Goal: Transaction & Acquisition: Purchase product/service

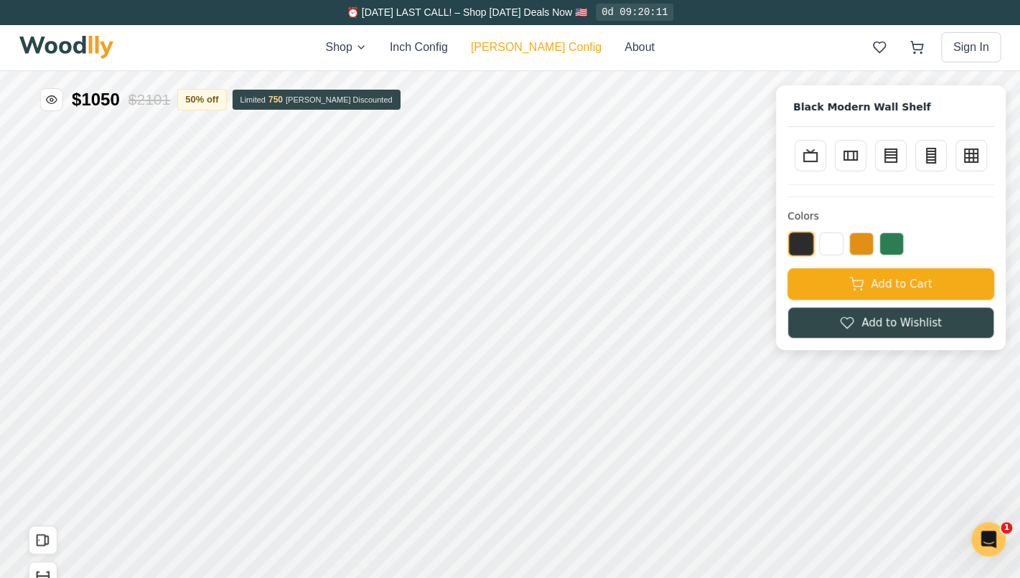
click at [540, 45] on button "[PERSON_NAME] Config" at bounding box center [536, 47] width 131 height 17
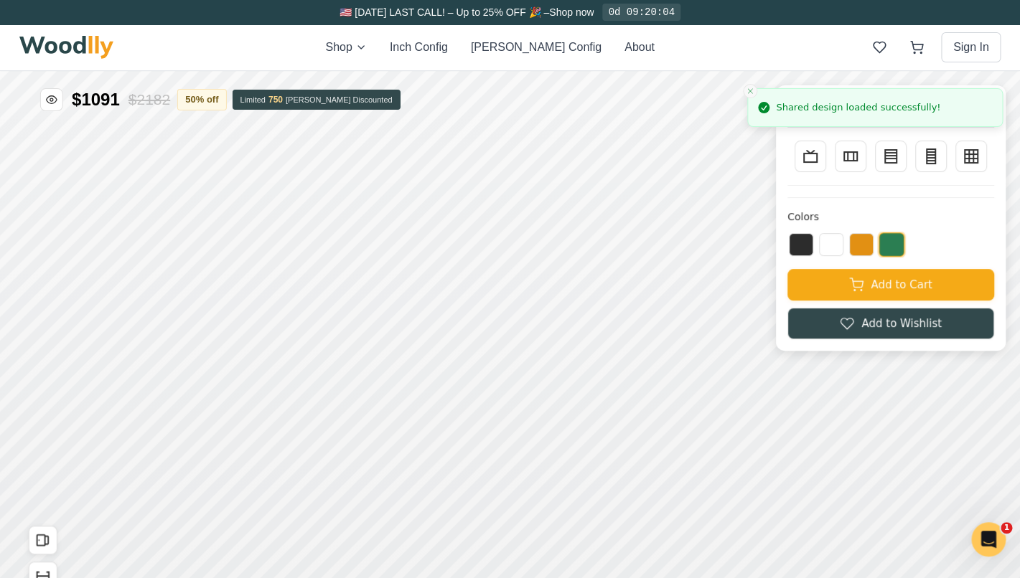
click at [748, 92] on icon "Close toast" at bounding box center [750, 91] width 9 height 9
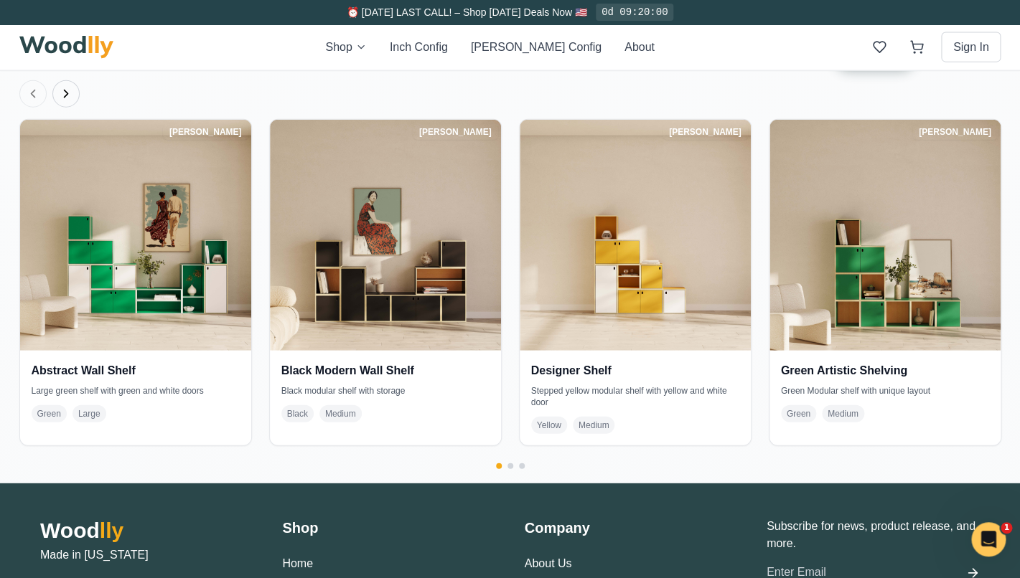
scroll to position [3259, 0]
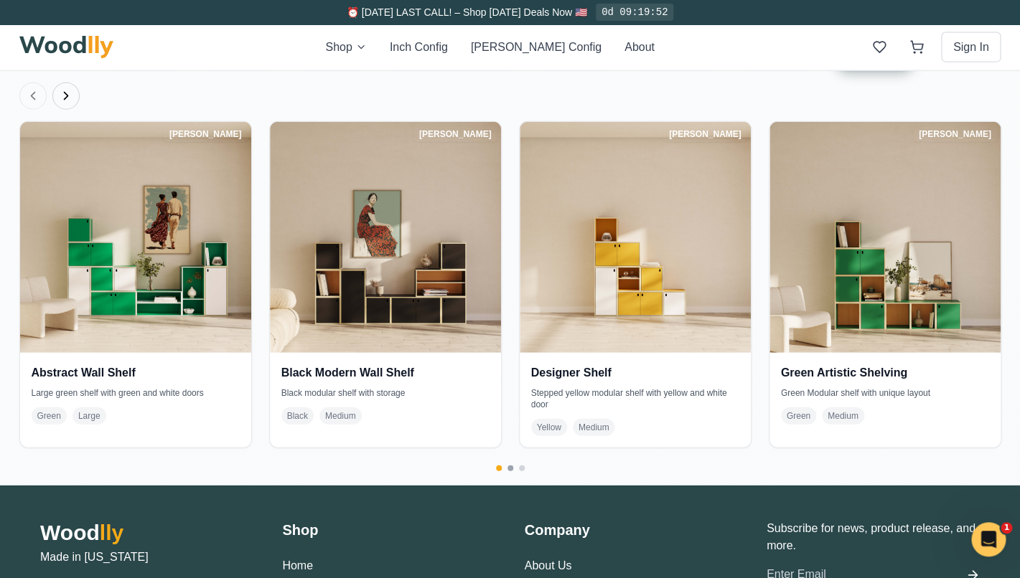
click at [512, 466] on button "Go to page 2" at bounding box center [510, 469] width 6 height 6
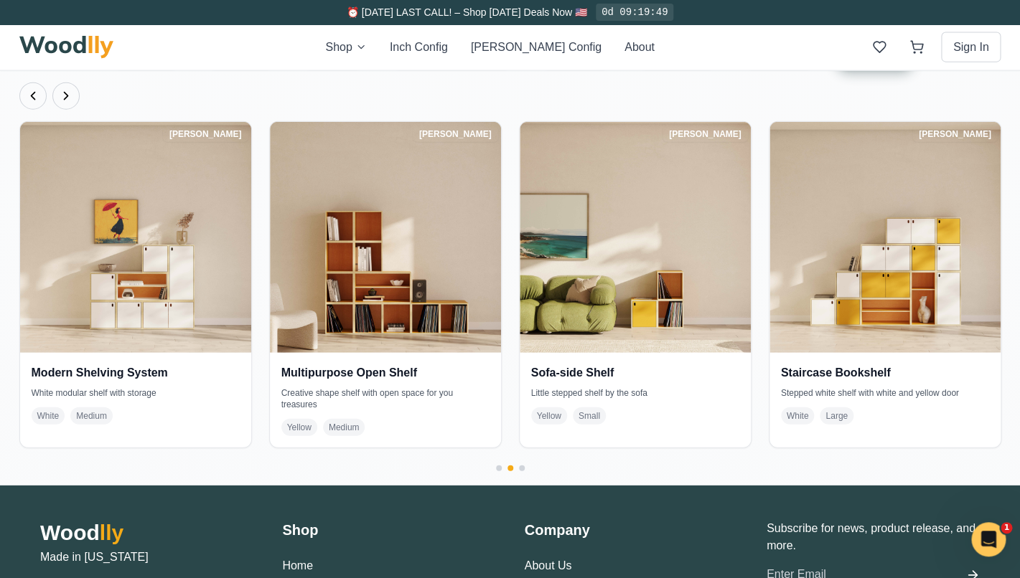
click at [524, 466] on div at bounding box center [510, 469] width 982 height 6
click at [523, 466] on button "Go to page 3" at bounding box center [522, 469] width 6 height 6
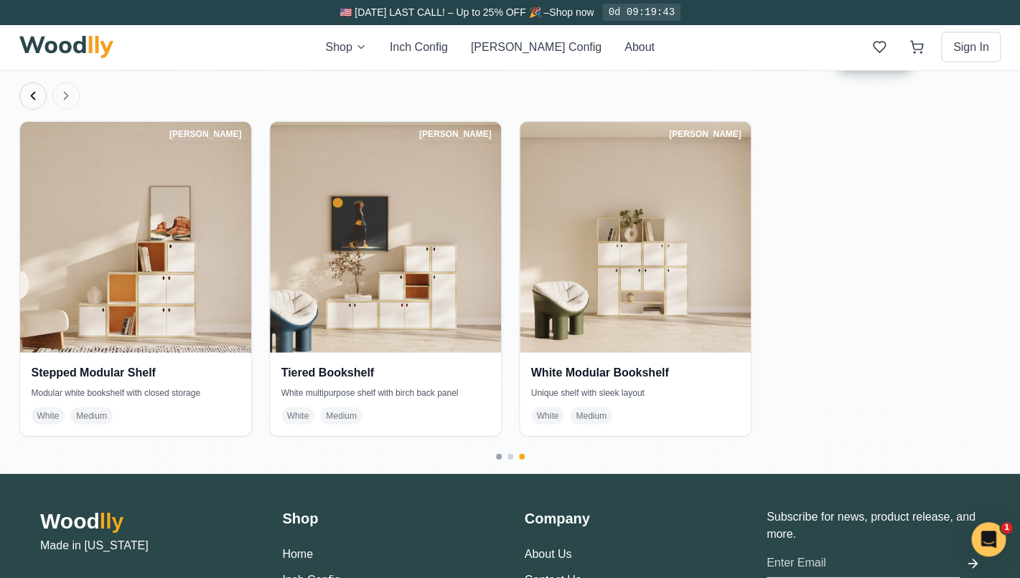
click at [499, 454] on button "Go to page 1" at bounding box center [499, 457] width 6 height 6
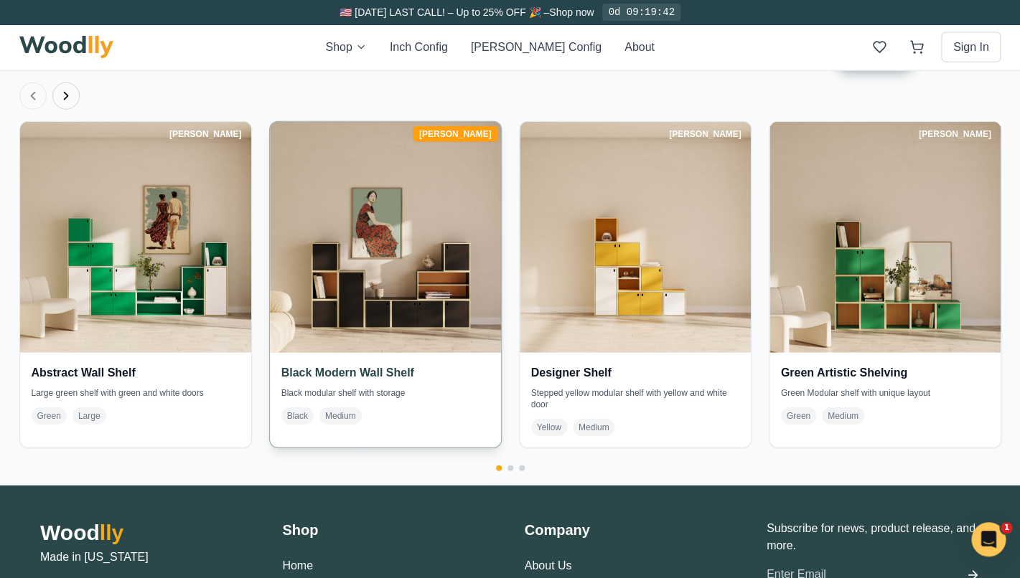
click at [441, 388] on div "Black Modern Wall Shelf Black modular shelf with storage Black Medium" at bounding box center [385, 394] width 231 height 83
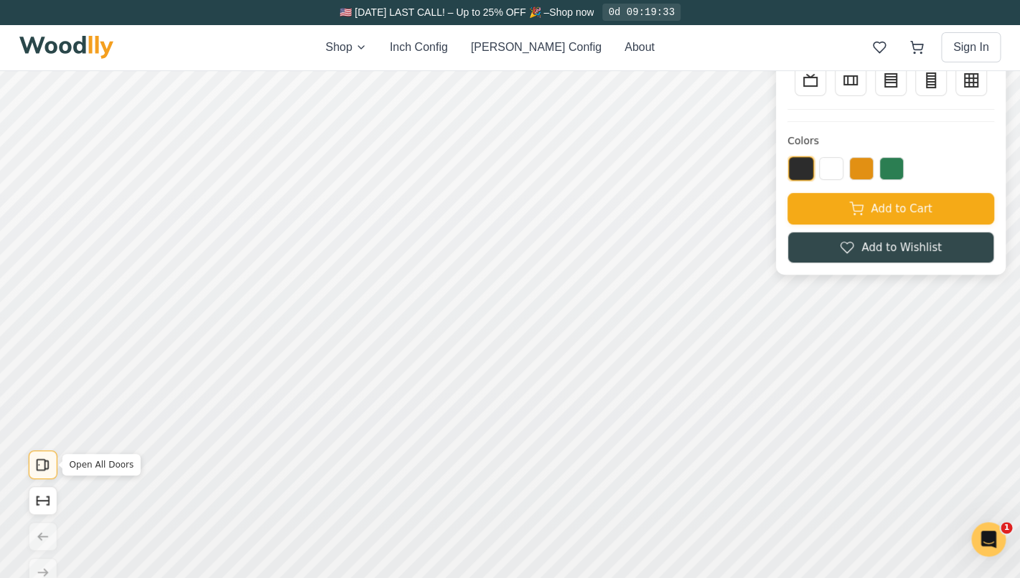
scroll to position [132, 0]
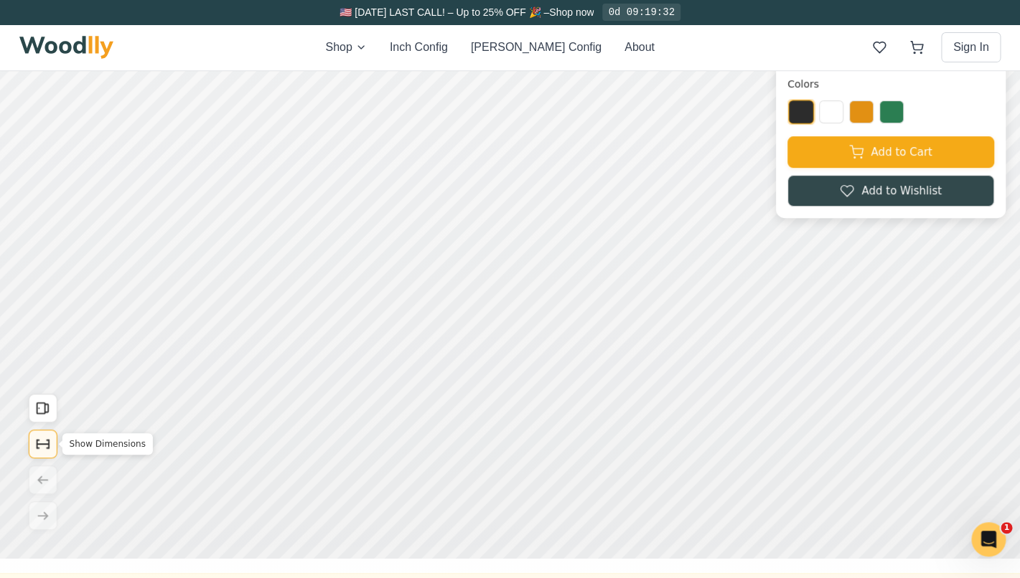
click at [42, 447] on icon "Show Dimensions" at bounding box center [43, 444] width 16 height 16
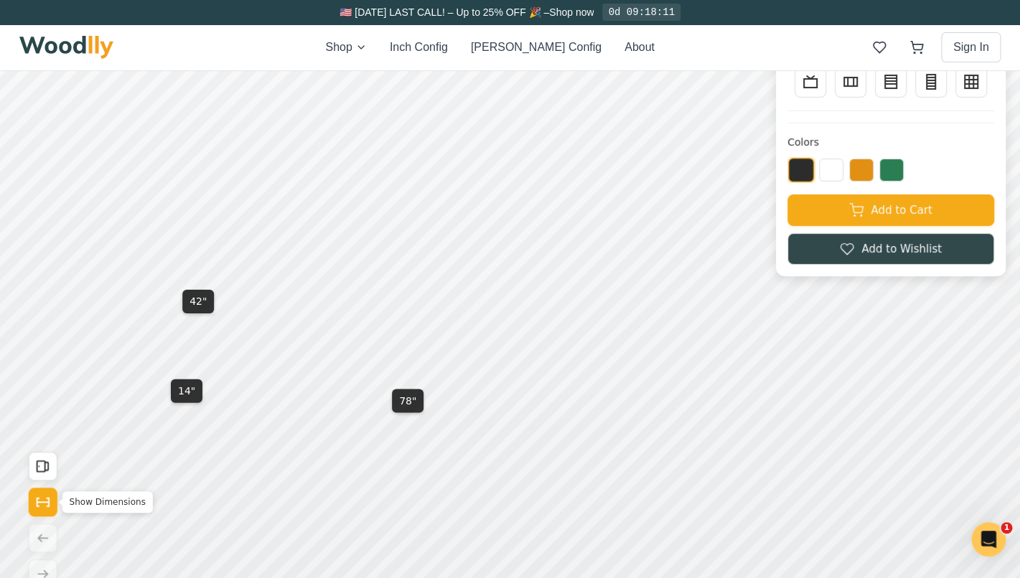
scroll to position [0, 0]
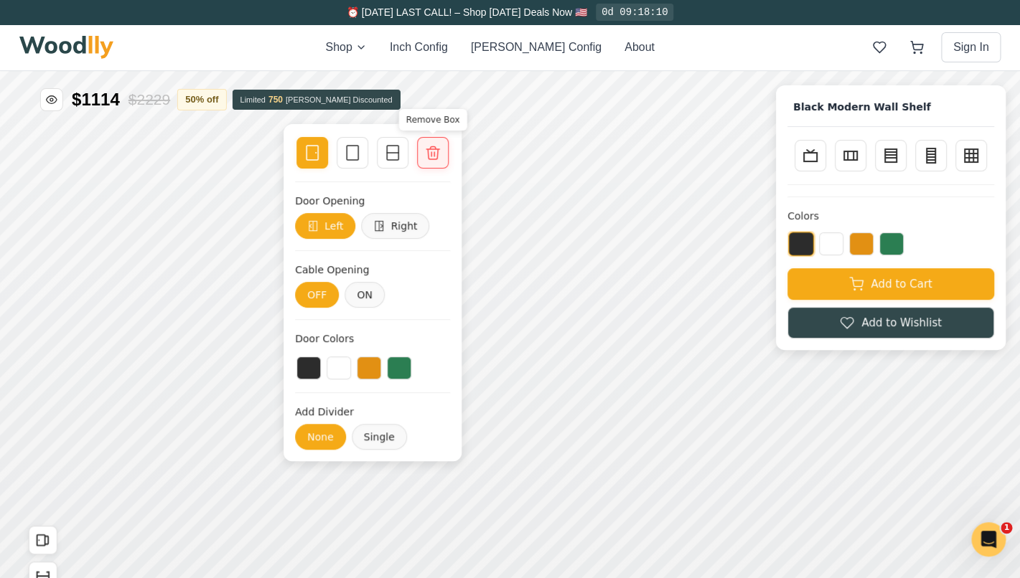
click at [431, 150] on icon at bounding box center [432, 152] width 17 height 17
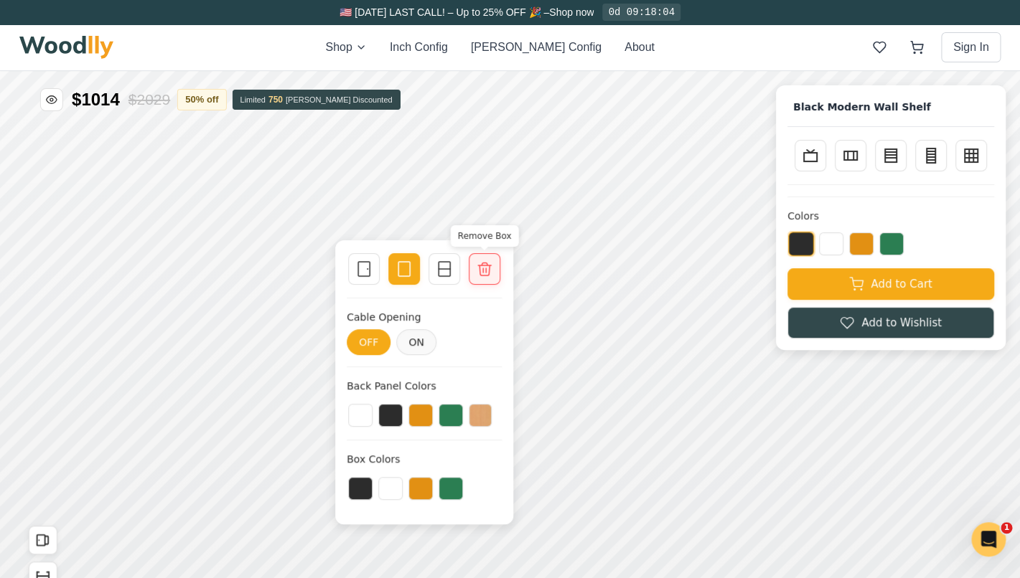
click at [487, 262] on icon at bounding box center [484, 269] width 17 height 17
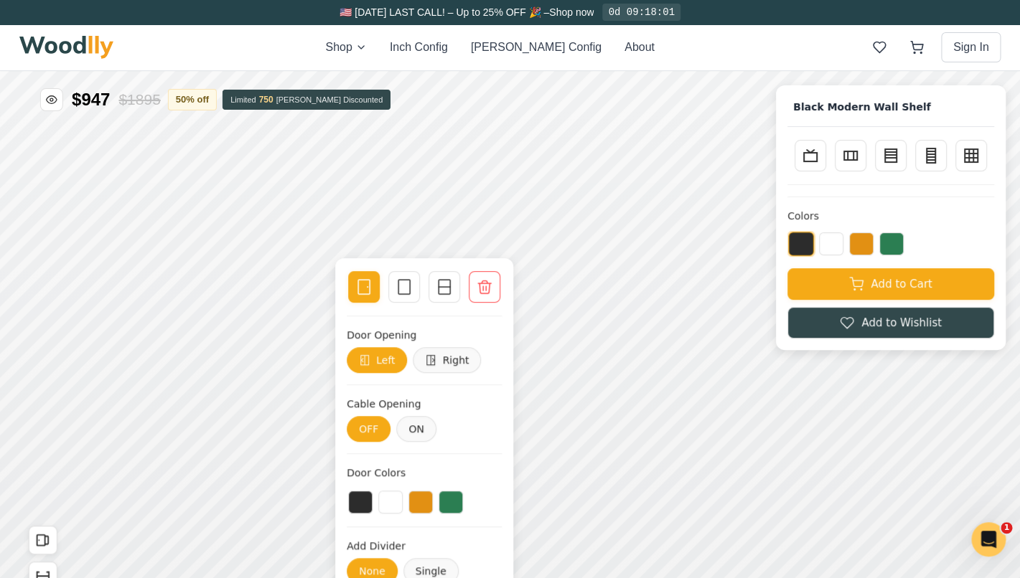
click at [501, 288] on div "Single Door Empty Space Single Divider Remove Box" at bounding box center [424, 287] width 155 height 34
click at [482, 275] on div "Remove Box" at bounding box center [485, 287] width 32 height 32
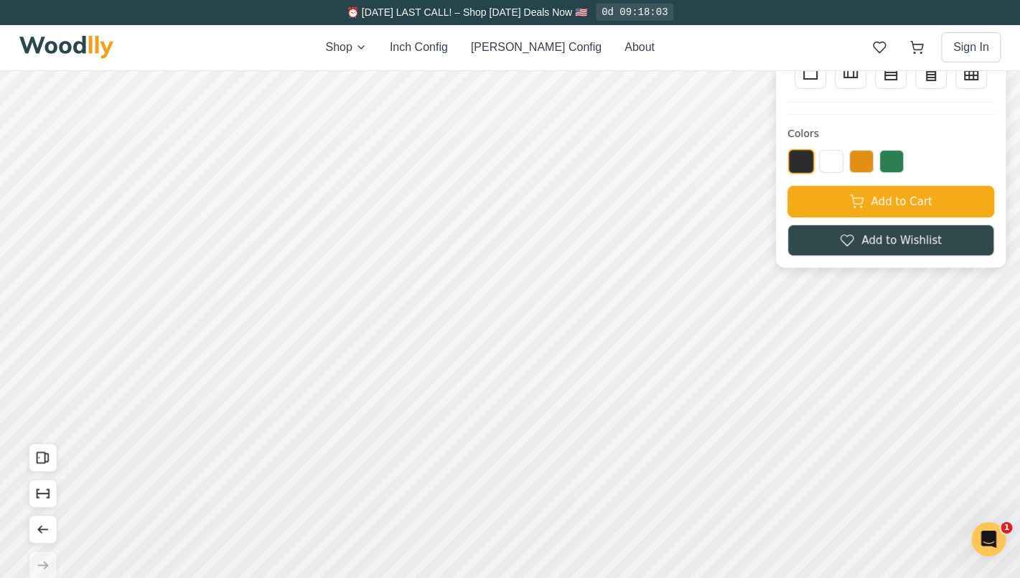
scroll to position [82, 0]
click at [39, 499] on icon "Show Dimensions" at bounding box center [38, 499] width 2 height 0
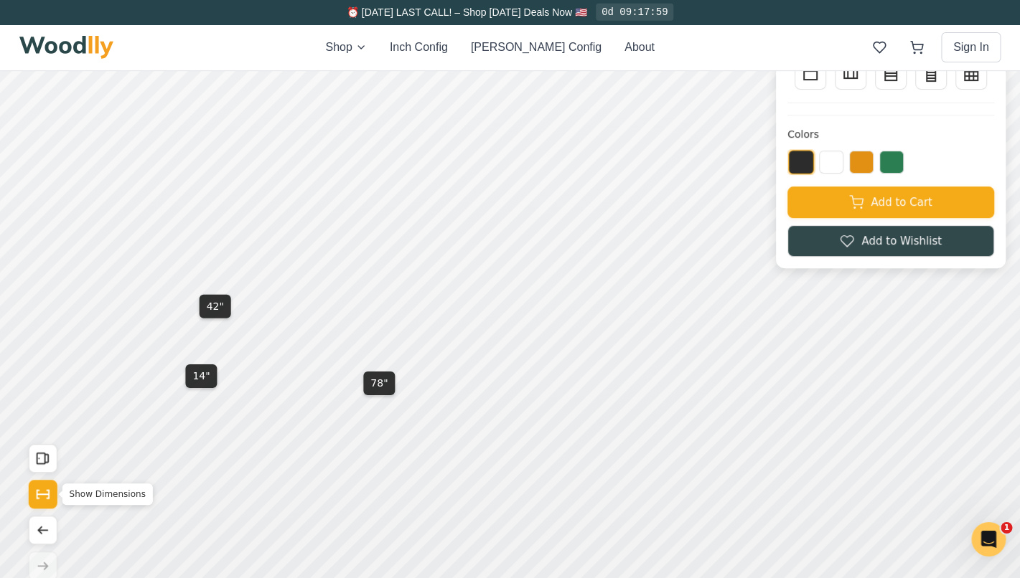
click at [39, 499] on icon "Show Dimensions" at bounding box center [38, 499] width 2 height 0
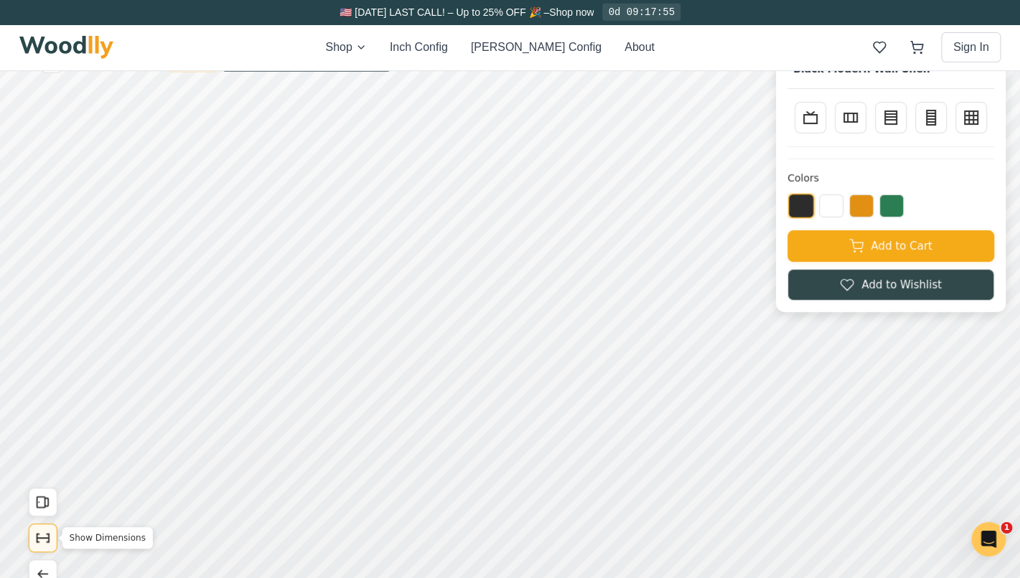
scroll to position [37, 0]
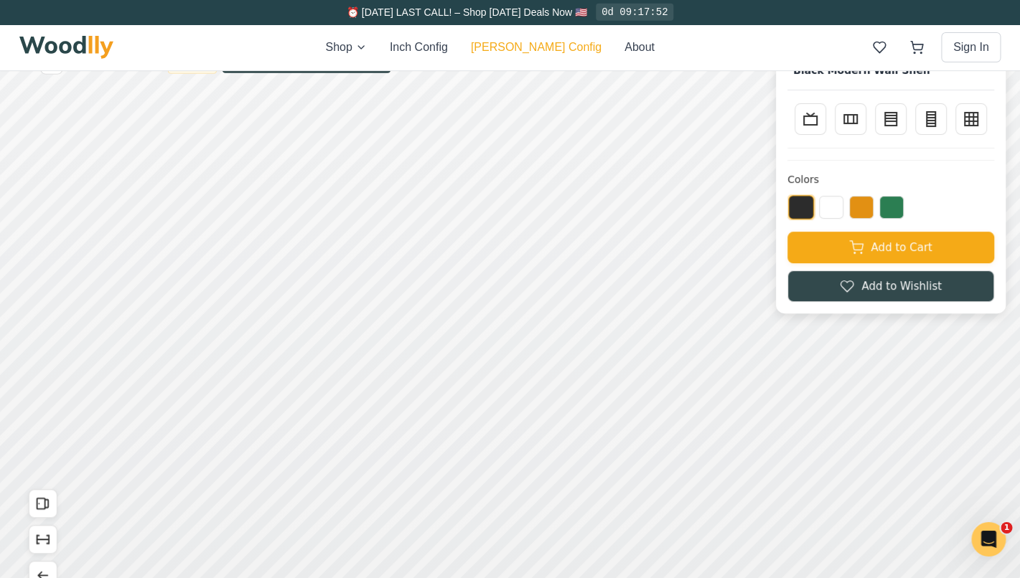
click at [524, 42] on button "[PERSON_NAME] Config" at bounding box center [536, 47] width 131 height 17
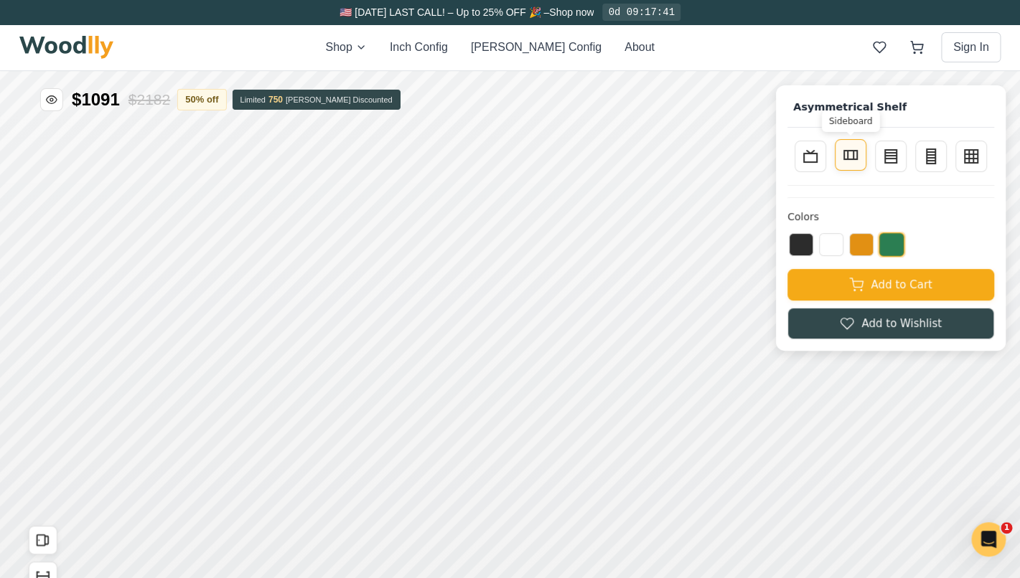
click at [857, 159] on rect at bounding box center [850, 155] width 13 height 9
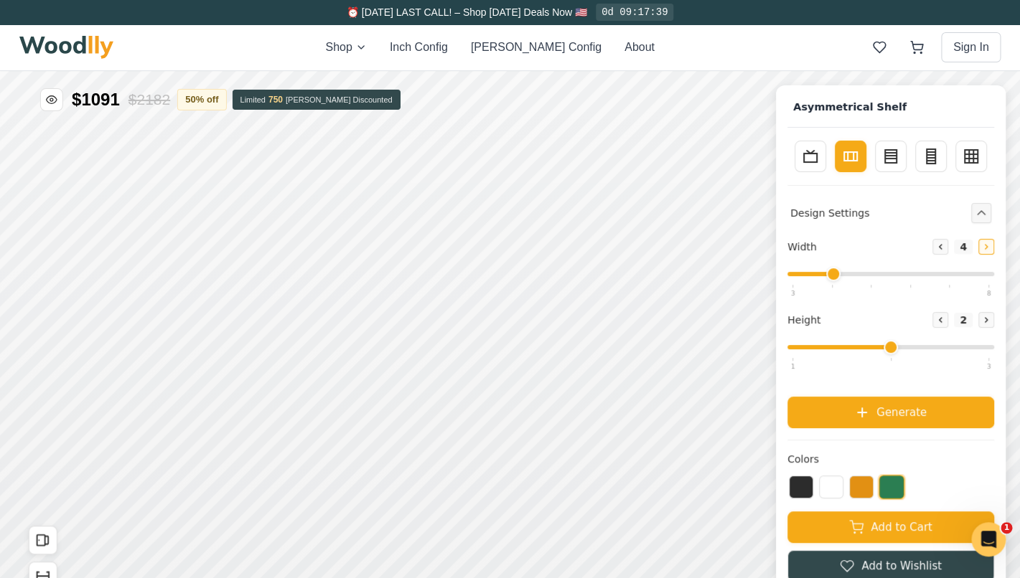
click at [989, 246] on icon at bounding box center [986, 247] width 9 height 9
type input "5"
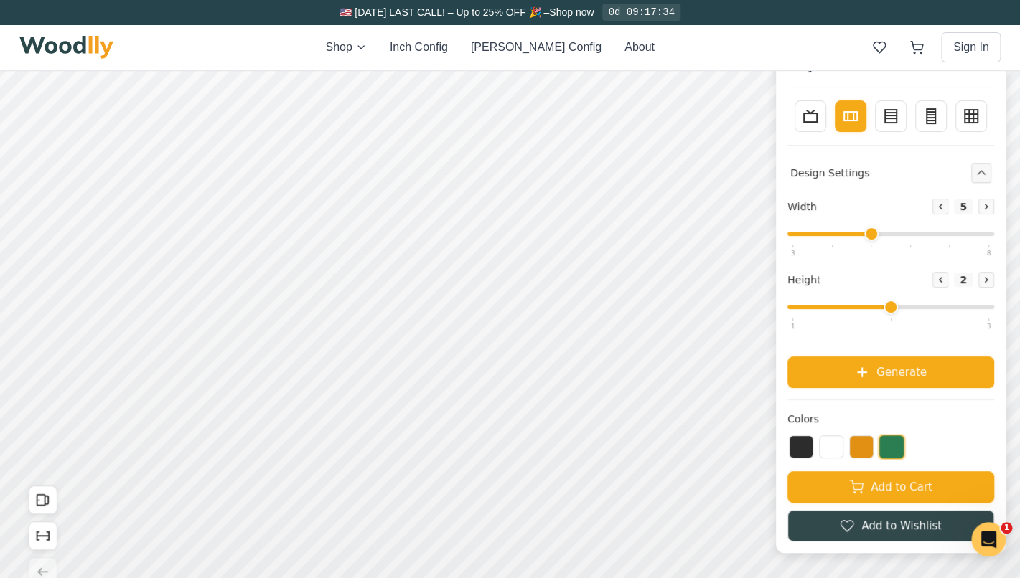
scroll to position [92, 0]
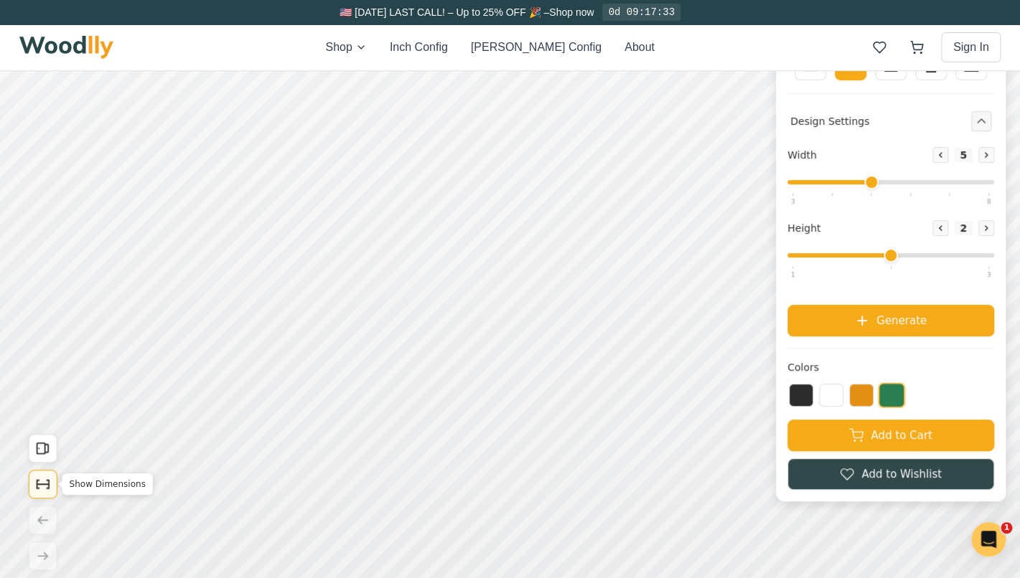
click at [44, 487] on icon "Show Dimensions" at bounding box center [43, 485] width 16 height 16
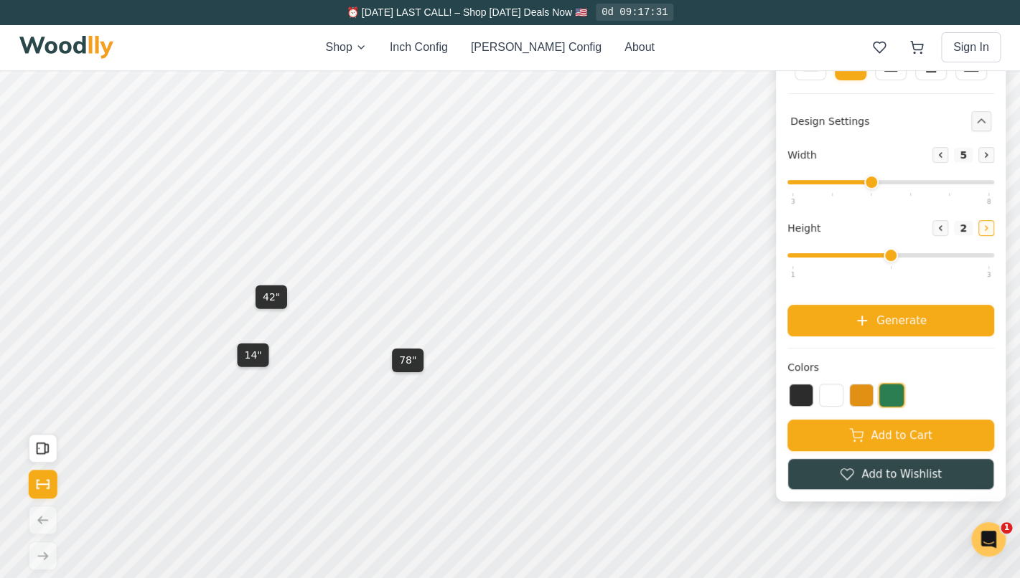
click at [988, 233] on icon at bounding box center [986, 228] width 9 height 9
type input "3"
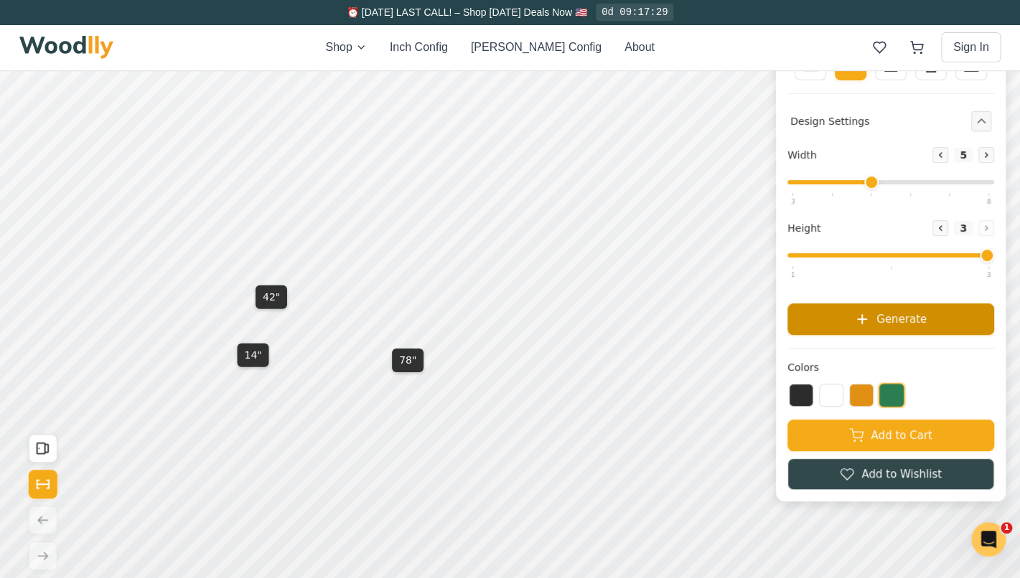
click at [906, 327] on span "Generate" at bounding box center [901, 319] width 50 height 17
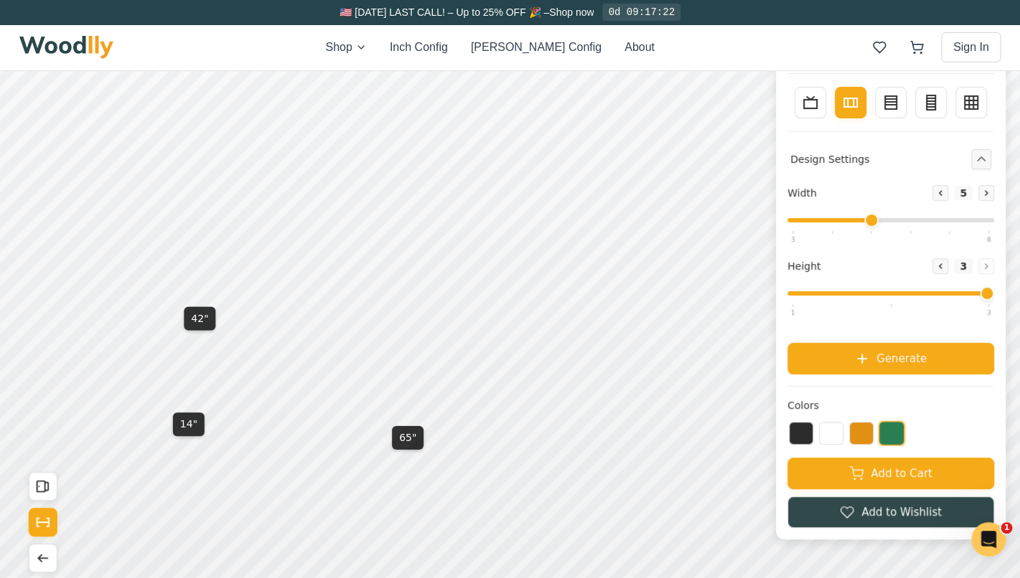
scroll to position [60, 0]
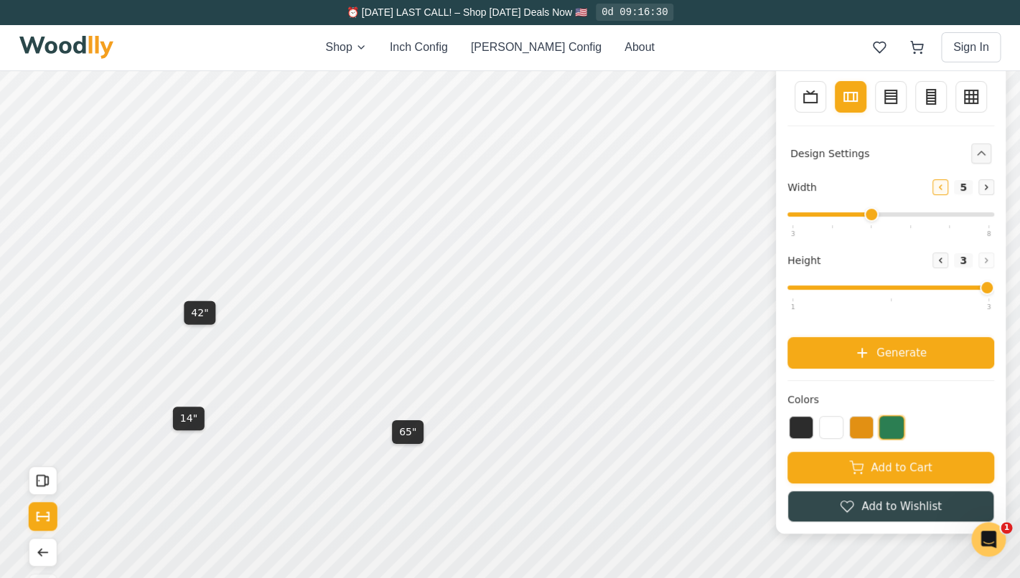
click at [938, 191] on icon at bounding box center [940, 187] width 9 height 9
type input "4"
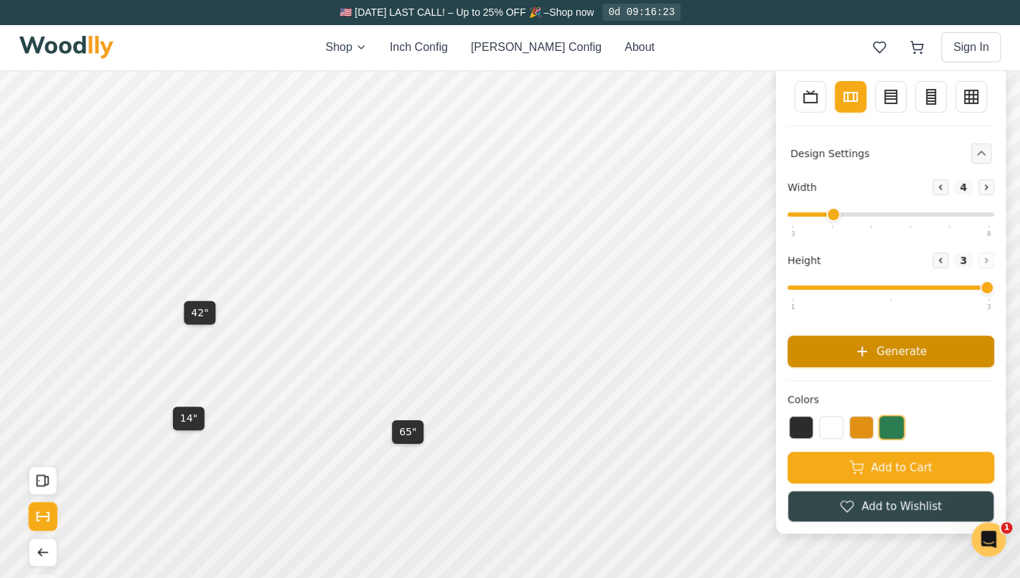
click at [871, 360] on button "Generate" at bounding box center [890, 352] width 207 height 32
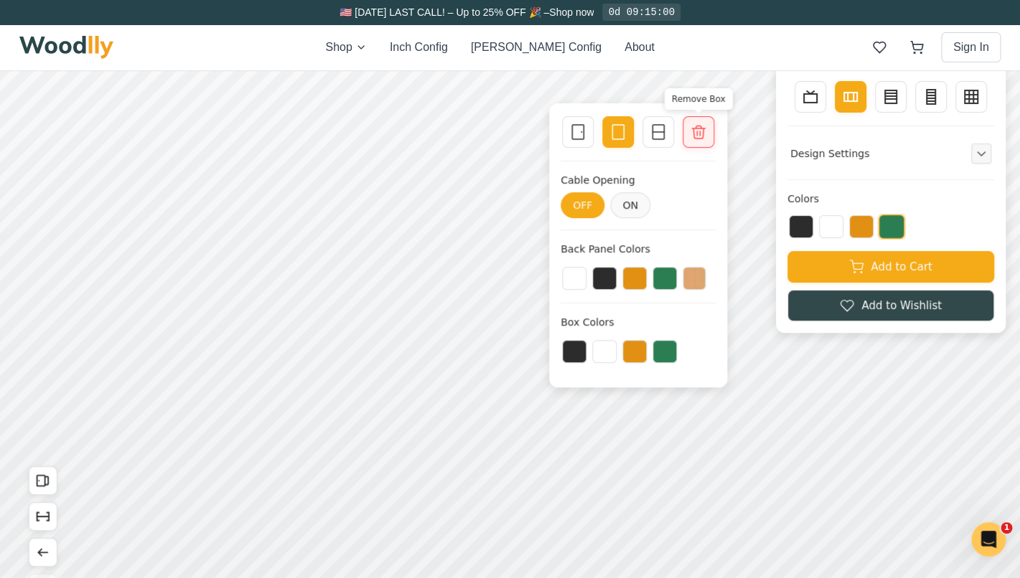
click at [699, 128] on icon at bounding box center [698, 131] width 17 height 17
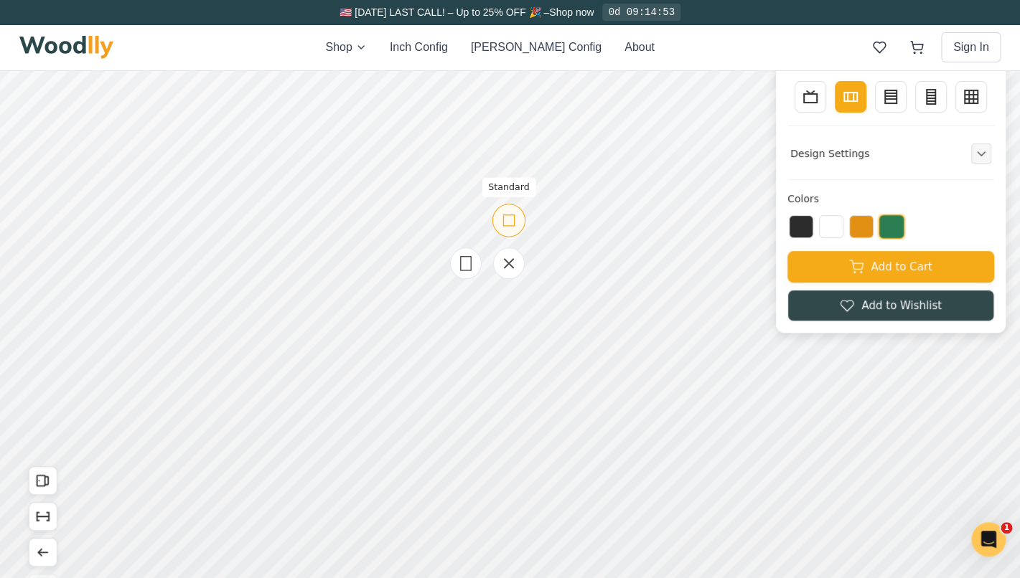
click at [512, 221] on icon at bounding box center [508, 221] width 18 height 18
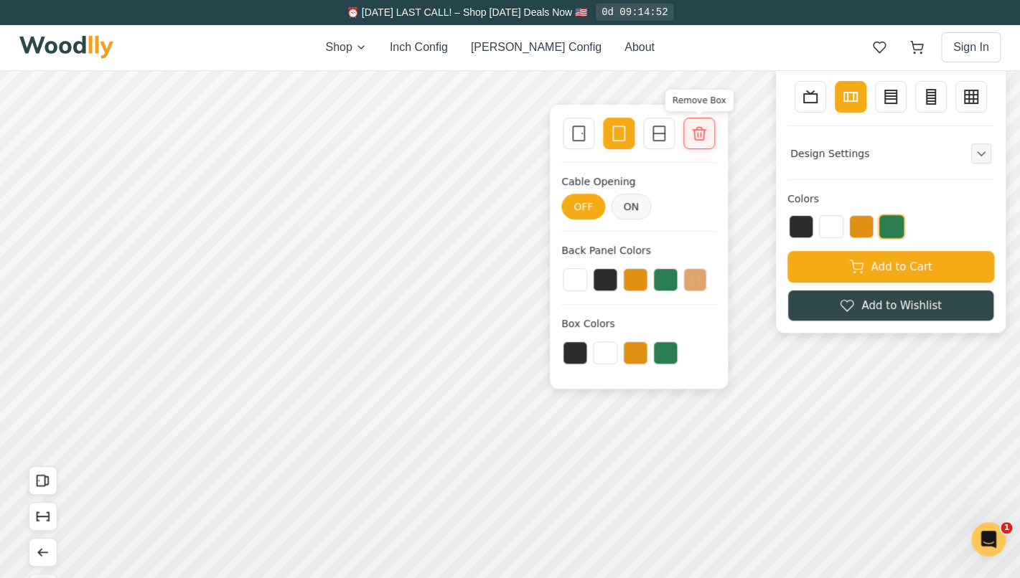
click at [704, 126] on icon at bounding box center [698, 133] width 17 height 17
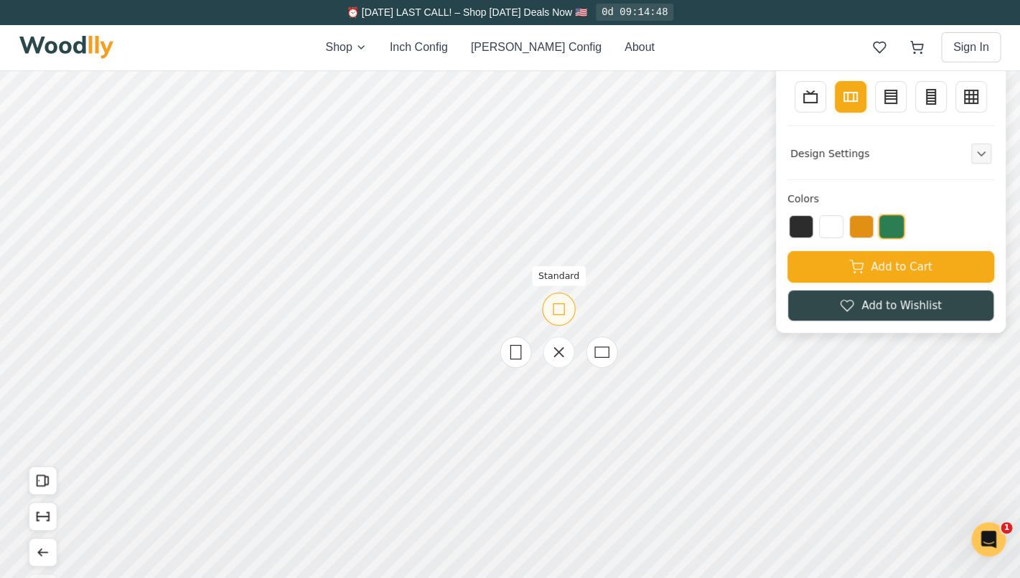
click at [553, 310] on rect at bounding box center [558, 309] width 11 height 11
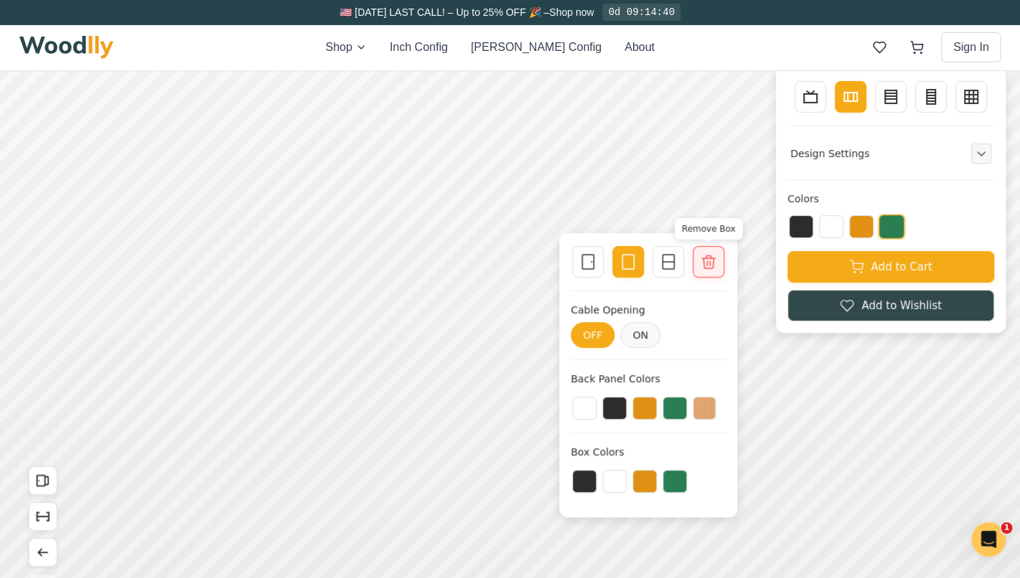
click at [715, 262] on icon at bounding box center [708, 261] width 17 height 17
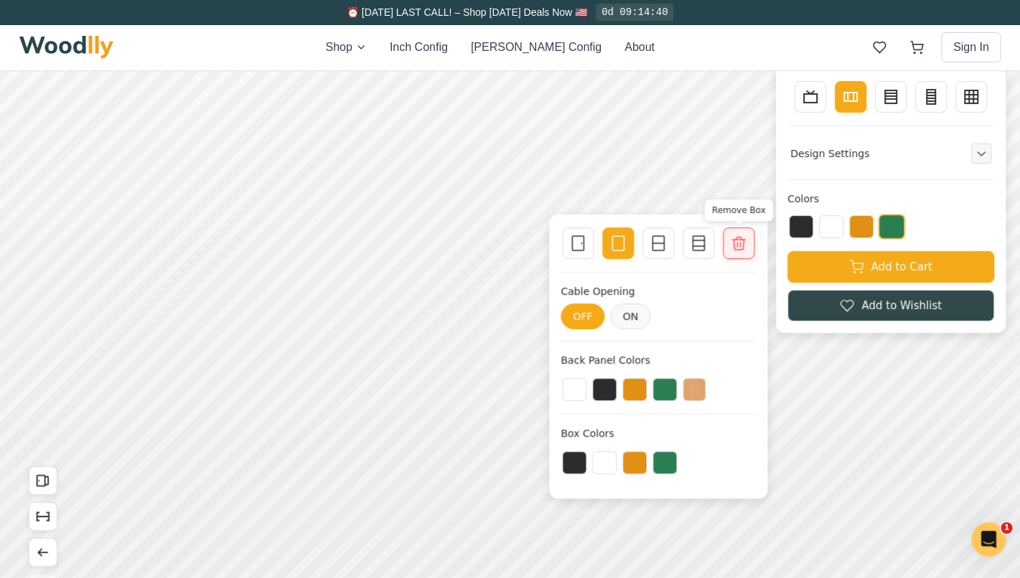
click at [736, 246] on icon at bounding box center [738, 243] width 17 height 17
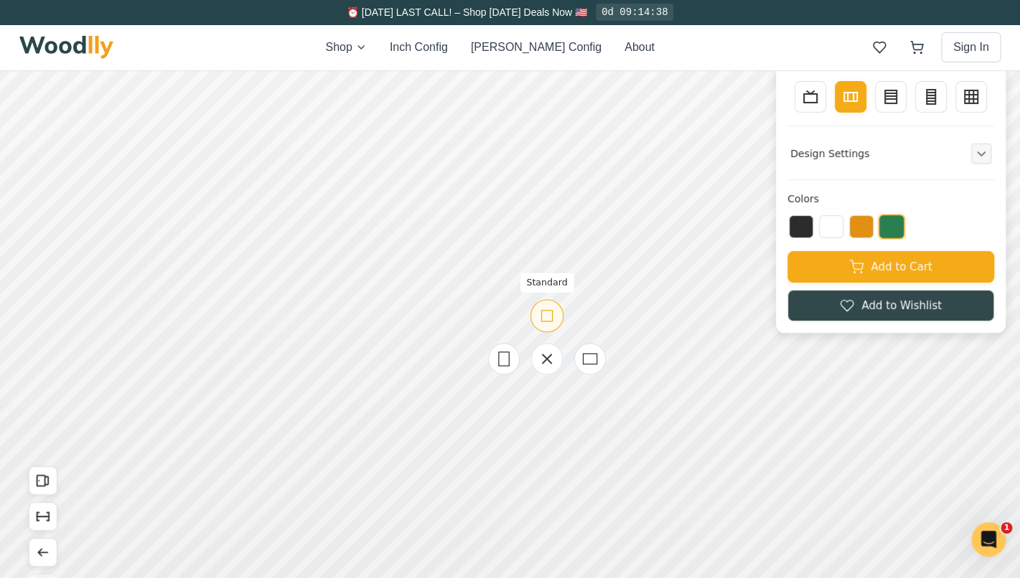
click at [548, 321] on icon at bounding box center [547, 316] width 18 height 18
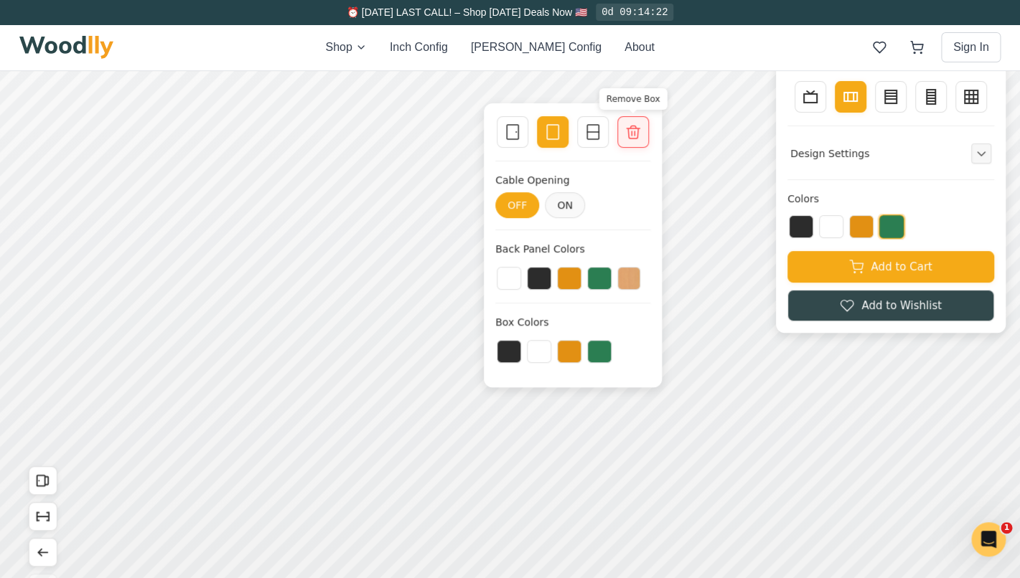
click at [628, 135] on icon at bounding box center [632, 132] width 13 height 13
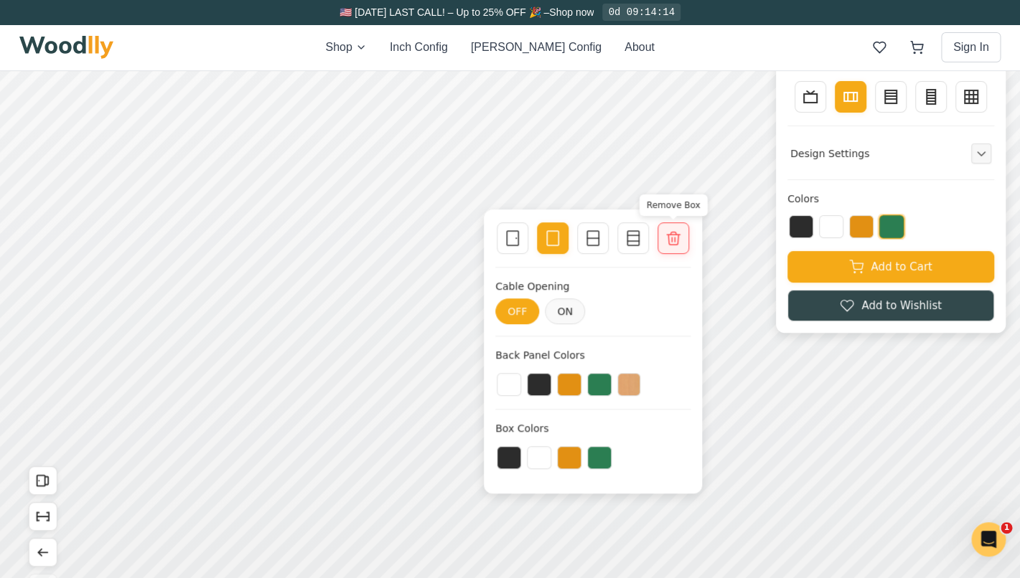
click at [675, 240] on icon at bounding box center [673, 238] width 13 height 13
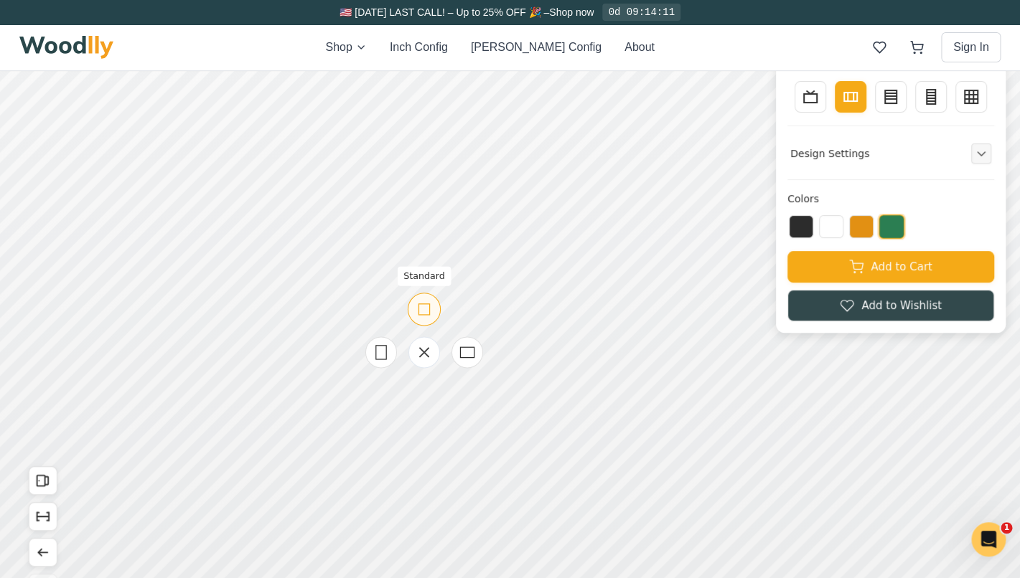
click at [421, 317] on icon at bounding box center [424, 310] width 18 height 18
click at [795, 228] on button at bounding box center [801, 225] width 24 height 23
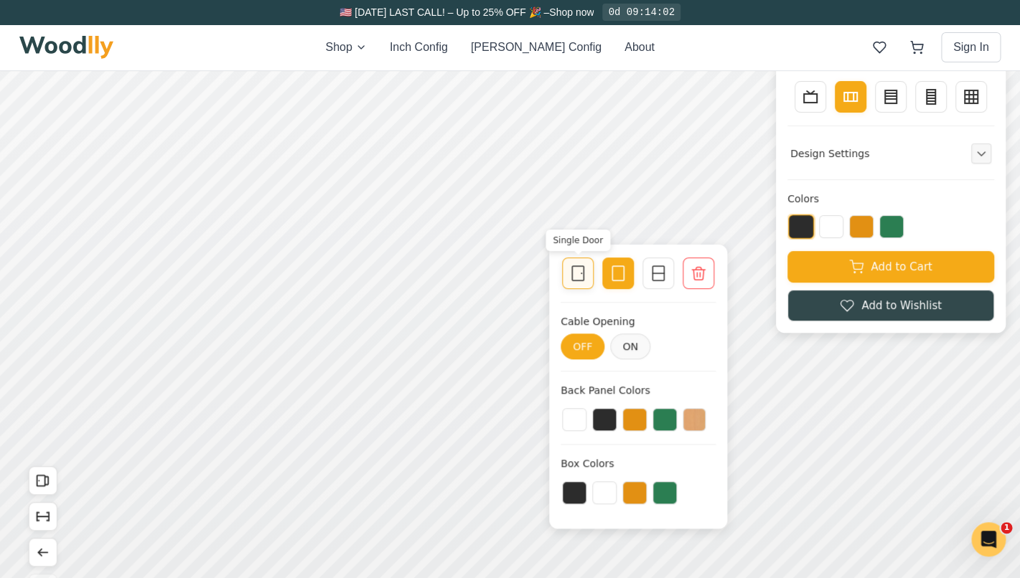
click at [579, 268] on icon at bounding box center [577, 273] width 17 height 17
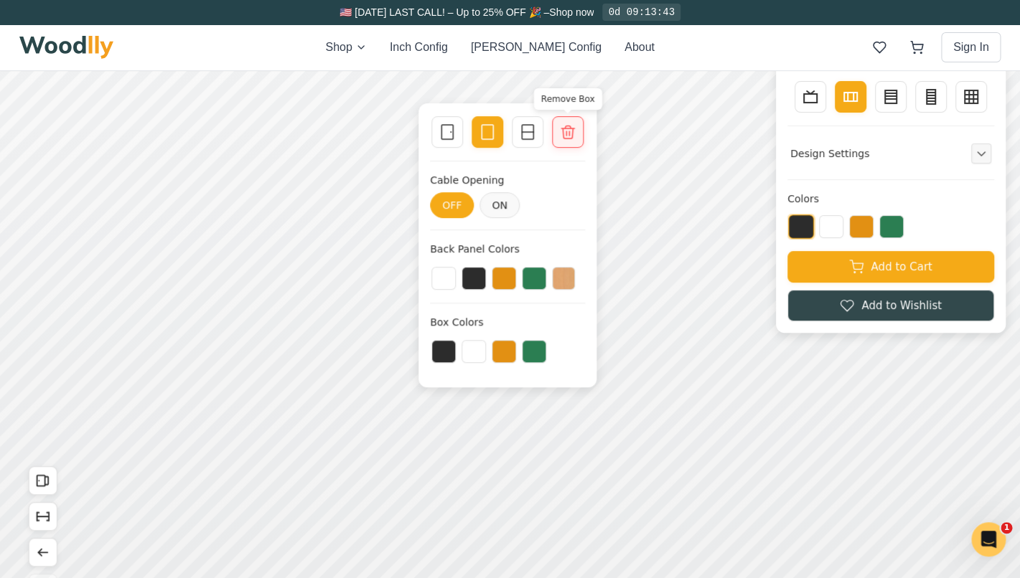
click at [563, 140] on icon at bounding box center [567, 131] width 17 height 17
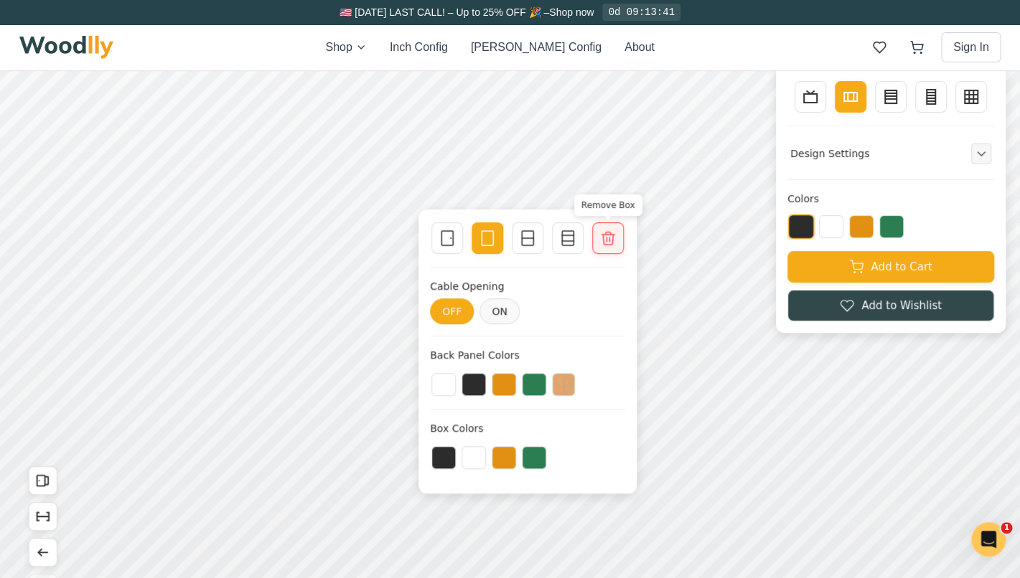
click at [614, 240] on icon at bounding box center [607, 238] width 17 height 17
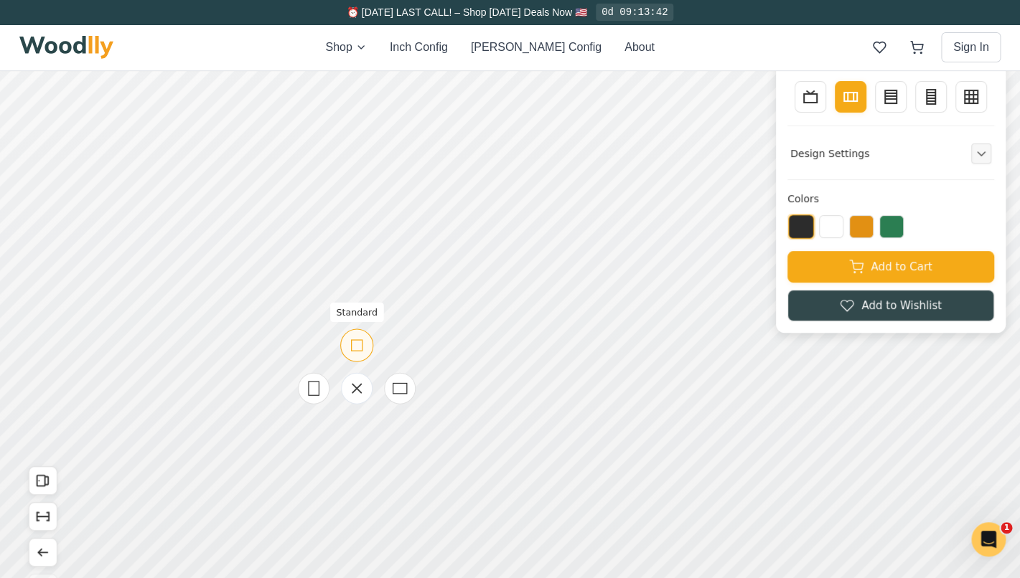
click at [357, 347] on icon at bounding box center [356, 346] width 18 height 18
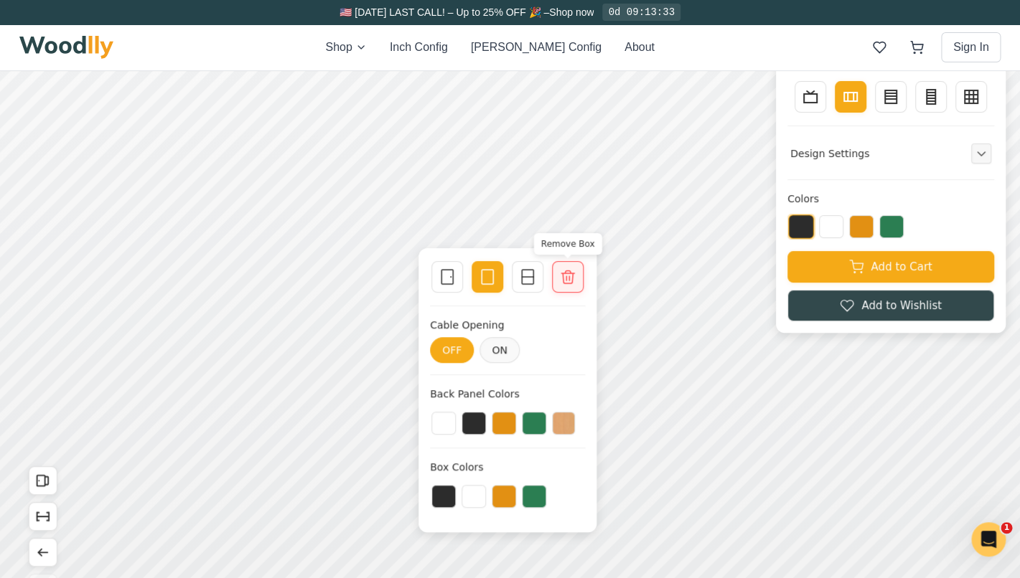
click at [564, 283] on icon at bounding box center [567, 276] width 17 height 17
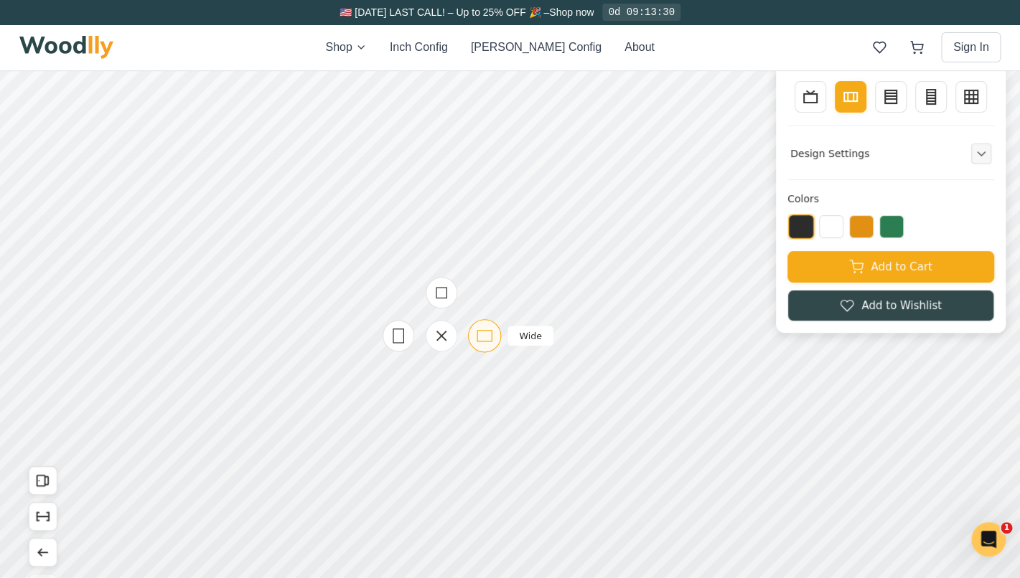
click at [489, 335] on icon at bounding box center [484, 336] width 18 height 18
click at [395, 393] on icon at bounding box center [399, 389] width 18 height 18
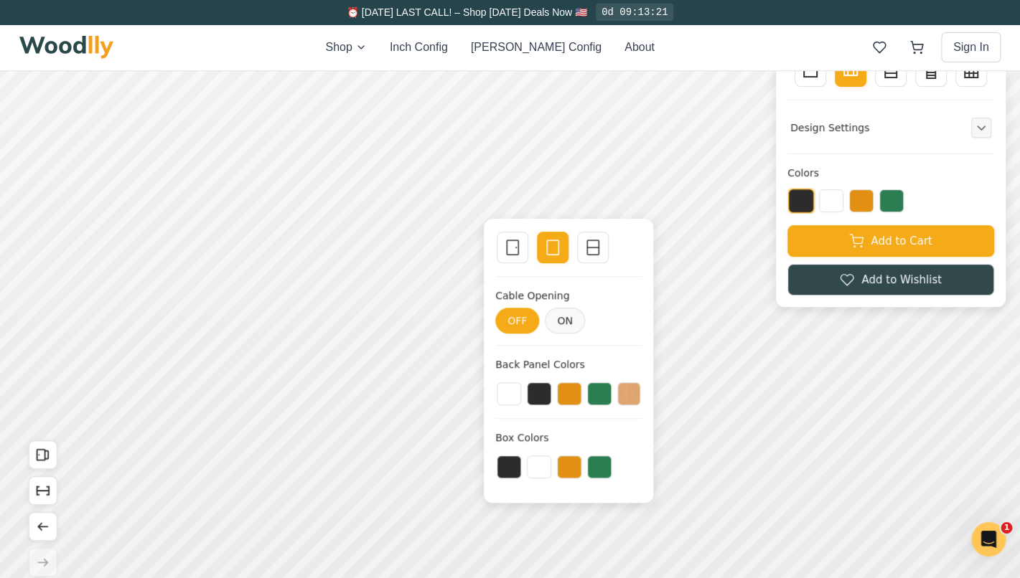
scroll to position [118, 0]
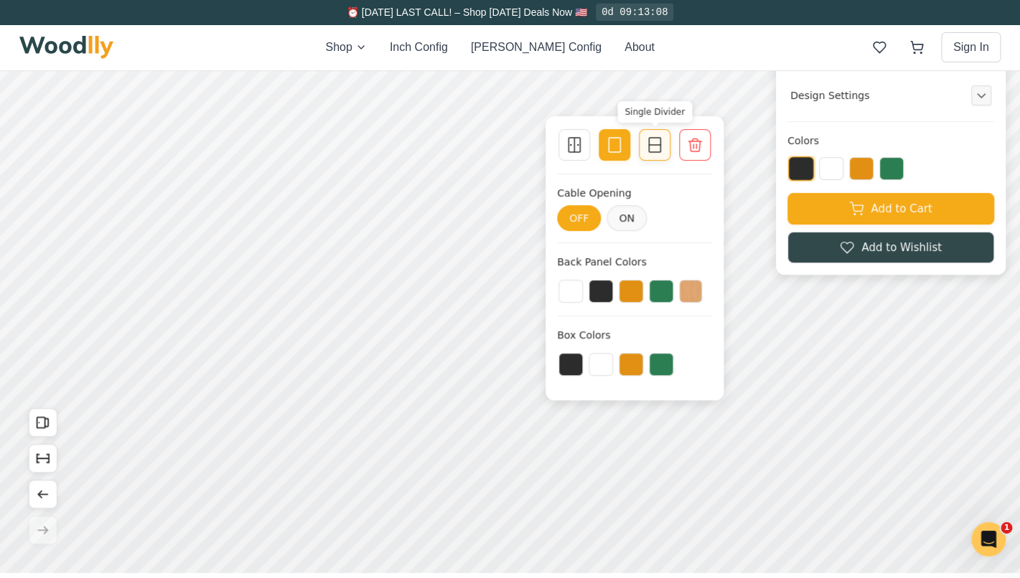
click at [657, 144] on icon at bounding box center [654, 144] width 17 height 17
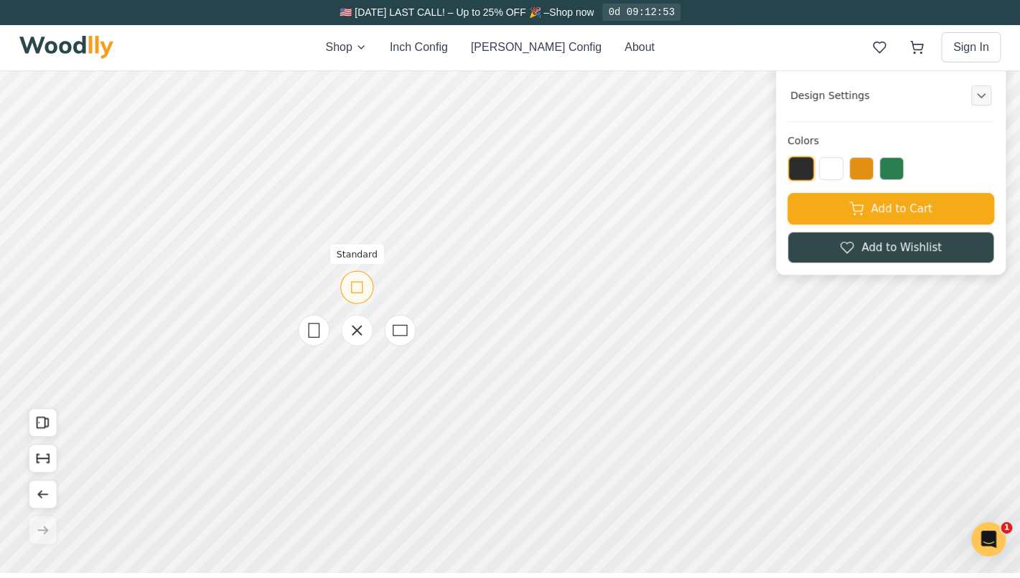
click at [363, 282] on icon at bounding box center [357, 287] width 18 height 18
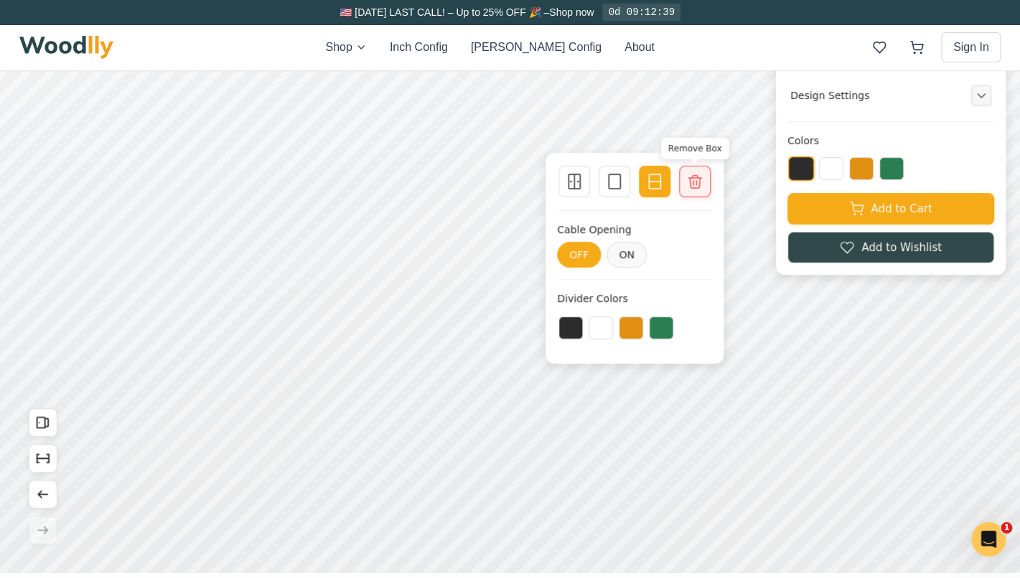
click at [695, 182] on icon at bounding box center [694, 181] width 13 height 13
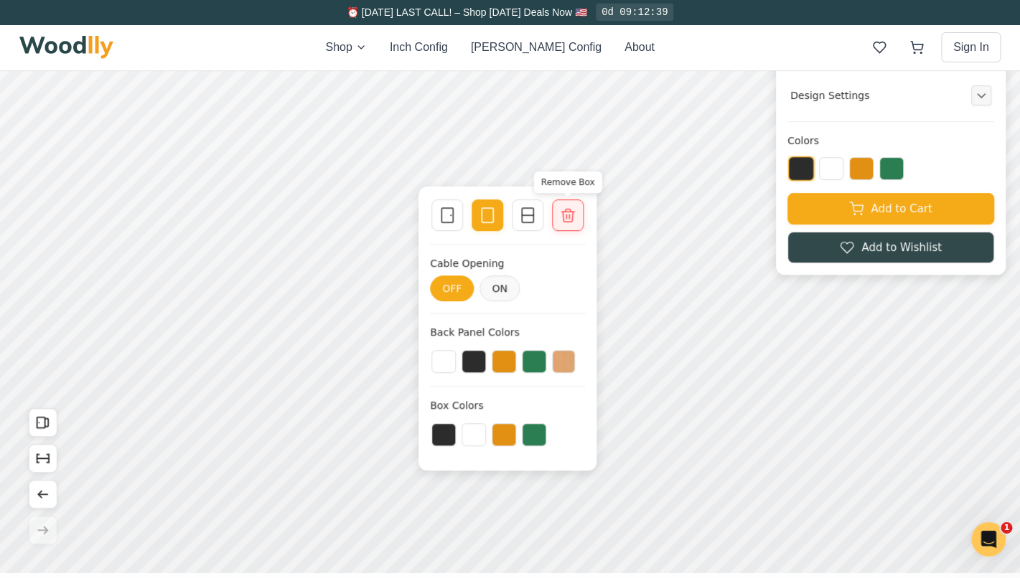
click at [573, 213] on icon at bounding box center [567, 215] width 13 height 13
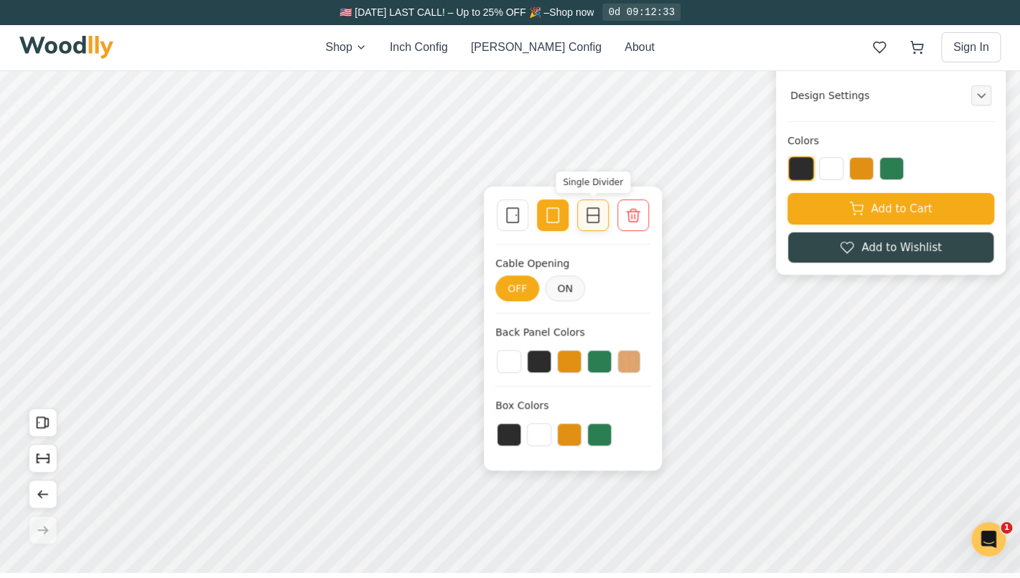
click at [594, 214] on icon at bounding box center [592, 215] width 17 height 17
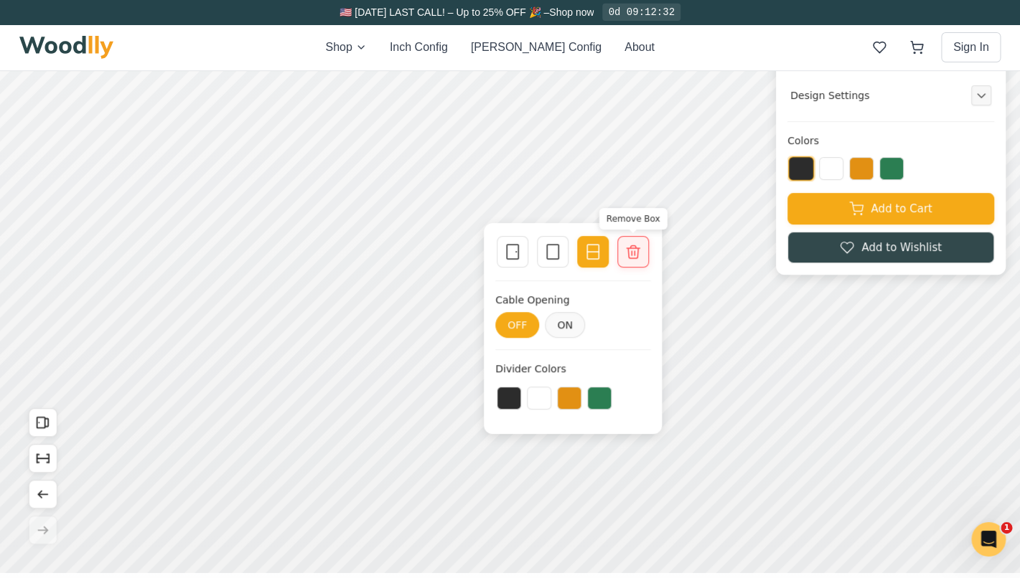
click at [627, 259] on icon at bounding box center [632, 251] width 17 height 17
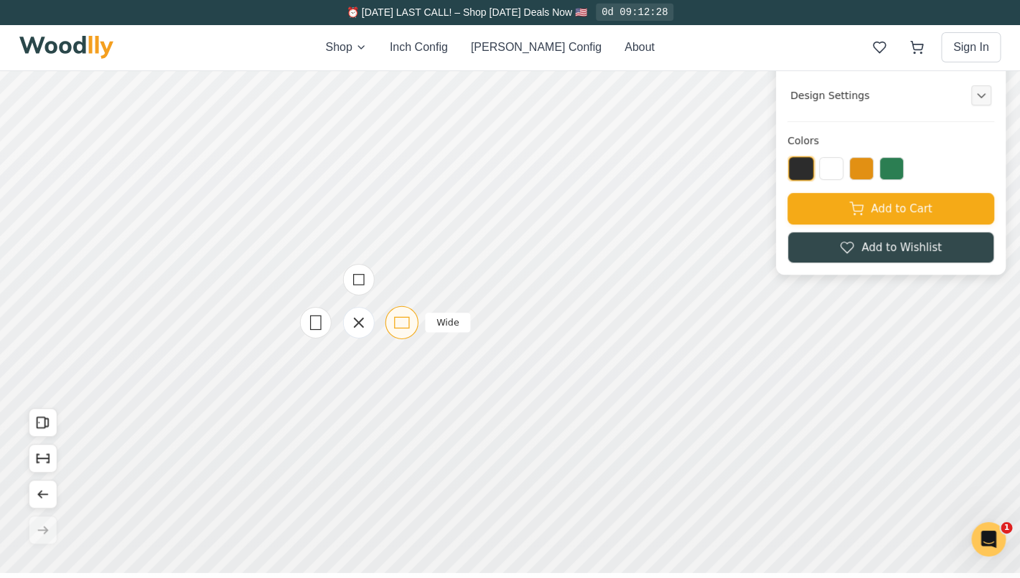
click at [406, 327] on icon at bounding box center [402, 323] width 18 height 18
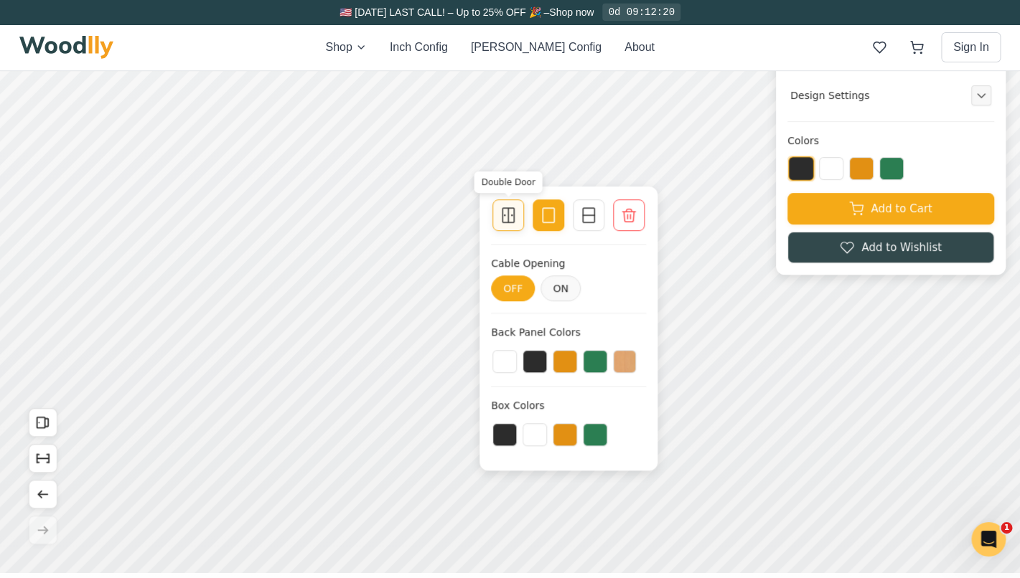
click at [508, 220] on icon at bounding box center [507, 215] width 17 height 17
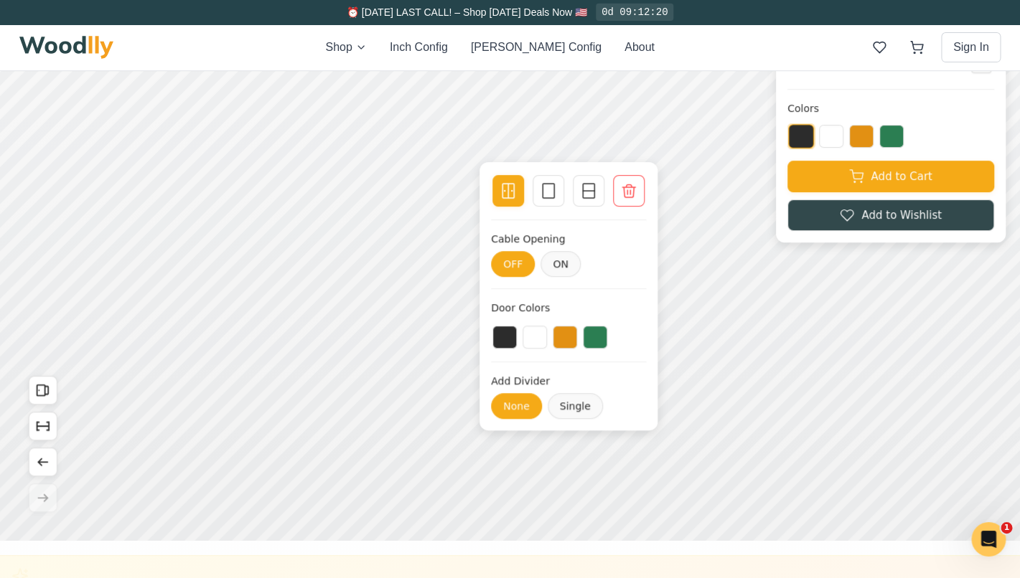
scroll to position [151, 0]
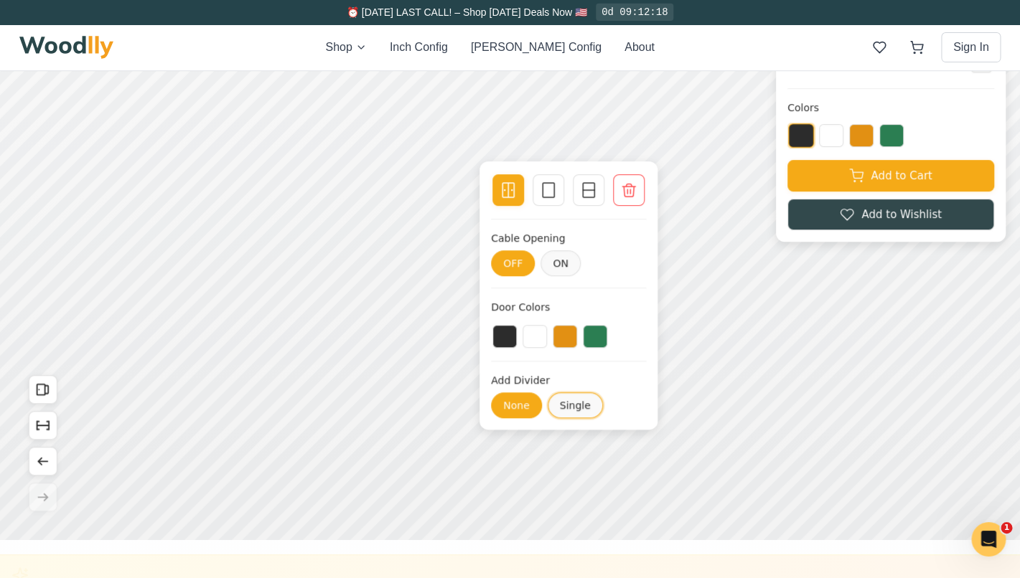
click at [576, 402] on button "Single" at bounding box center [575, 406] width 55 height 26
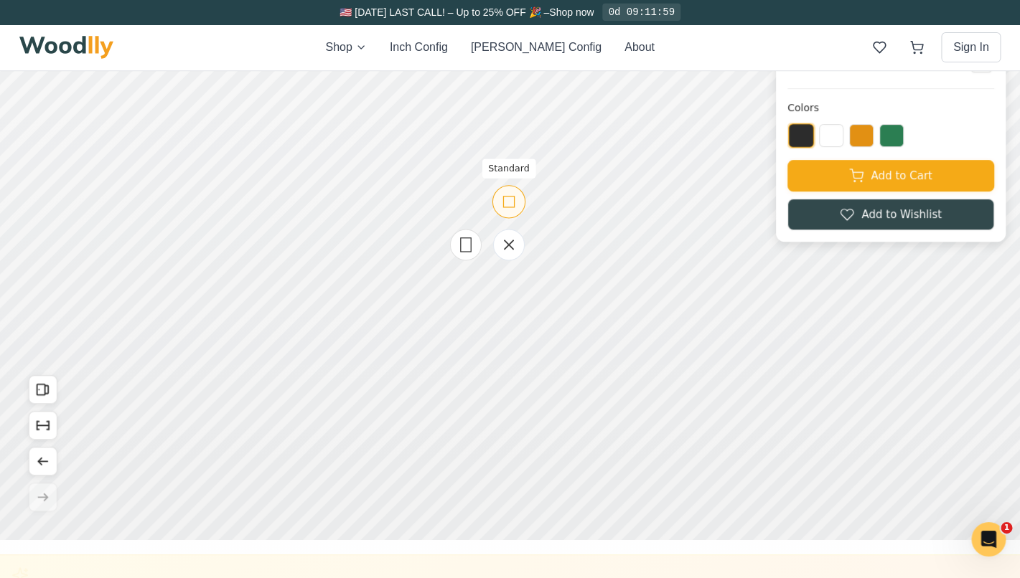
click at [512, 205] on icon at bounding box center [508, 202] width 18 height 18
click at [510, 179] on icon at bounding box center [508, 173] width 18 height 18
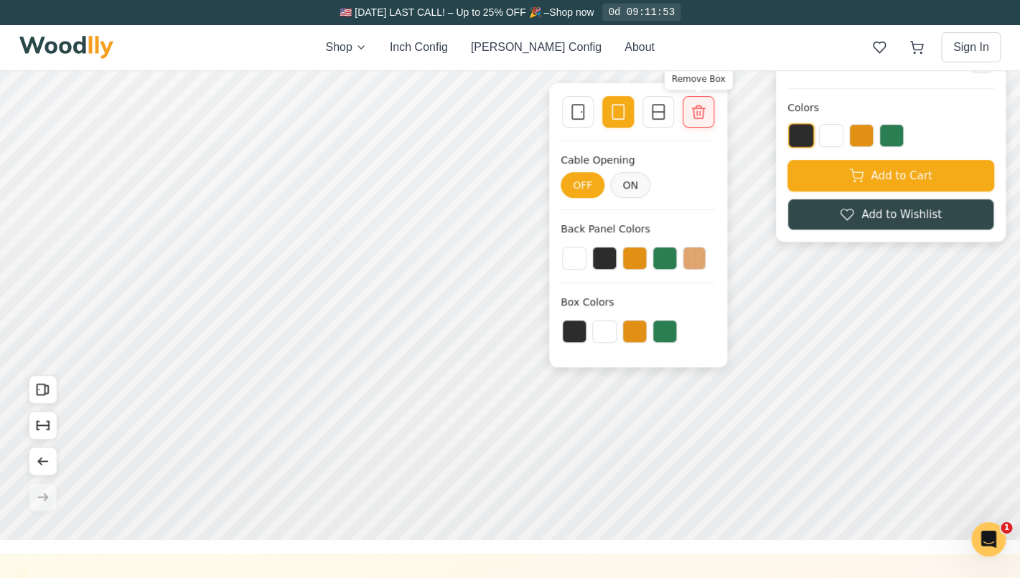
click at [703, 119] on icon at bounding box center [698, 111] width 17 height 17
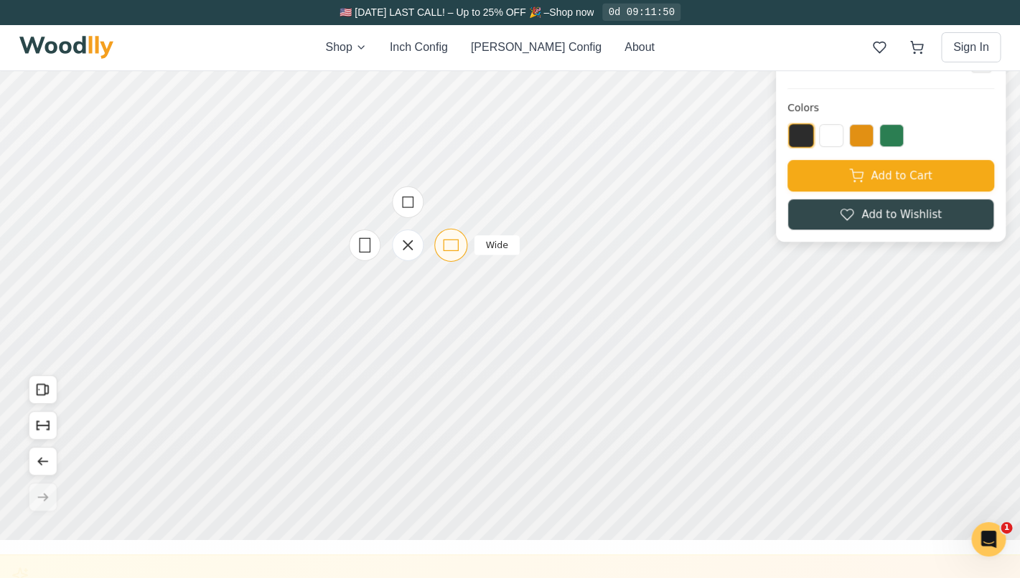
click at [454, 245] on icon at bounding box center [450, 245] width 18 height 18
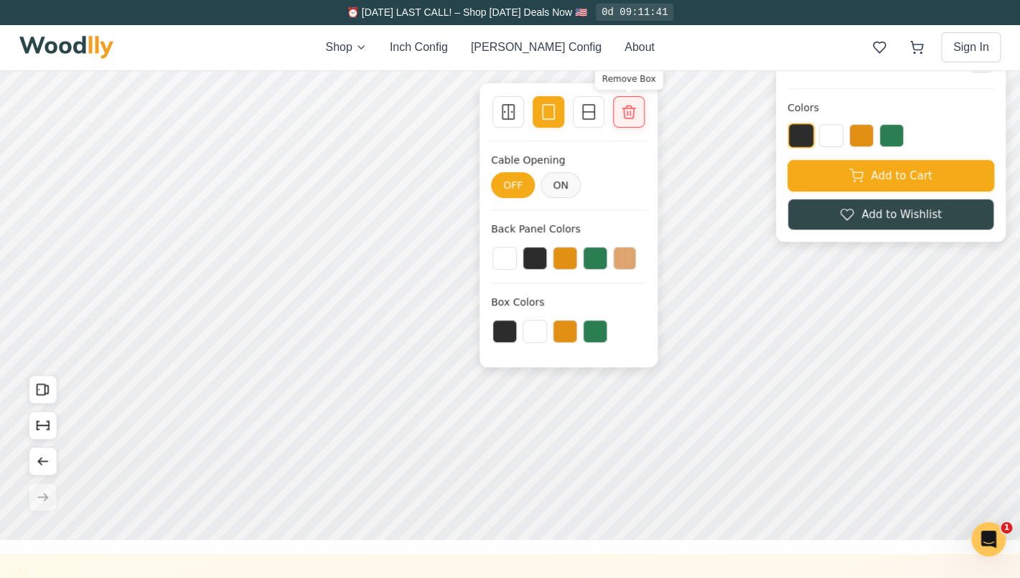
click at [637, 105] on icon at bounding box center [628, 111] width 17 height 17
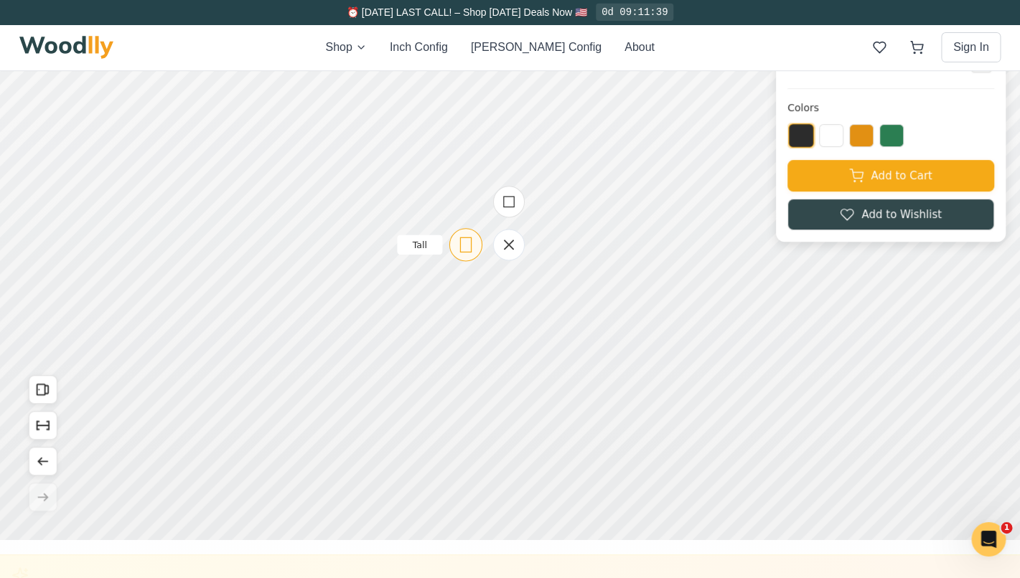
click at [469, 248] on icon at bounding box center [465, 245] width 18 height 18
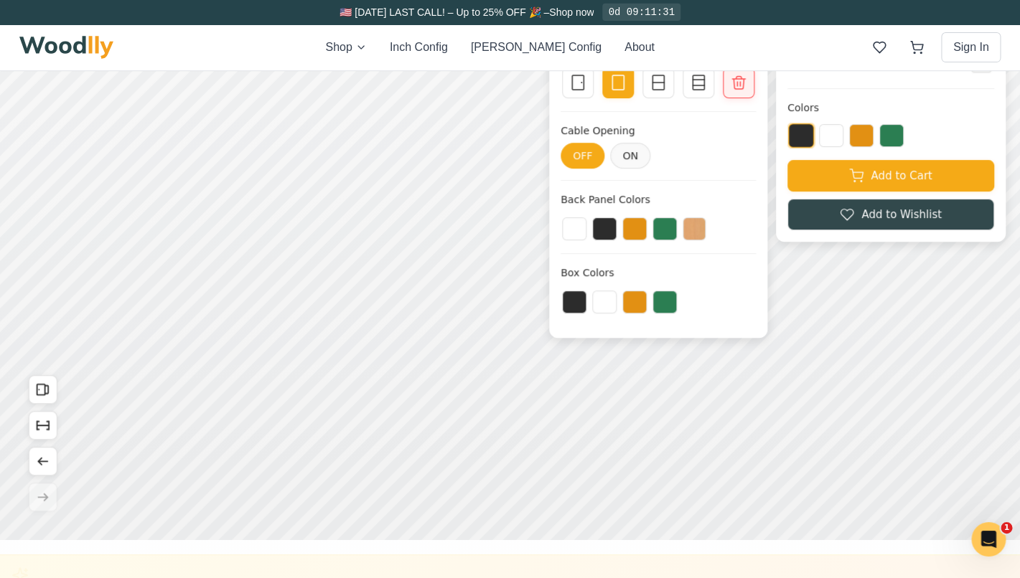
click at [746, 88] on icon at bounding box center [738, 82] width 17 height 17
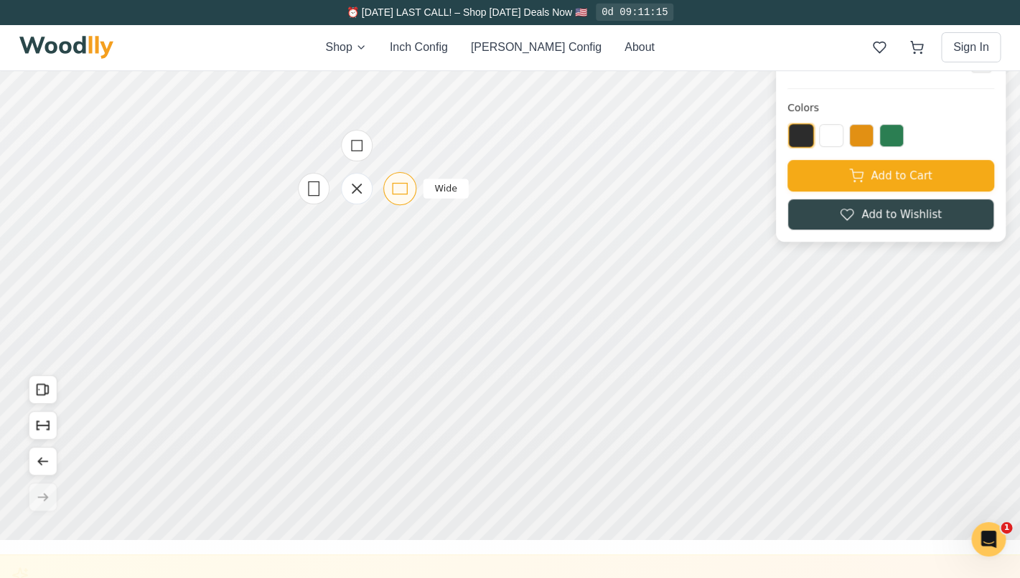
click at [407, 188] on rect at bounding box center [400, 188] width 14 height 11
click at [493, 188] on icon at bounding box center [491, 182] width 18 height 18
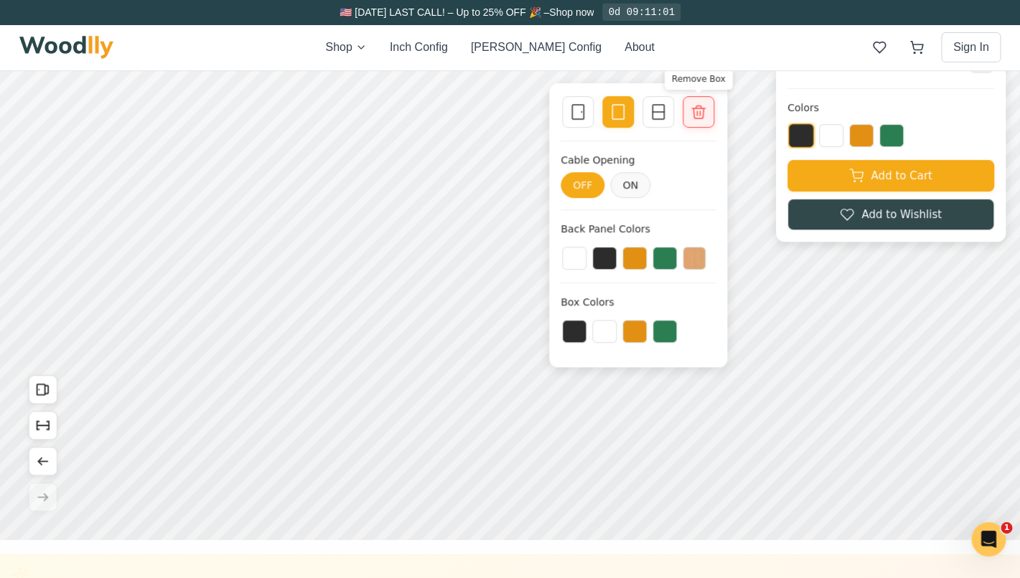
click at [698, 118] on icon at bounding box center [698, 111] width 17 height 17
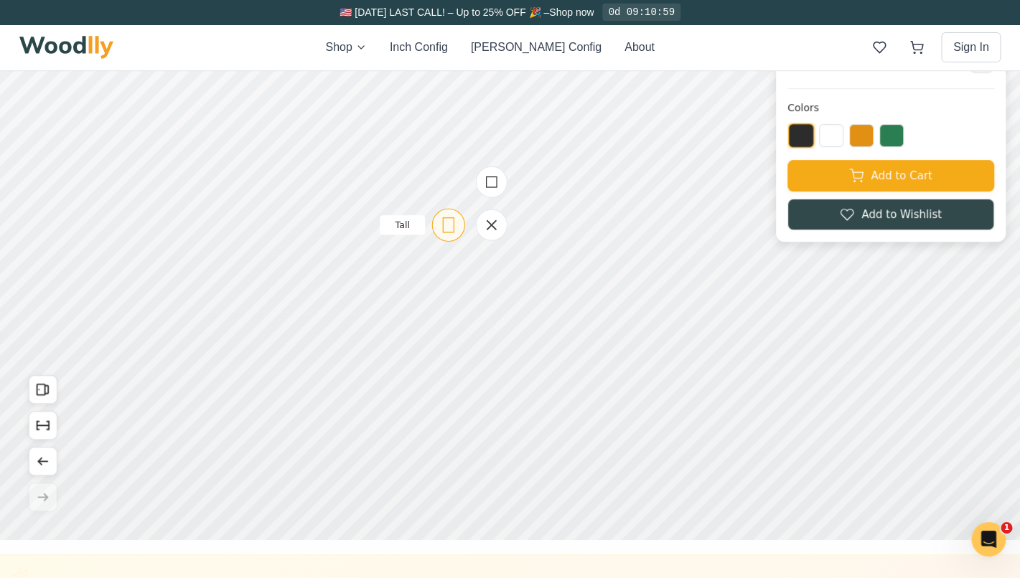
click at [446, 230] on icon at bounding box center [448, 225] width 18 height 18
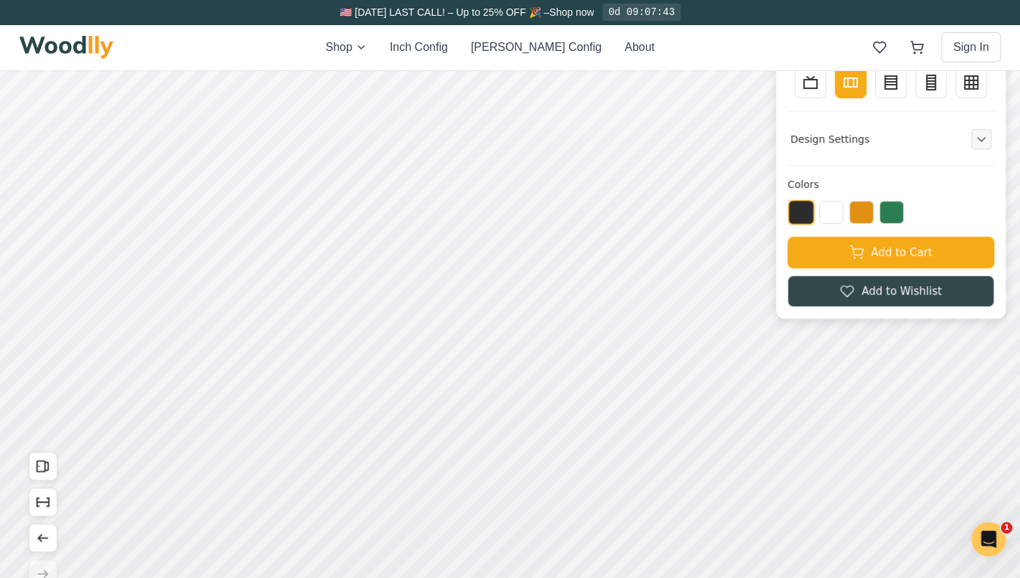
scroll to position [0, 0]
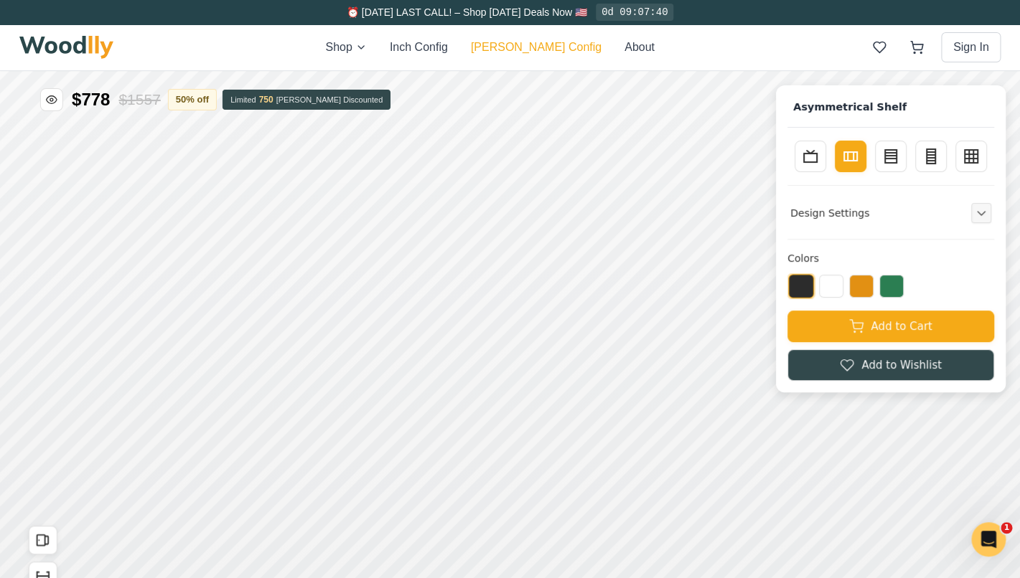
click at [513, 48] on button "[PERSON_NAME] Config" at bounding box center [536, 47] width 131 height 17
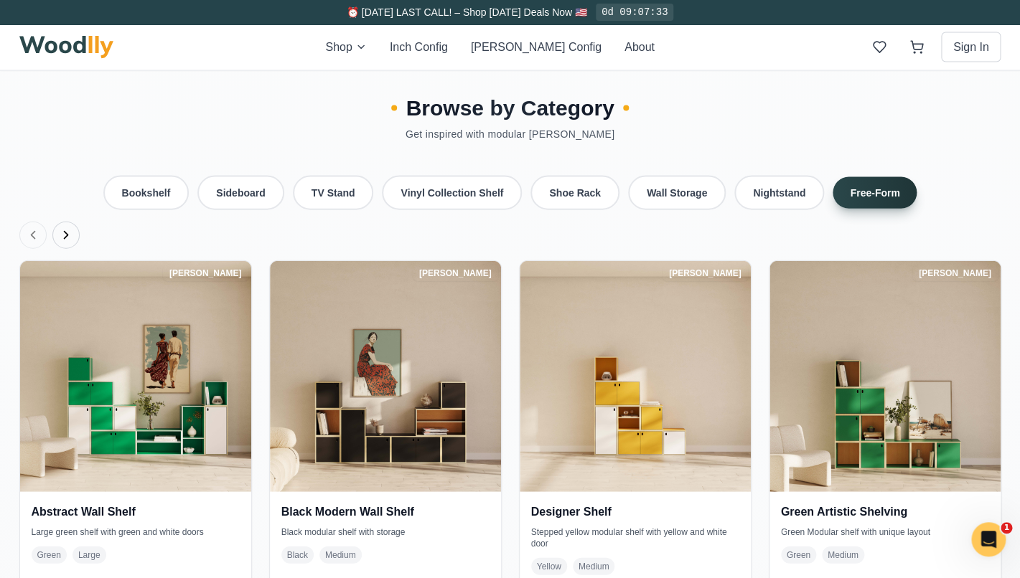
scroll to position [3275, 0]
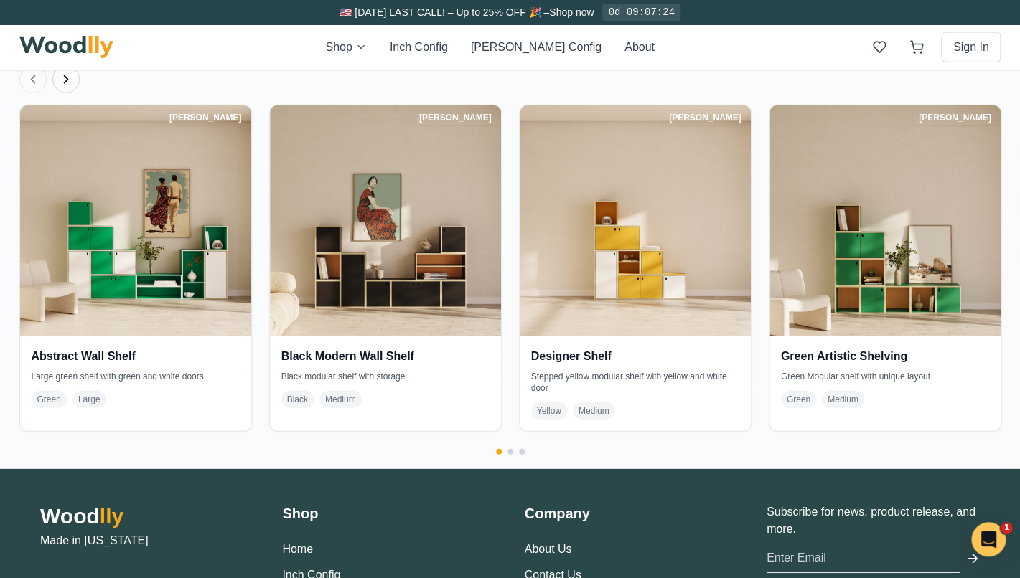
click at [507, 449] on div at bounding box center [510, 452] width 982 height 6
click at [511, 449] on button "Go to page 2" at bounding box center [510, 452] width 6 height 6
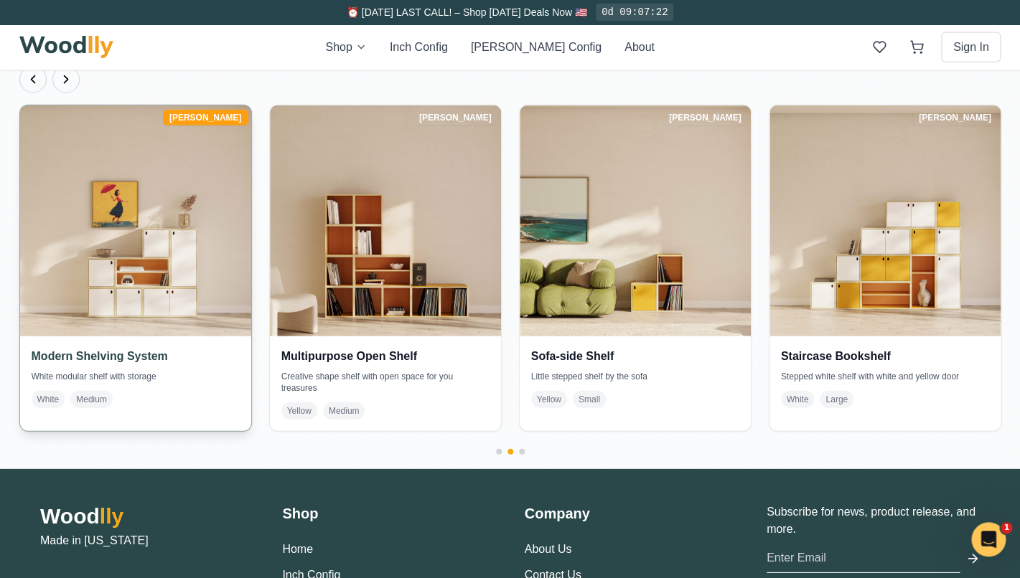
click at [168, 337] on div "Modern Shelving System White modular shelf with storage White Medium" at bounding box center [135, 378] width 231 height 83
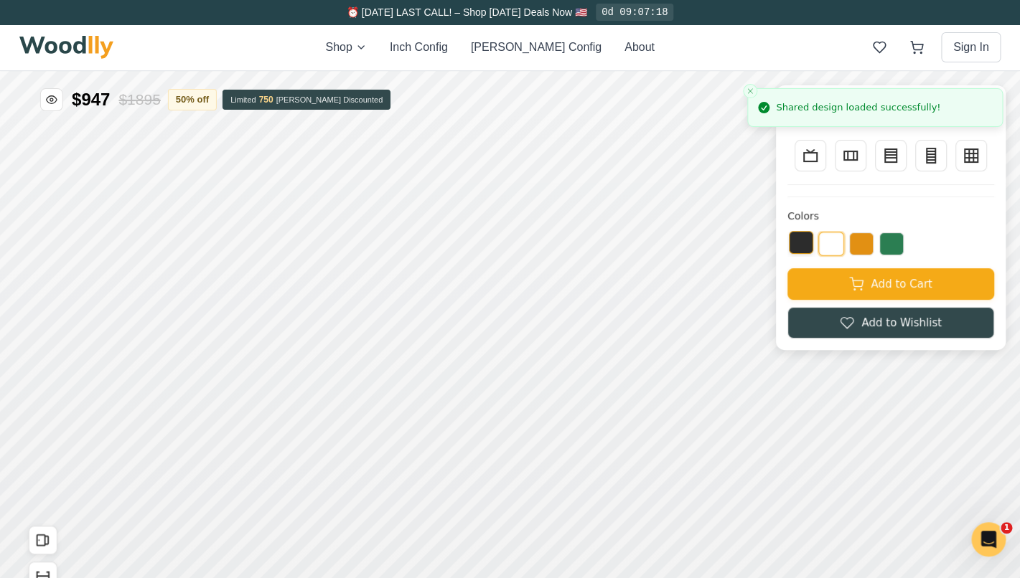
click at [804, 246] on button at bounding box center [801, 242] width 24 height 23
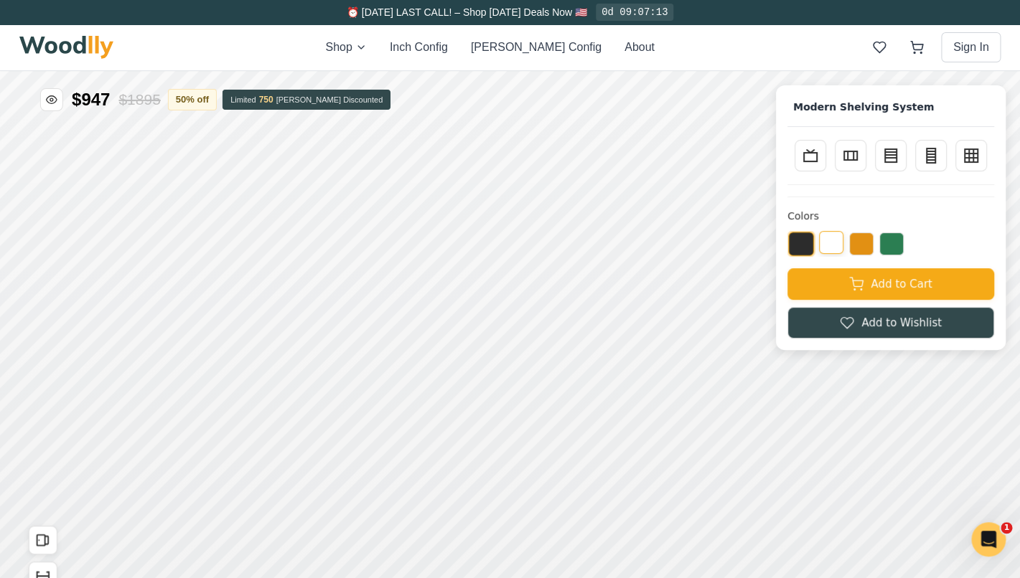
click at [843, 248] on button at bounding box center [831, 242] width 24 height 23
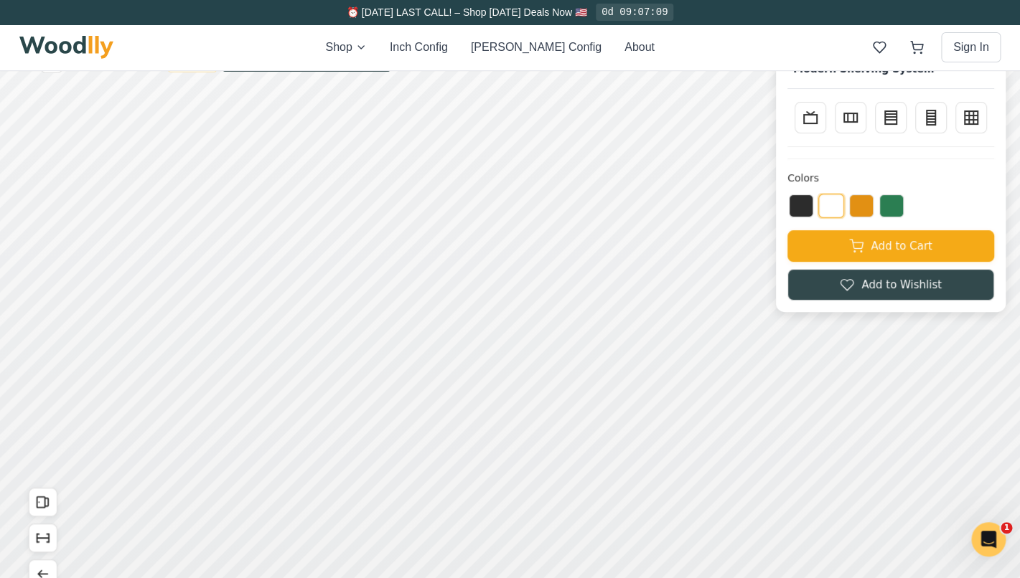
scroll to position [57, 0]
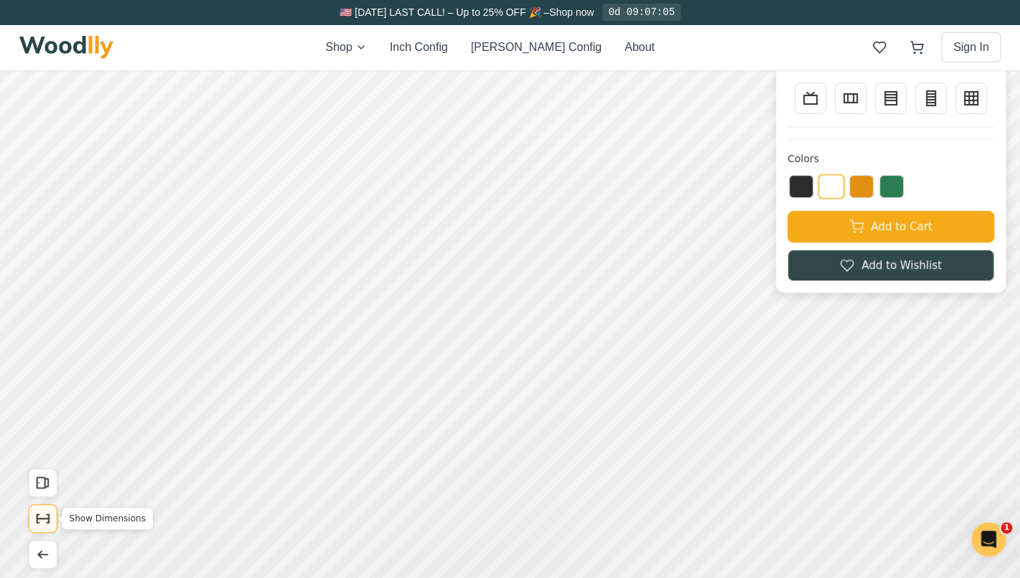
click at [36, 520] on icon "Show Dimensions" at bounding box center [43, 519] width 16 height 16
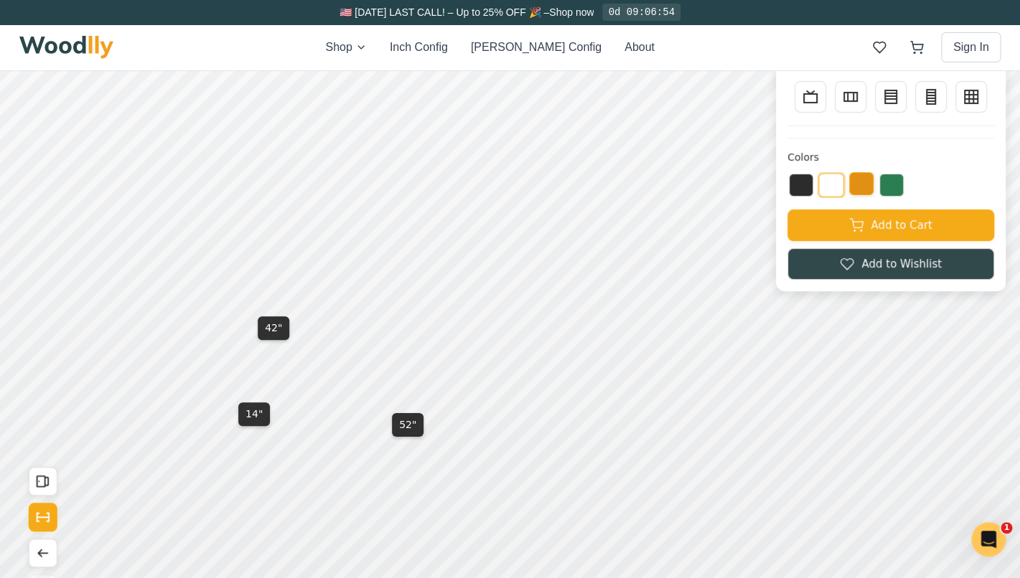
click at [860, 190] on button at bounding box center [861, 183] width 24 height 23
click at [893, 184] on button at bounding box center [891, 183] width 24 height 23
click at [864, 186] on button at bounding box center [861, 183] width 24 height 23
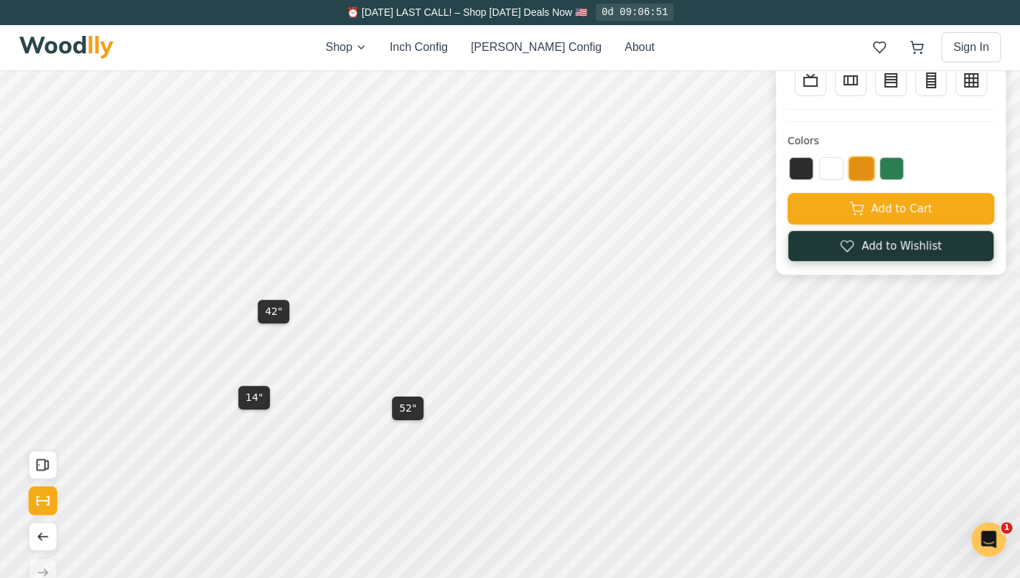
scroll to position [0, 0]
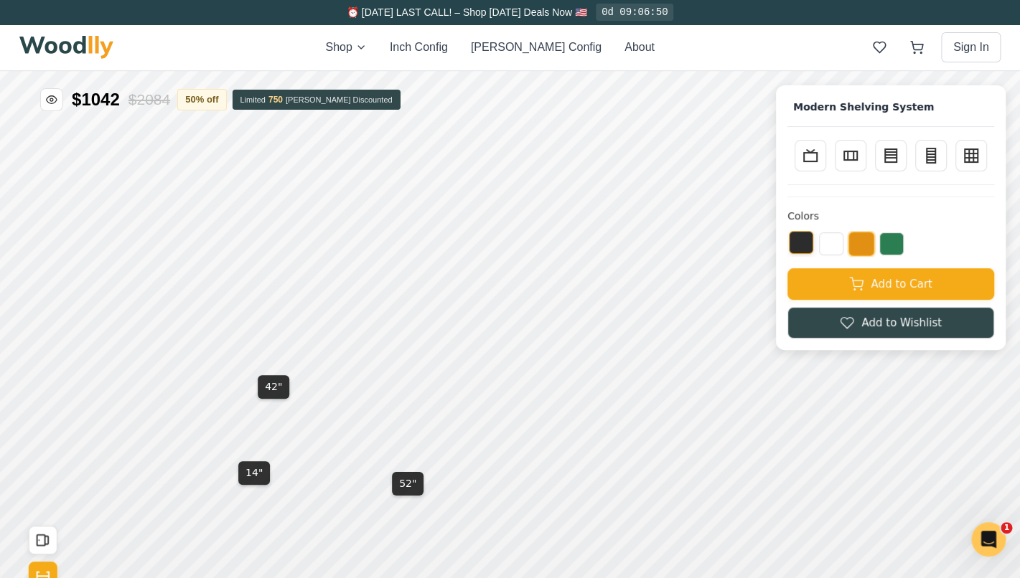
click at [794, 246] on button at bounding box center [801, 242] width 24 height 23
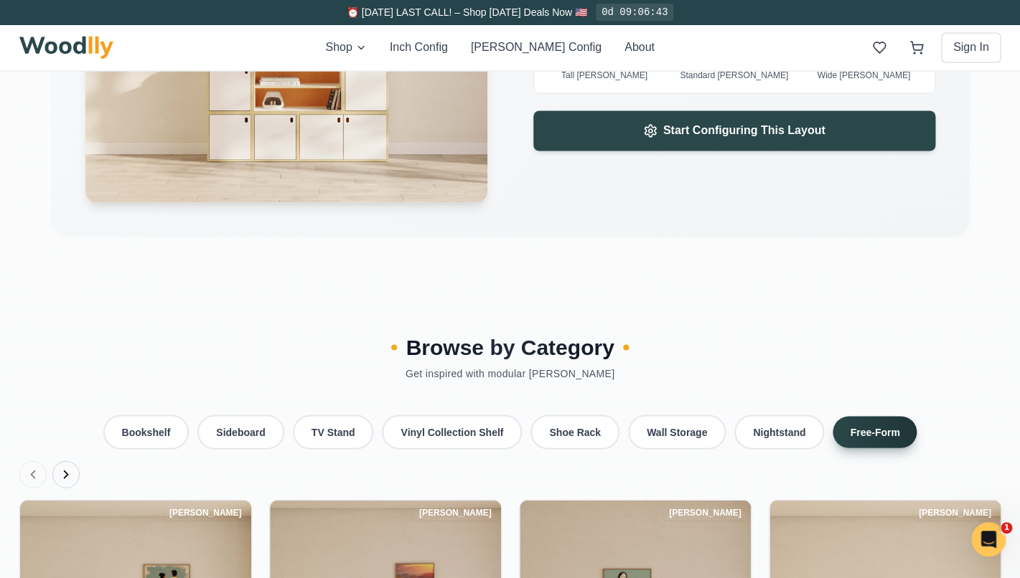
scroll to position [3183, 0]
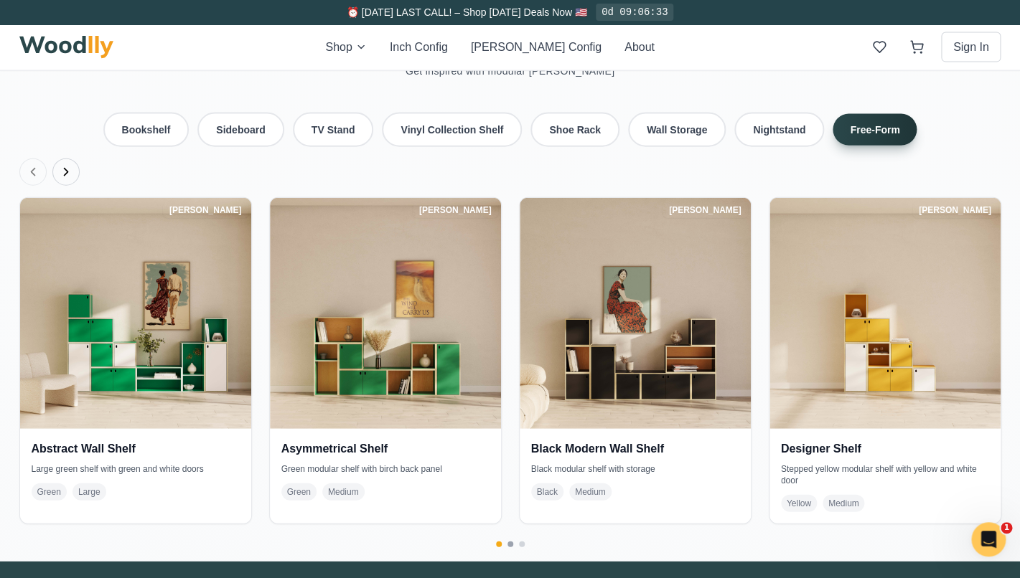
click at [510, 542] on button "Go to page 2" at bounding box center [510, 545] width 6 height 6
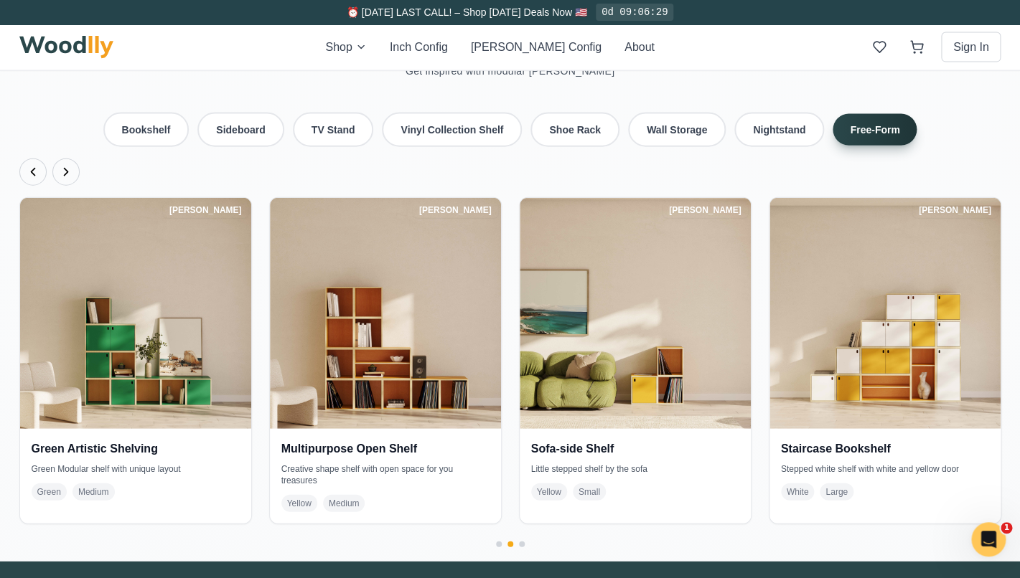
click at [520, 542] on div at bounding box center [510, 545] width 982 height 6
click at [521, 542] on button "Go to page 3" at bounding box center [522, 545] width 6 height 6
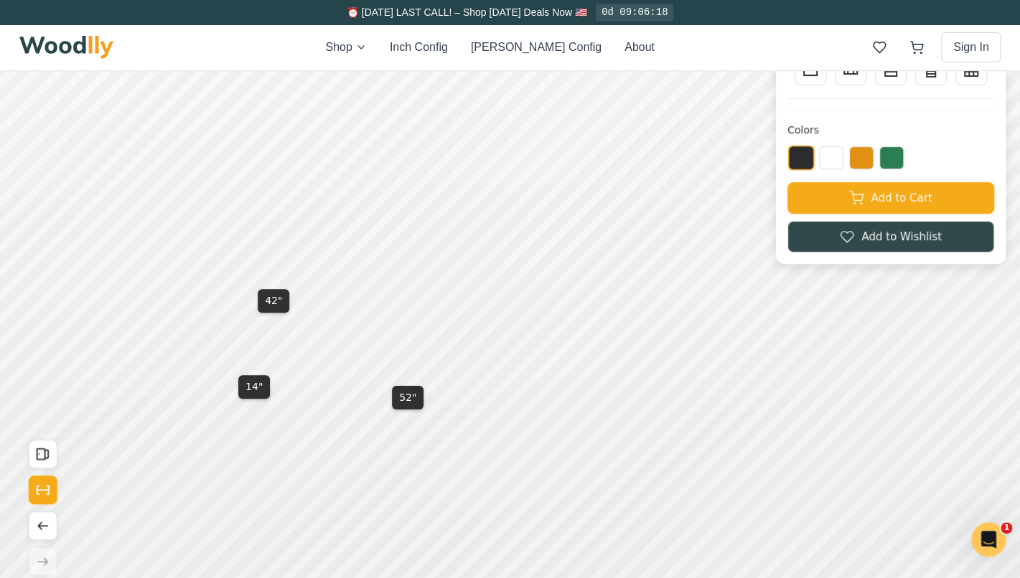
scroll to position [88, 0]
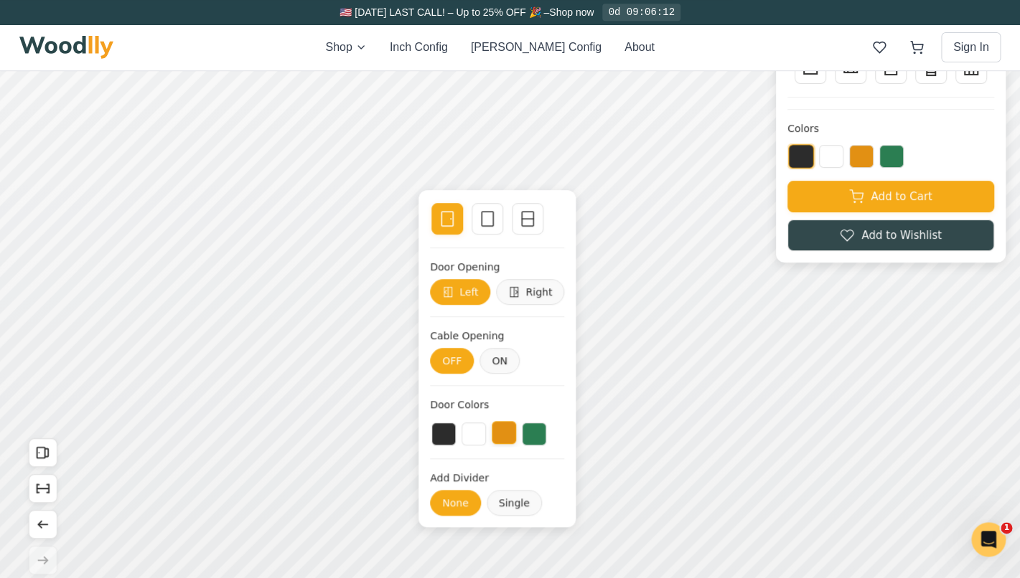
click at [504, 434] on button at bounding box center [504, 433] width 24 height 23
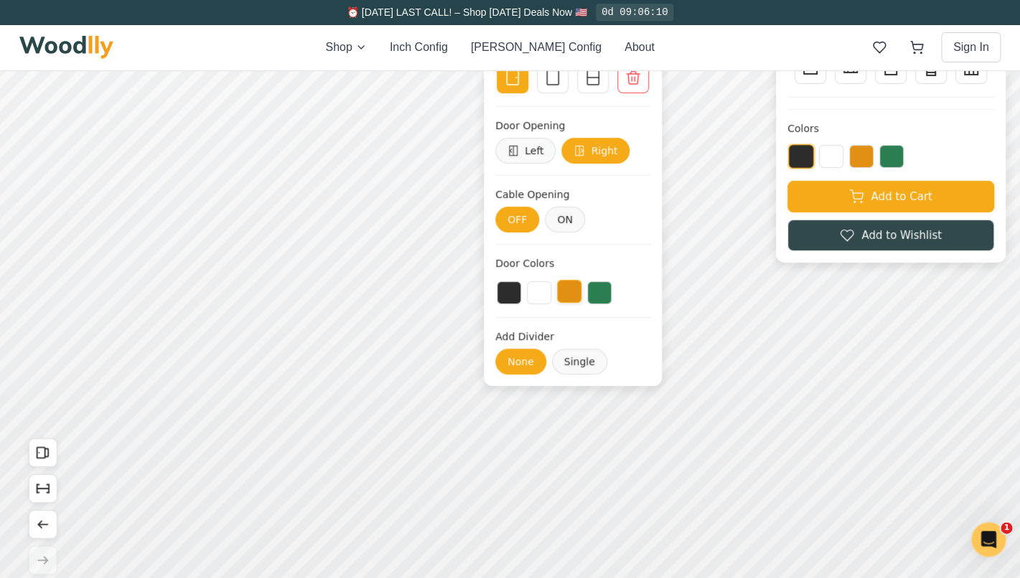
click at [573, 295] on button at bounding box center [569, 292] width 24 height 23
click at [600, 294] on button at bounding box center [599, 292] width 24 height 23
click at [540, 296] on button at bounding box center [539, 292] width 24 height 23
click at [577, 295] on button at bounding box center [569, 292] width 24 height 23
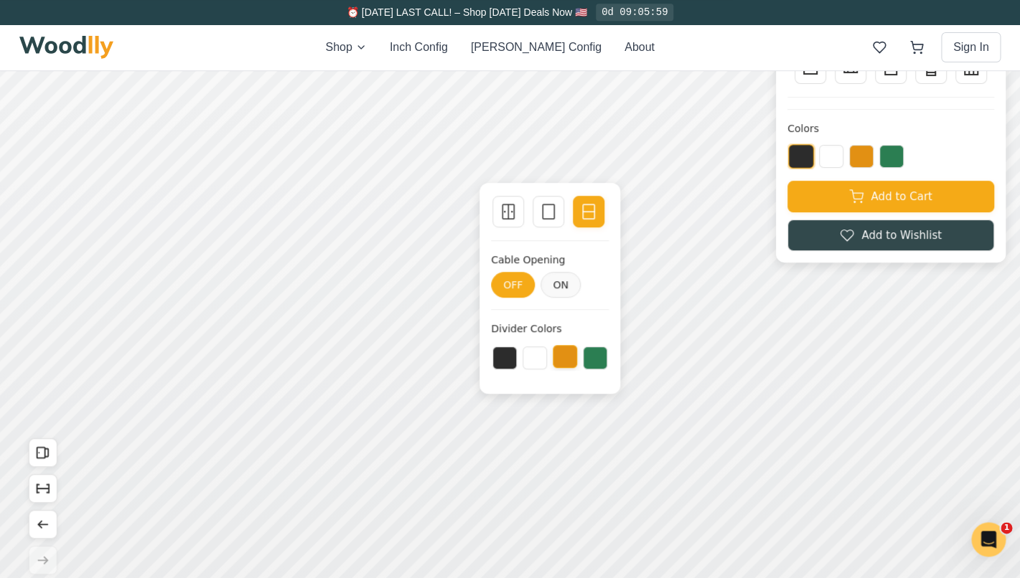
click at [570, 360] on button at bounding box center [565, 357] width 24 height 23
click at [543, 362] on button at bounding box center [534, 357] width 24 height 23
click at [510, 360] on button at bounding box center [504, 357] width 24 height 23
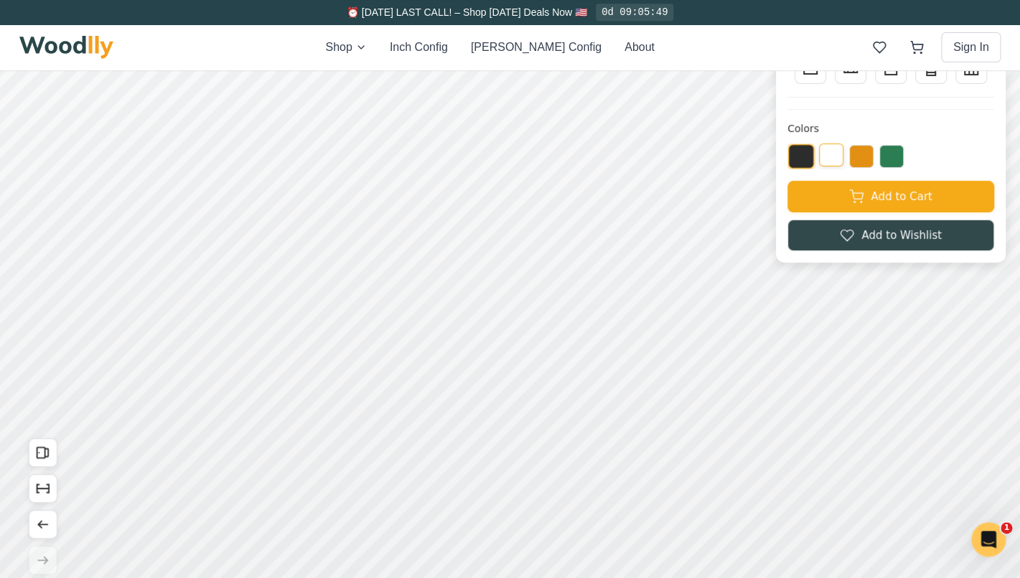
click at [831, 158] on button at bounding box center [831, 155] width 24 height 23
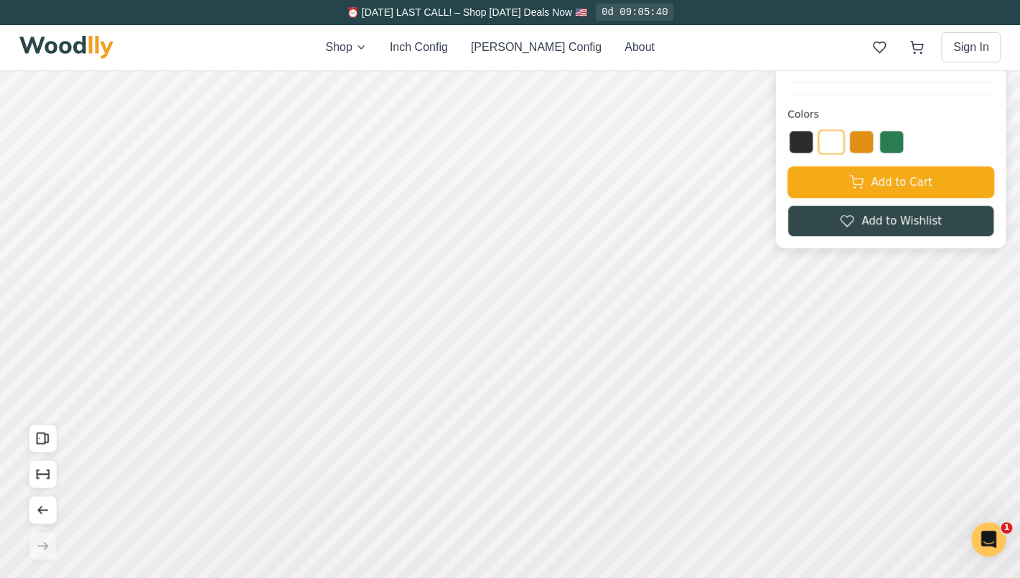
scroll to position [0, 0]
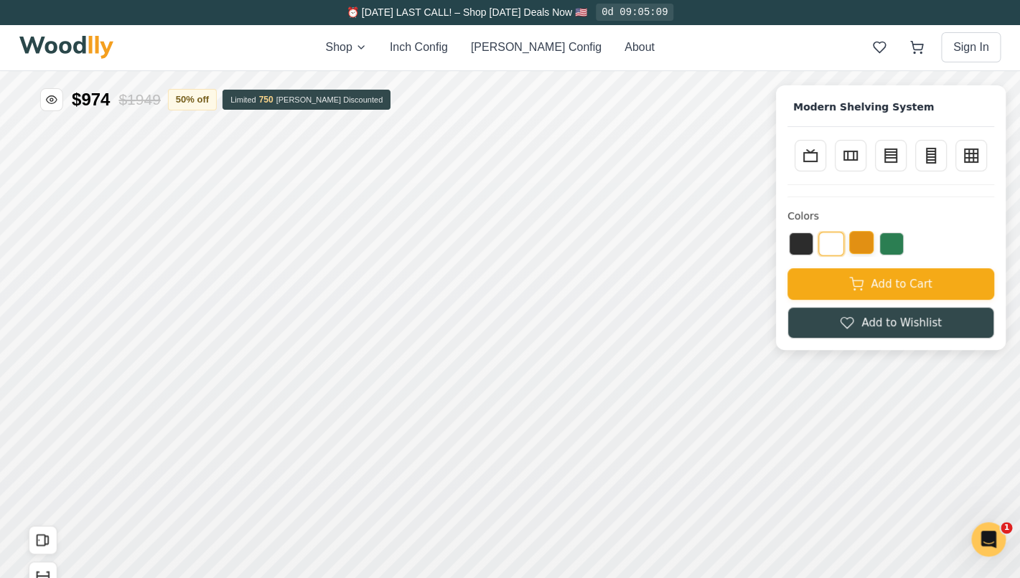
click at [867, 240] on button at bounding box center [861, 242] width 24 height 23
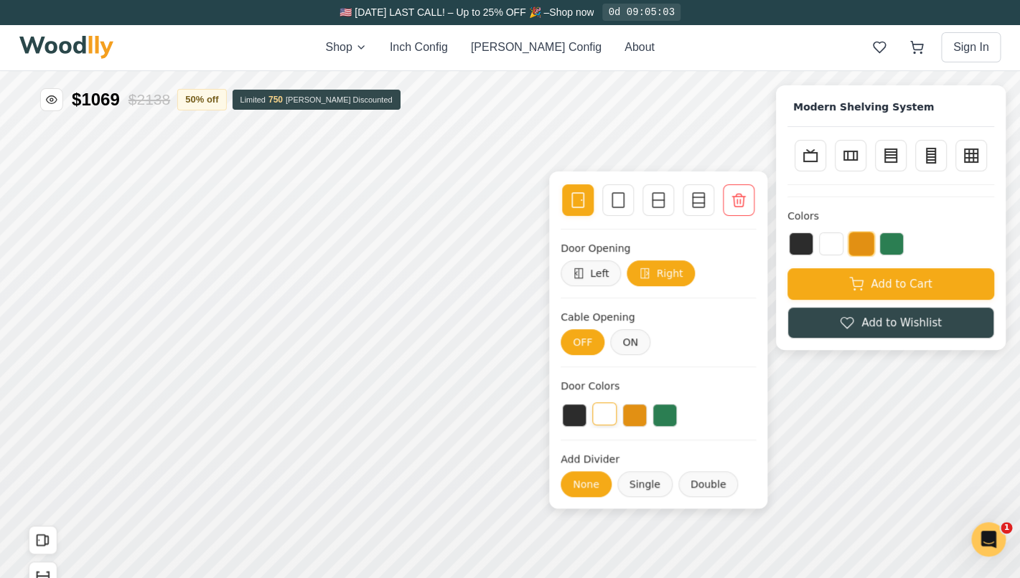
click at [608, 420] on button at bounding box center [604, 414] width 24 height 23
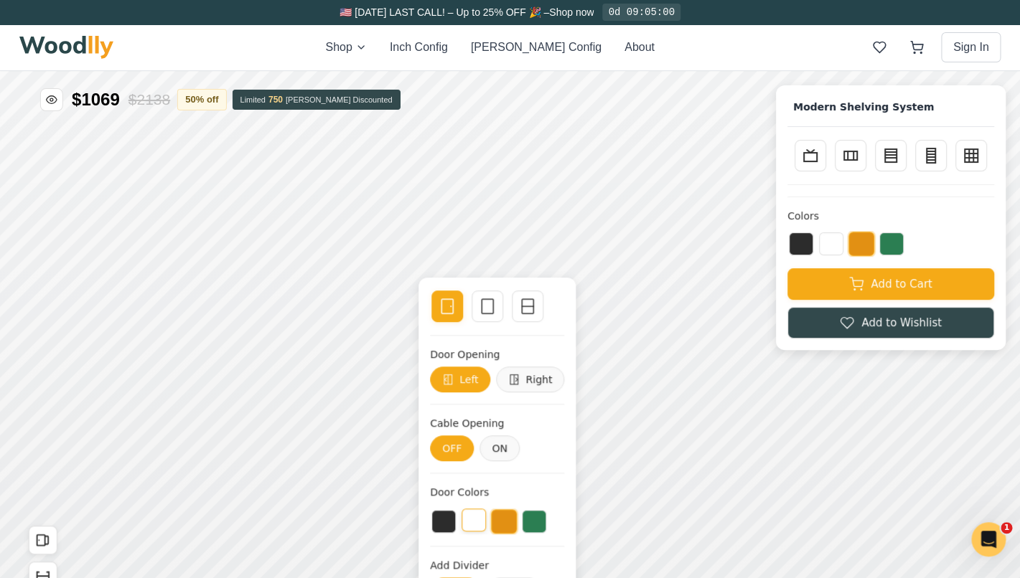
click at [477, 523] on button at bounding box center [473, 520] width 24 height 23
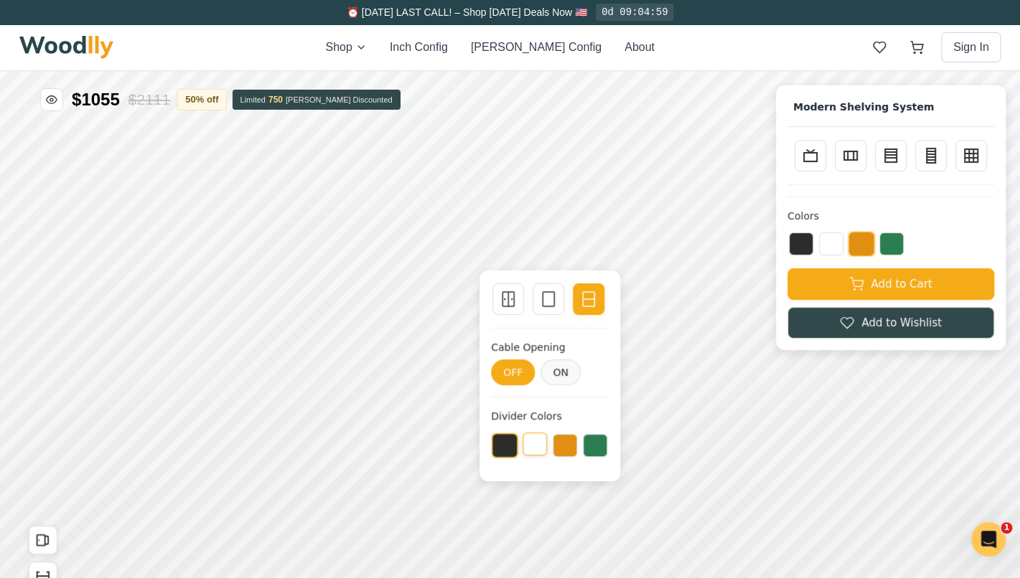
click at [538, 454] on button at bounding box center [534, 444] width 24 height 23
click at [560, 375] on button "ON" at bounding box center [560, 373] width 40 height 26
click at [515, 375] on button "OFF" at bounding box center [513, 373] width 44 height 26
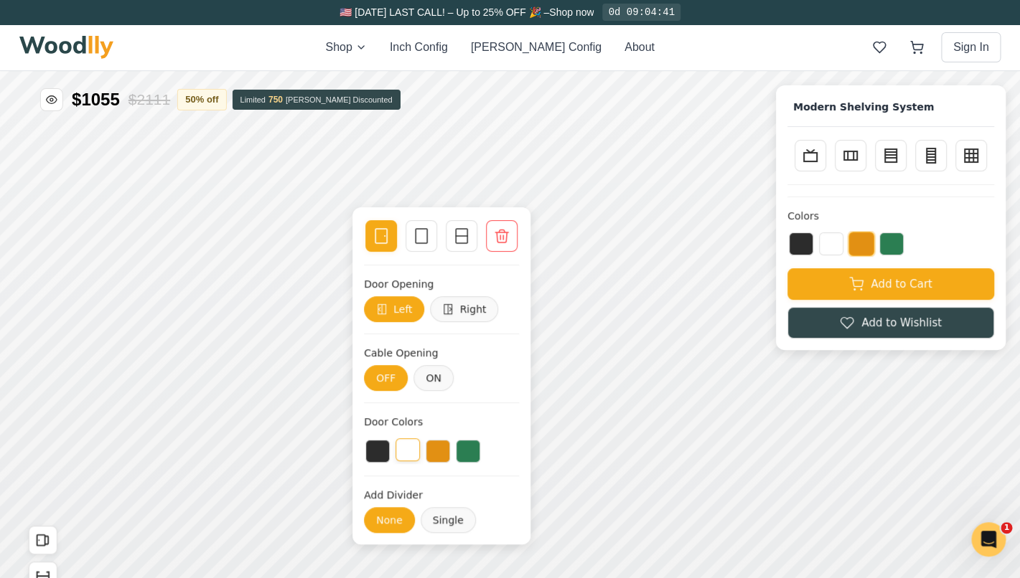
click at [410, 451] on button at bounding box center [407, 449] width 24 height 23
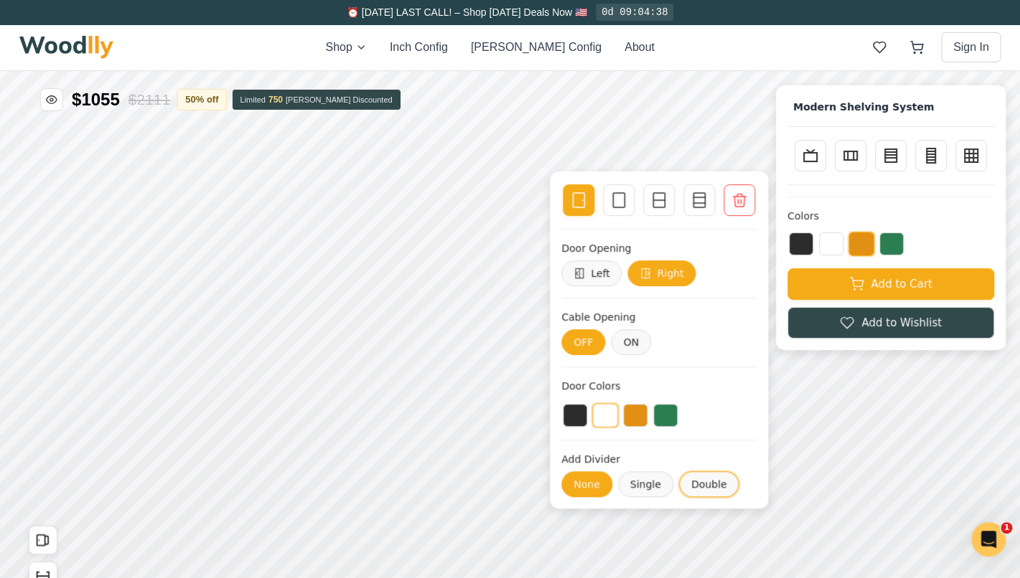
click at [721, 480] on button "Double" at bounding box center [708, 484] width 60 height 26
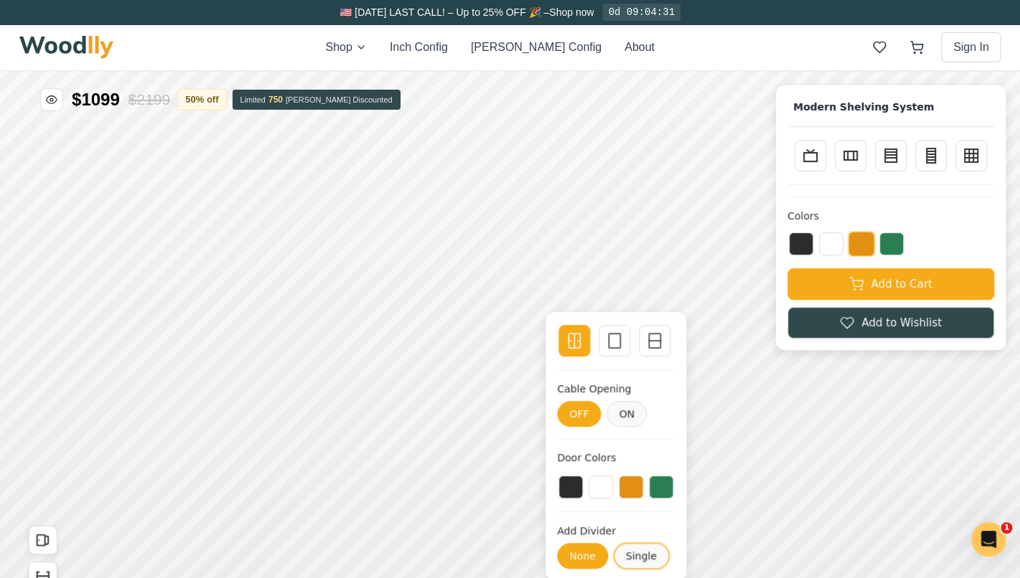
click at [632, 554] on button "Single" at bounding box center [640, 556] width 55 height 26
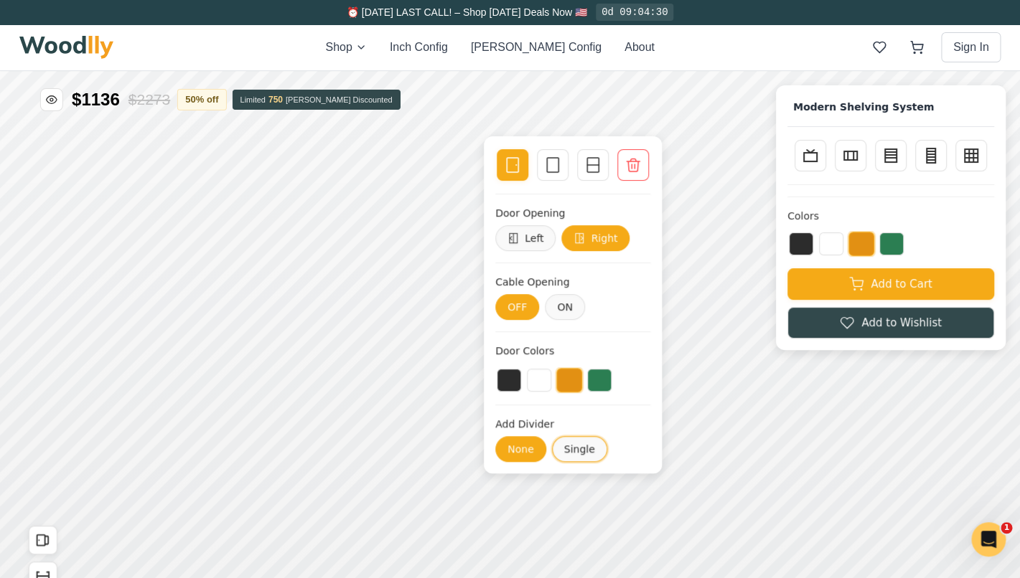
click at [573, 446] on button "Single" at bounding box center [579, 449] width 55 height 26
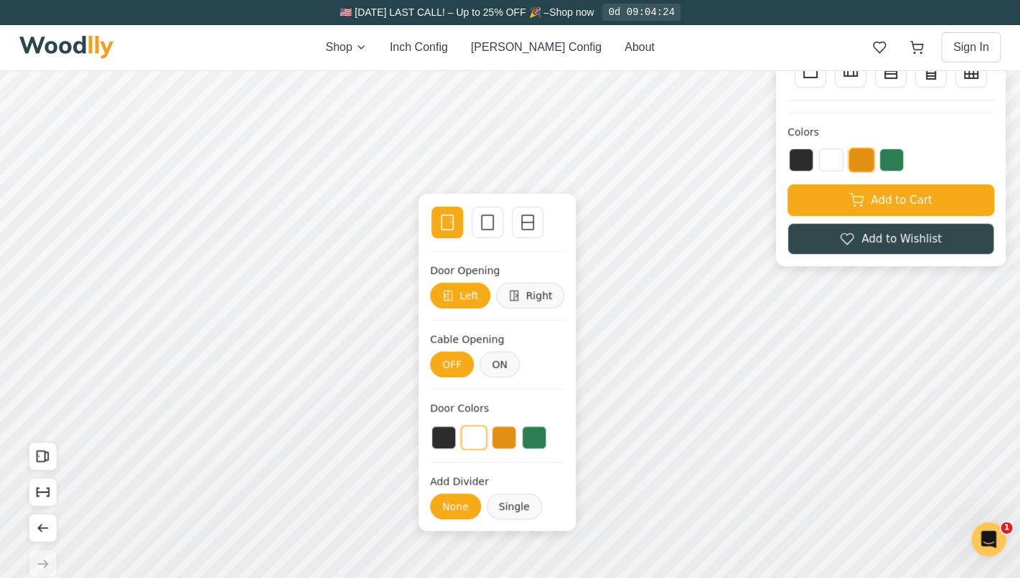
scroll to position [88, 0]
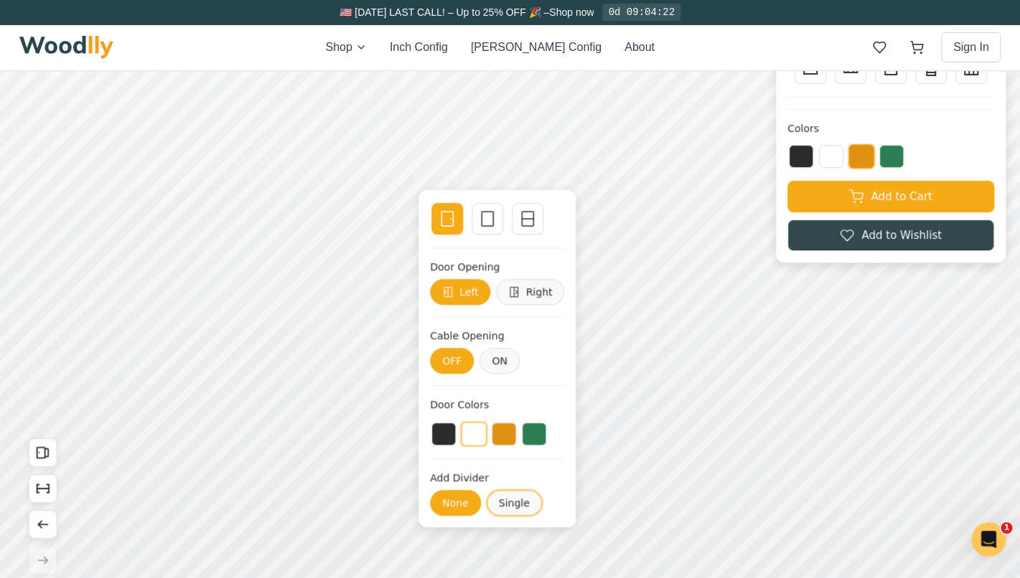
click at [515, 502] on button "Single" at bounding box center [513, 503] width 55 height 26
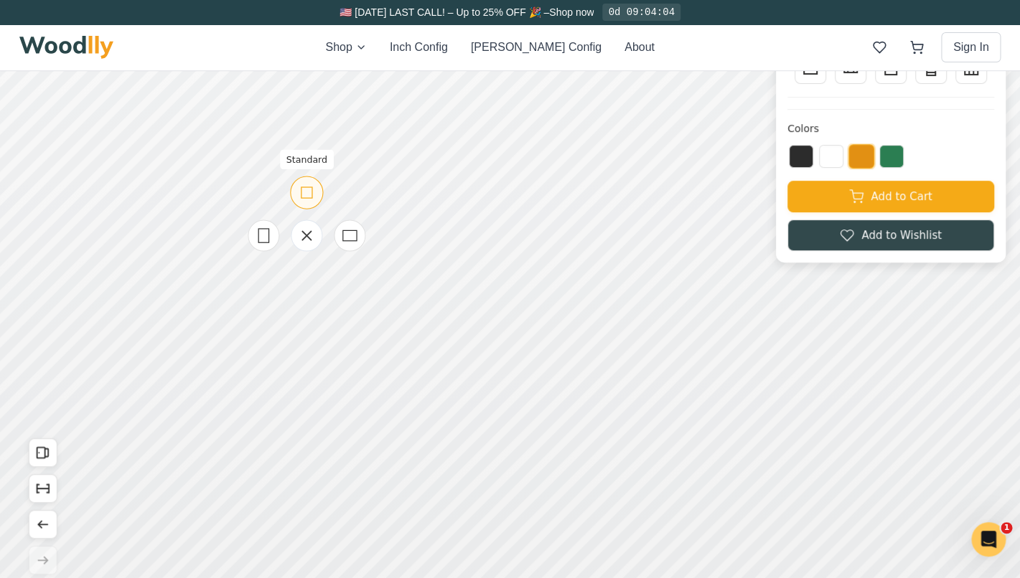
click at [308, 194] on icon at bounding box center [307, 193] width 18 height 18
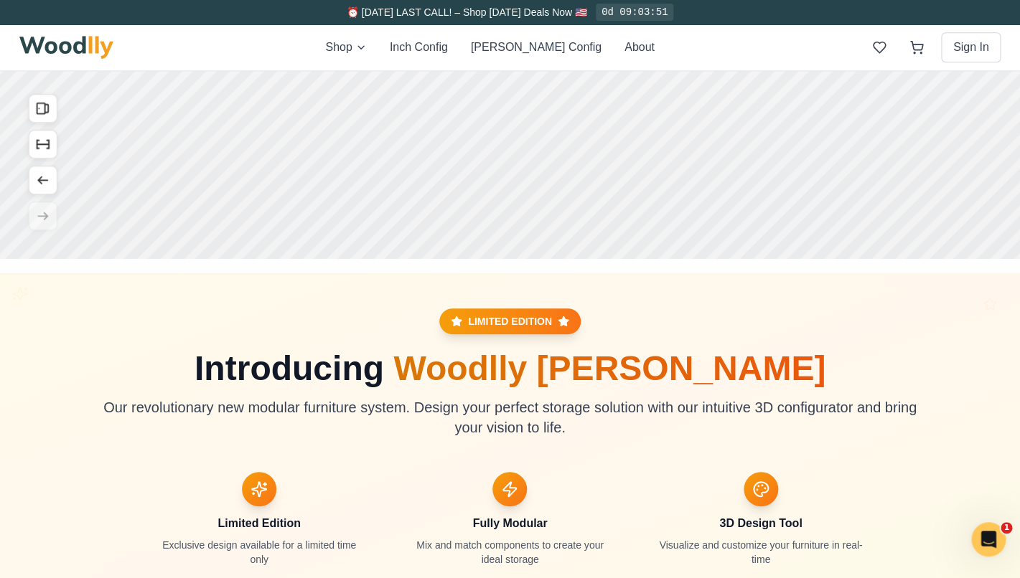
scroll to position [392, 0]
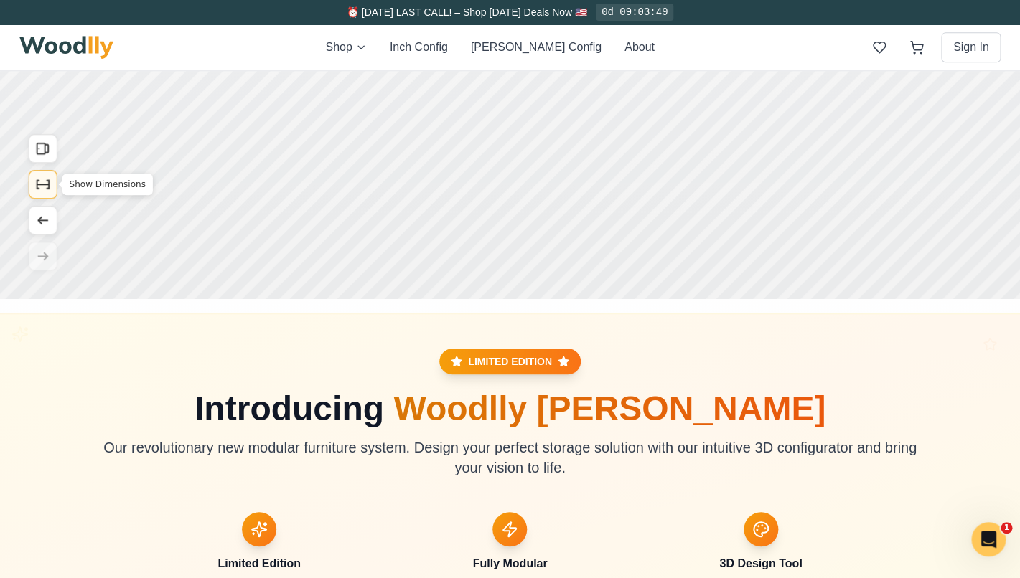
click at [47, 186] on icon "Show Dimensions" at bounding box center [43, 185] width 16 height 16
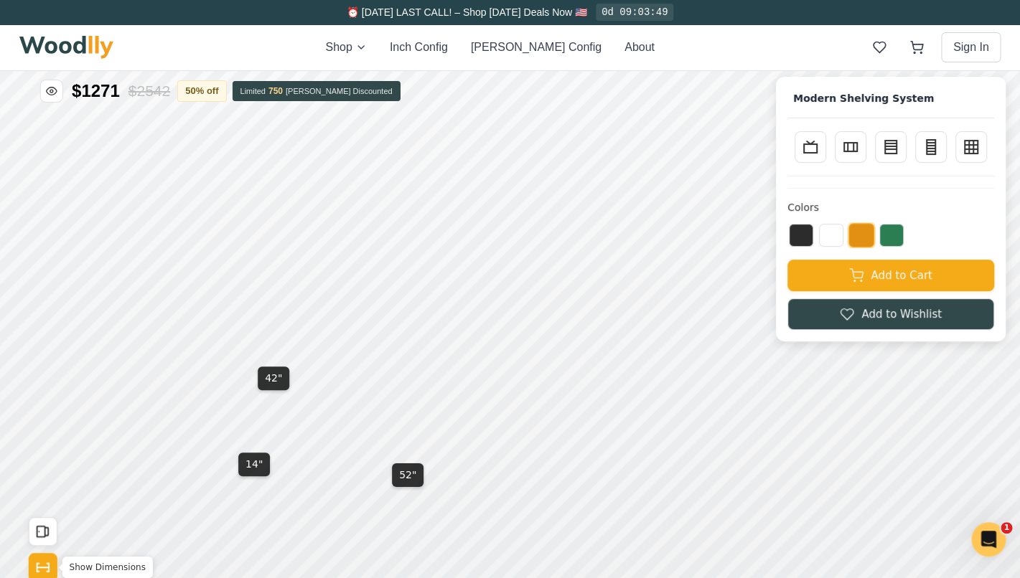
scroll to position [0, 0]
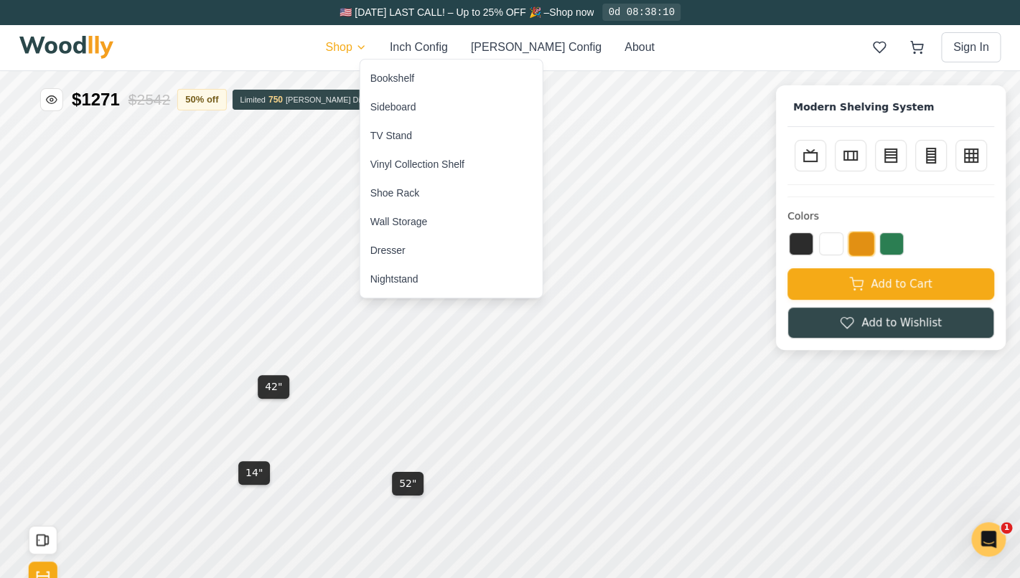
click at [407, 102] on div "Sideboard" at bounding box center [393, 107] width 46 height 14
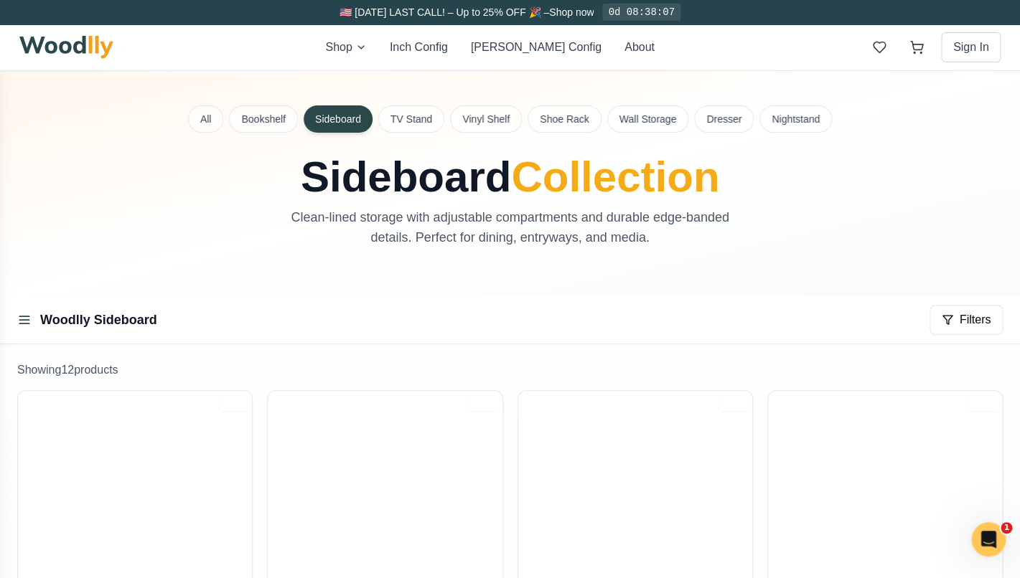
scroll to position [179, 0]
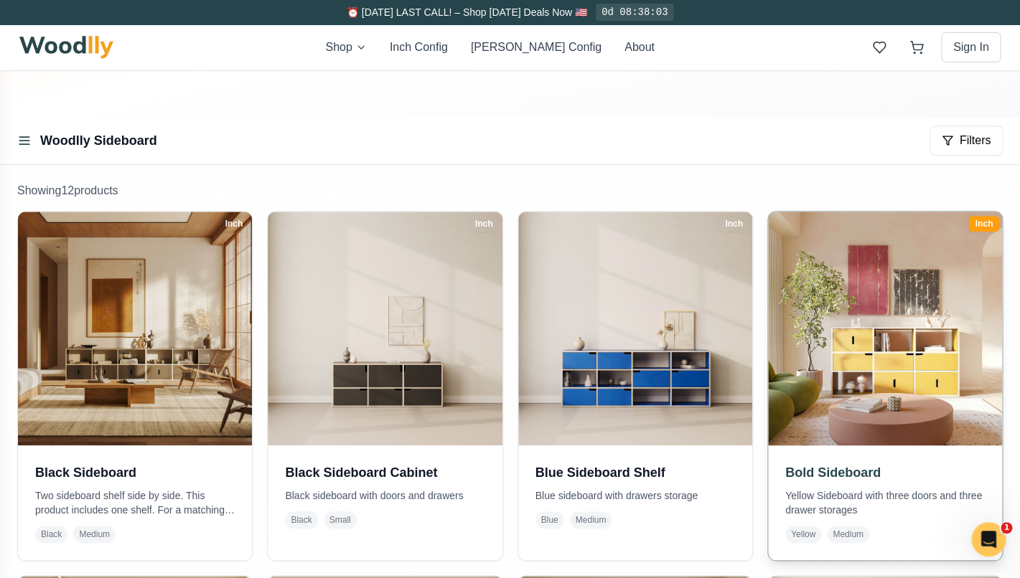
click at [924, 368] on img at bounding box center [885, 329] width 246 height 246
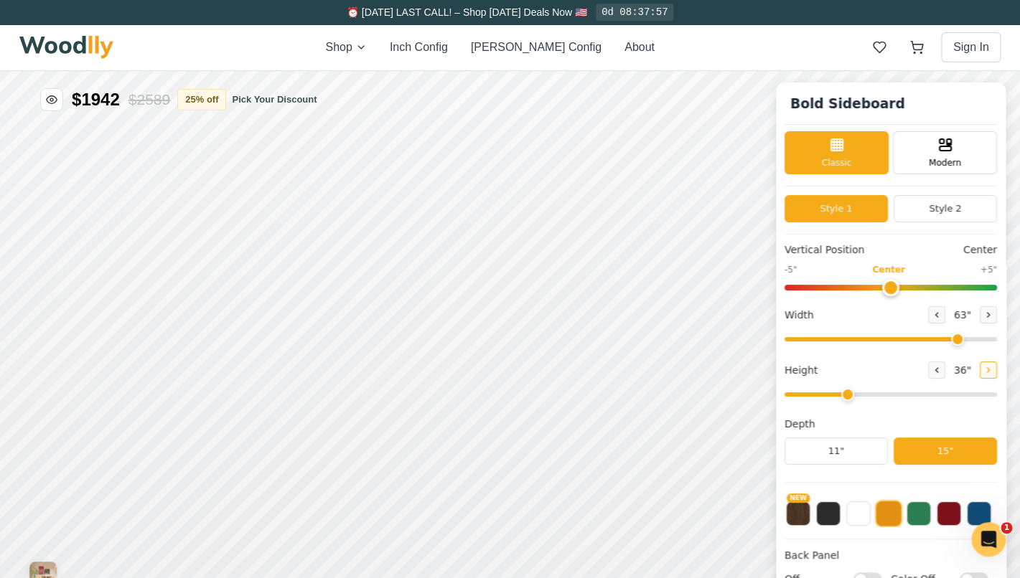
click at [991, 372] on icon at bounding box center [988, 370] width 9 height 9
click at [934, 375] on button at bounding box center [936, 370] width 17 height 17
type input "3"
click at [850, 393] on input "range" at bounding box center [890, 395] width 212 height 4
click at [939, 314] on icon at bounding box center [936, 315] width 9 height 9
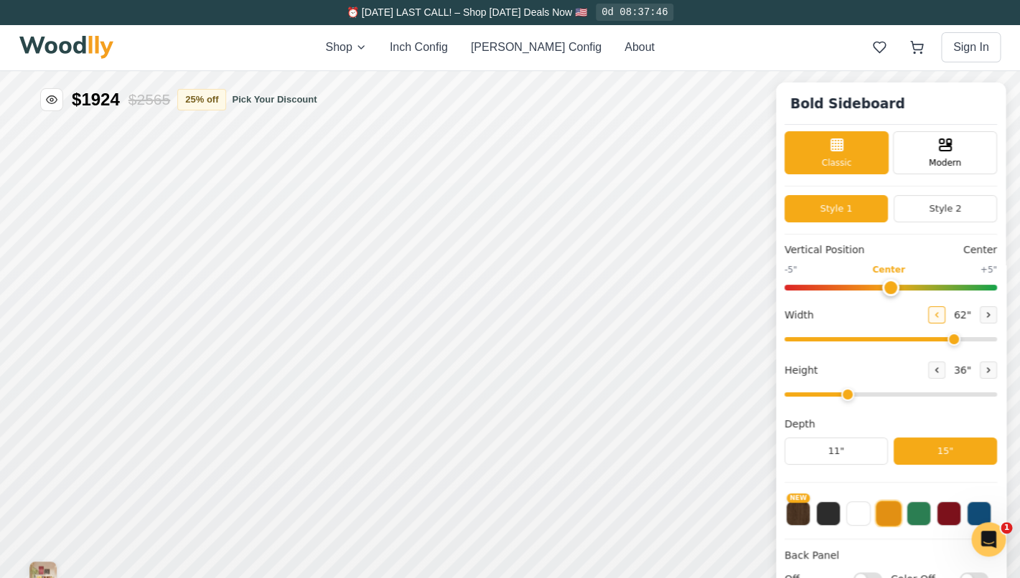
click at [939, 314] on icon at bounding box center [936, 315] width 9 height 9
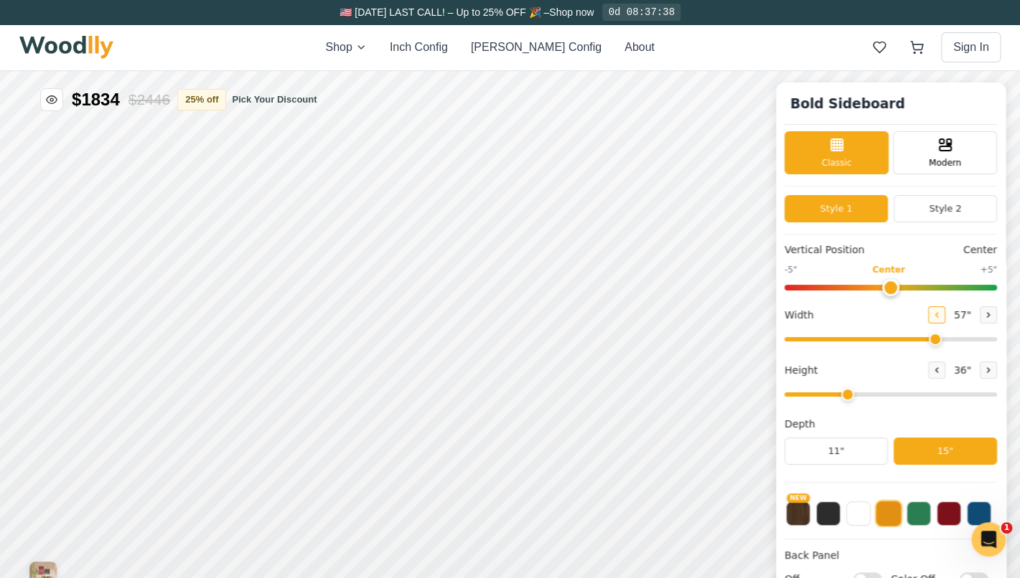
click at [939, 314] on icon at bounding box center [936, 315] width 9 height 9
type input "55"
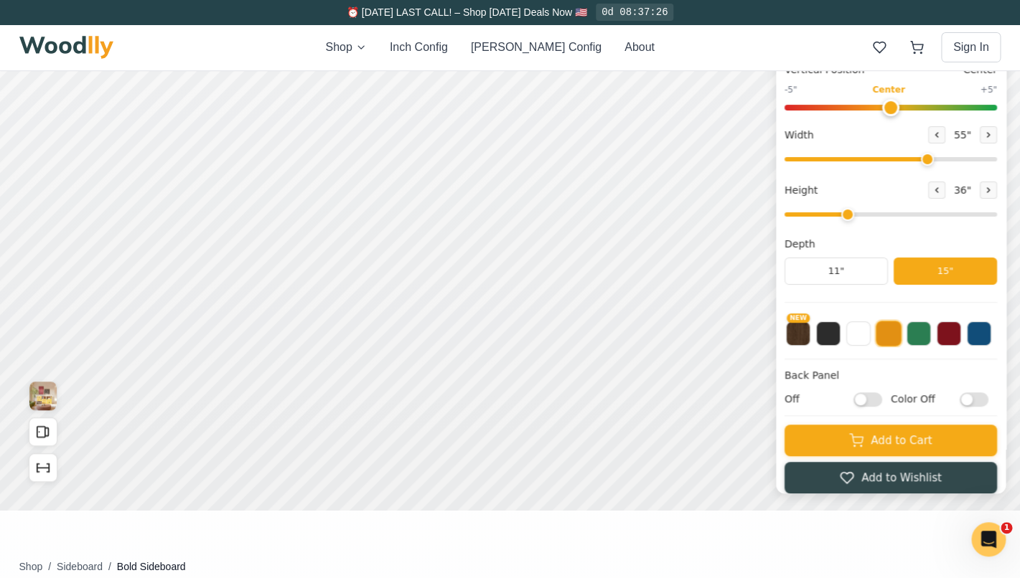
scroll to position [245, 0]
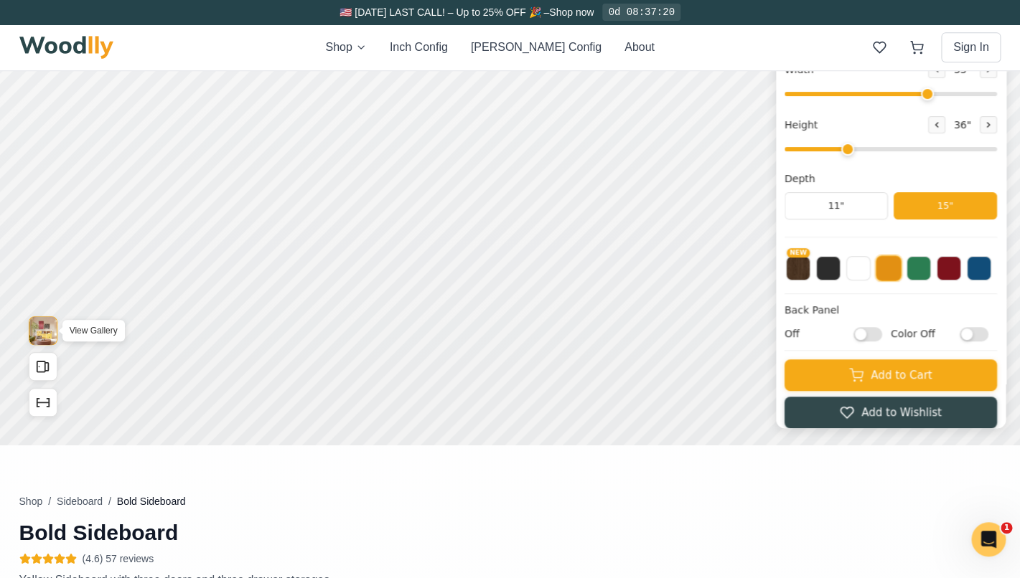
click at [40, 334] on img "View Gallery" at bounding box center [42, 330] width 27 height 29
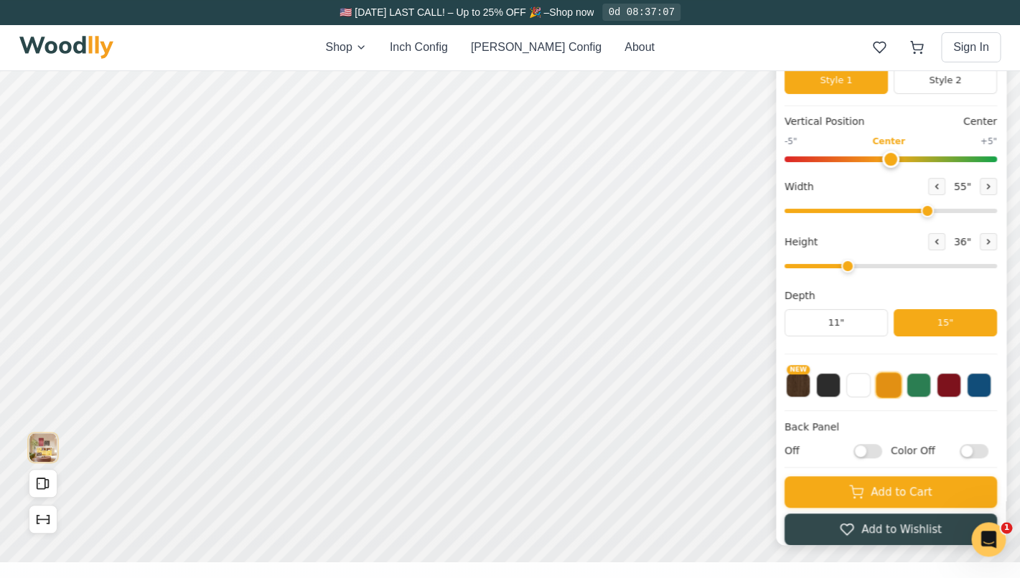
scroll to position [0, 0]
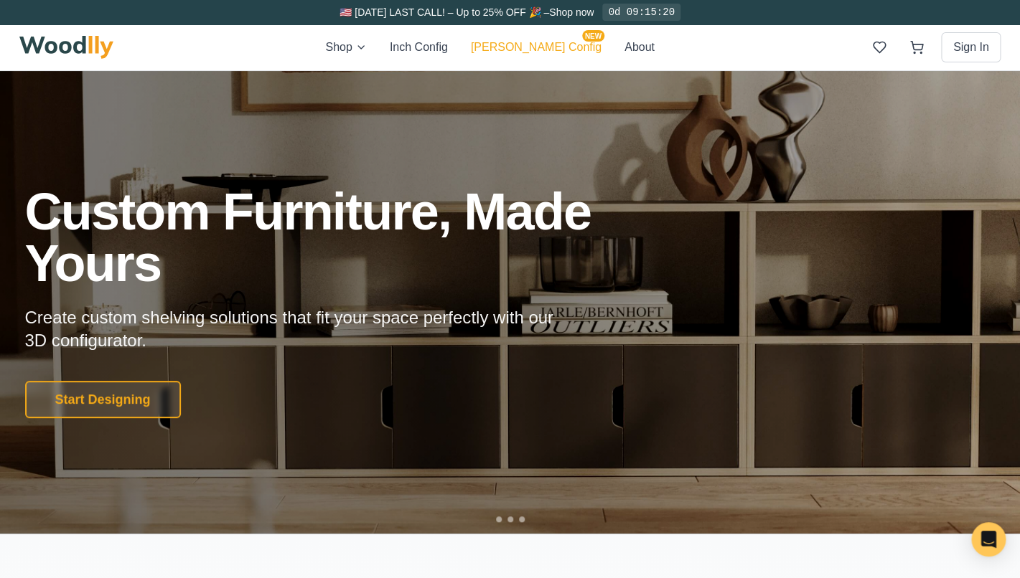
click at [563, 50] on button "[PERSON_NAME] Config NEW" at bounding box center [536, 47] width 131 height 17
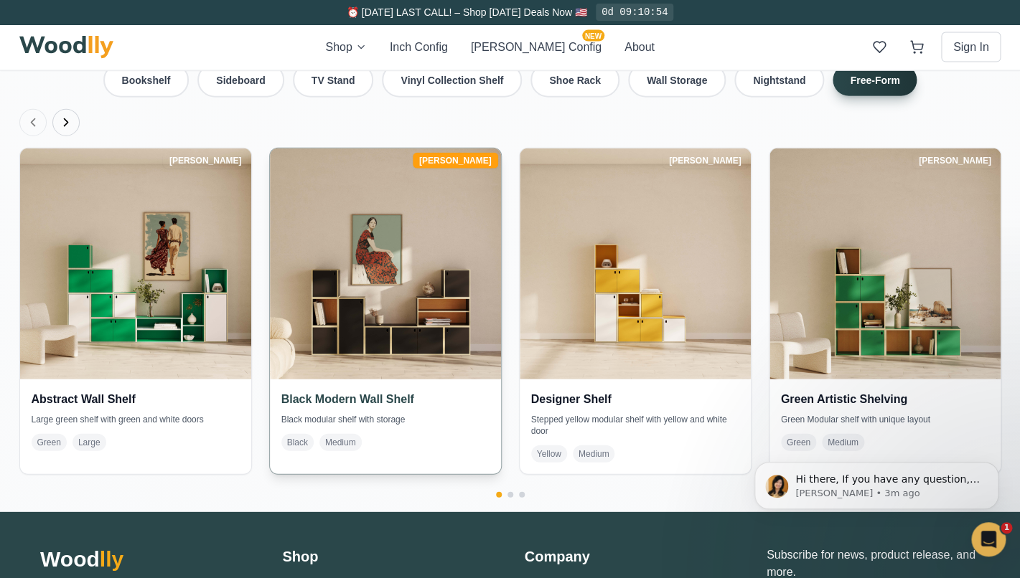
click at [402, 329] on img at bounding box center [384, 264] width 243 height 243
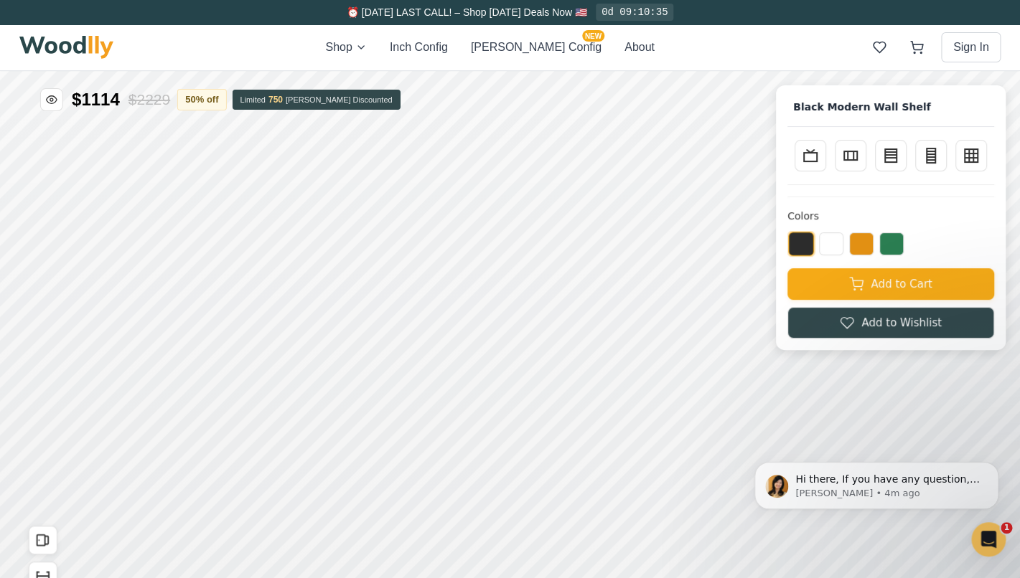
scroll to position [13, 0]
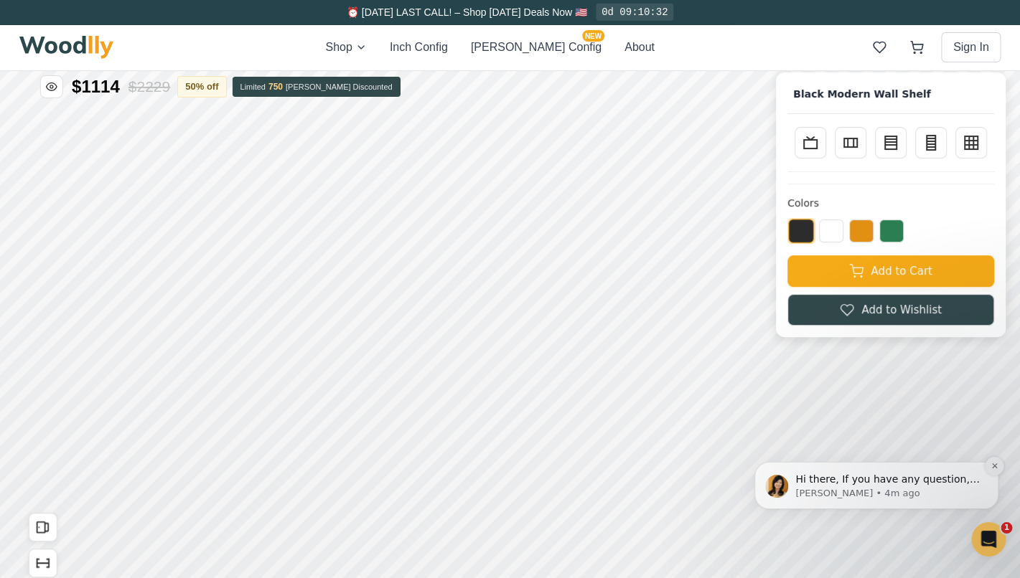
click at [994, 469] on icon "Dismiss notification" at bounding box center [994, 466] width 8 height 8
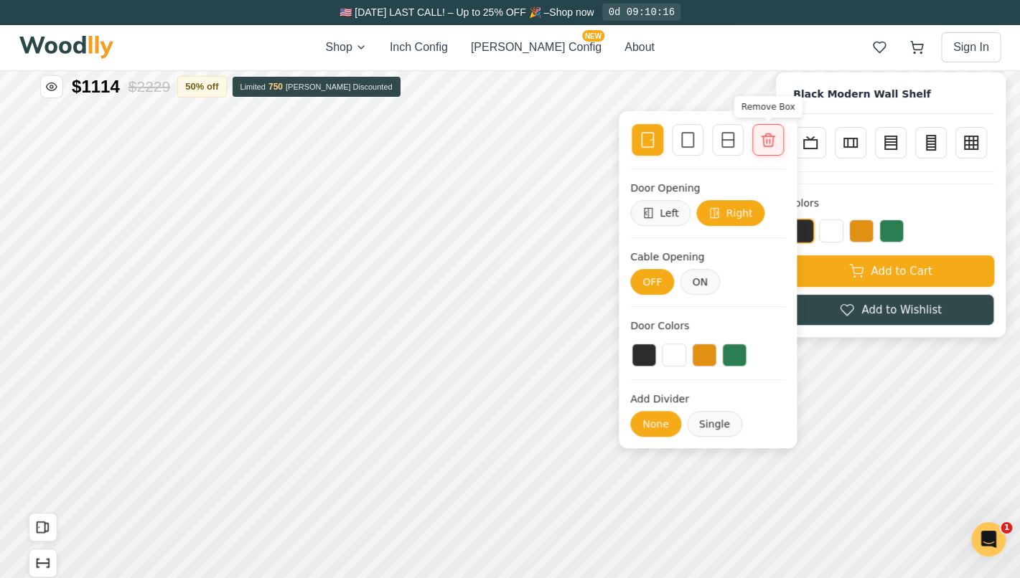
click at [772, 133] on icon at bounding box center [767, 139] width 17 height 17
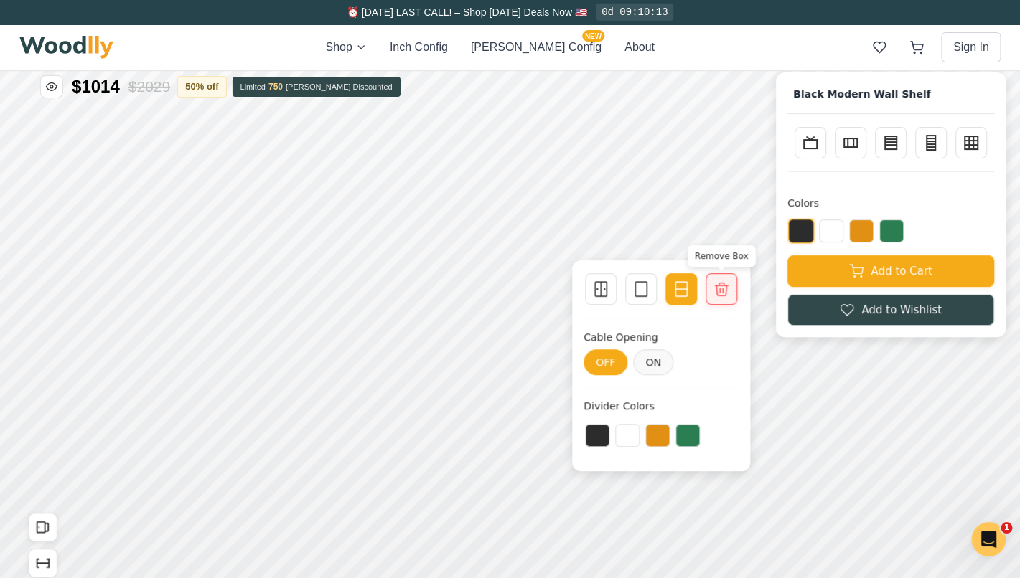
click at [731, 293] on div at bounding box center [721, 288] width 20 height 20
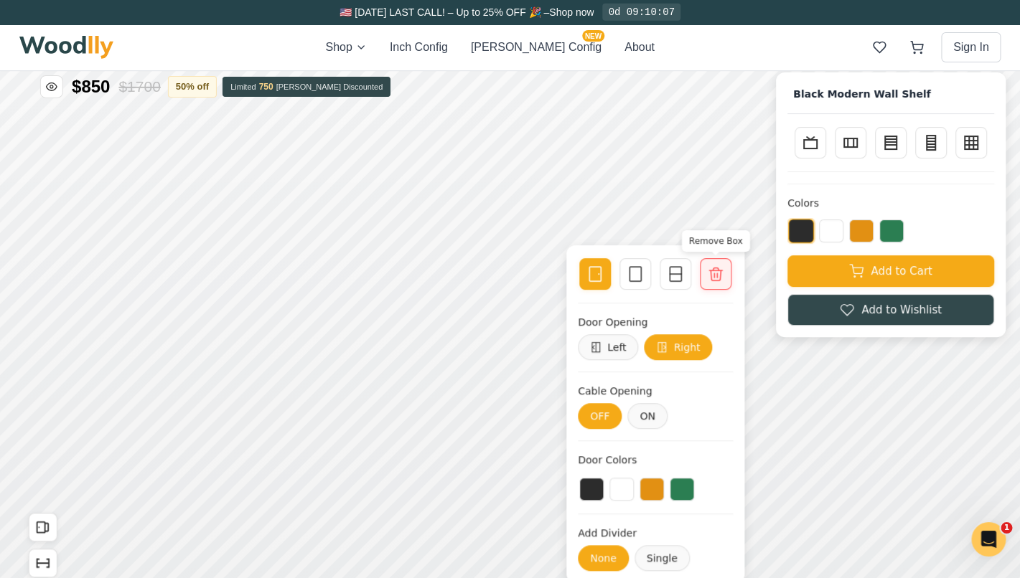
click at [710, 276] on icon at bounding box center [715, 273] width 17 height 17
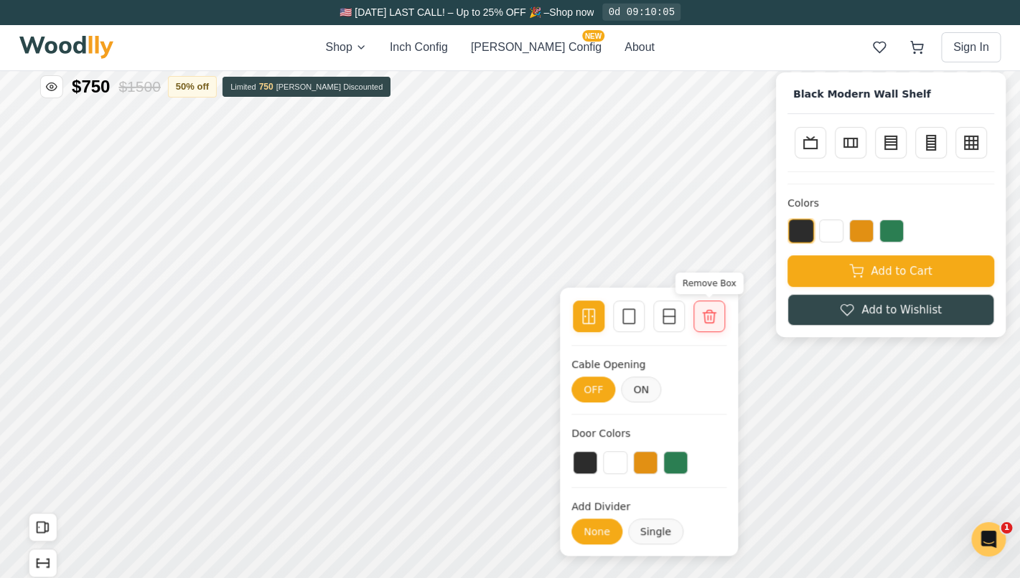
click at [713, 319] on icon at bounding box center [708, 315] width 17 height 17
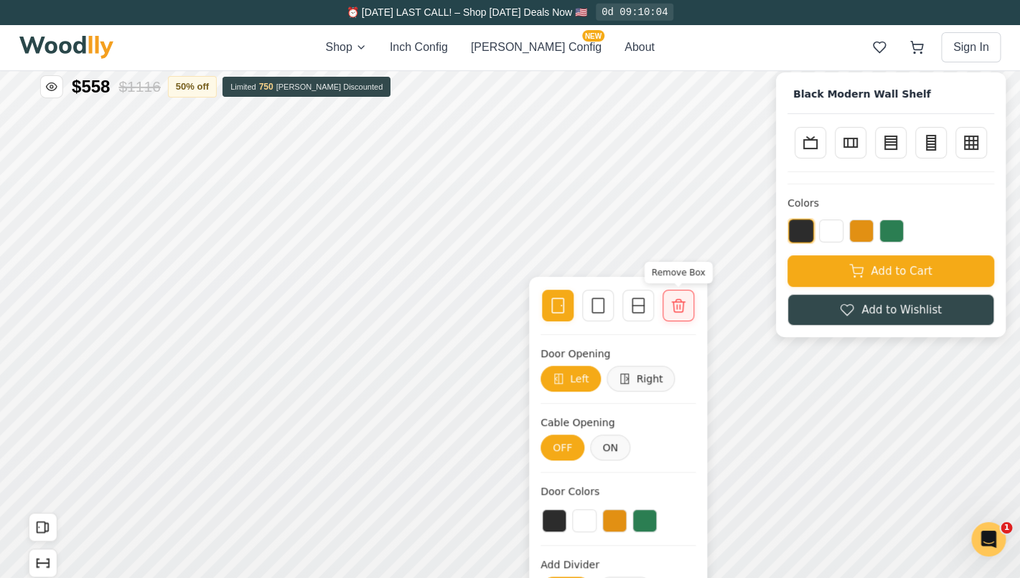
click at [687, 305] on div at bounding box center [678, 305] width 20 height 20
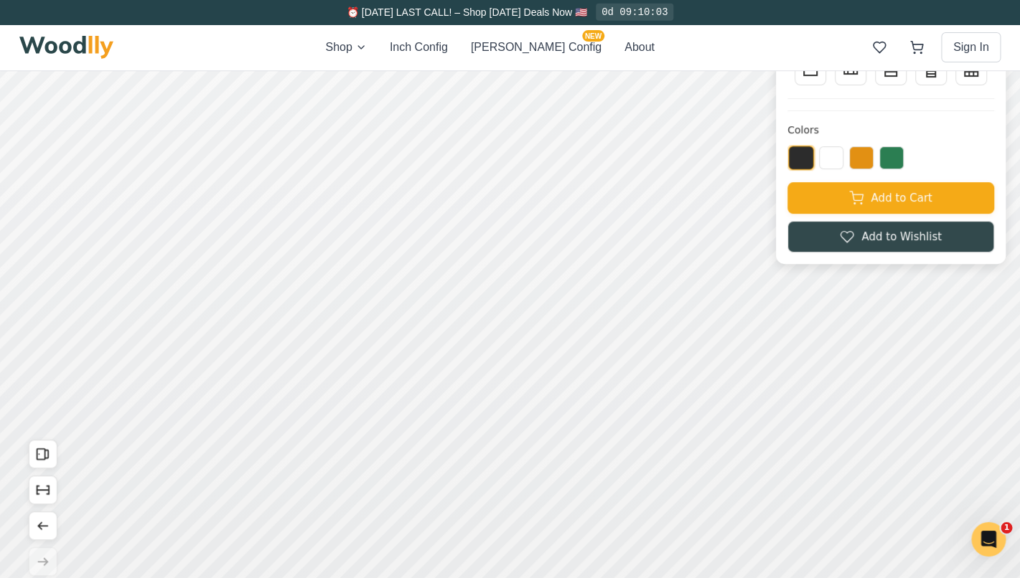
scroll to position [91, 0]
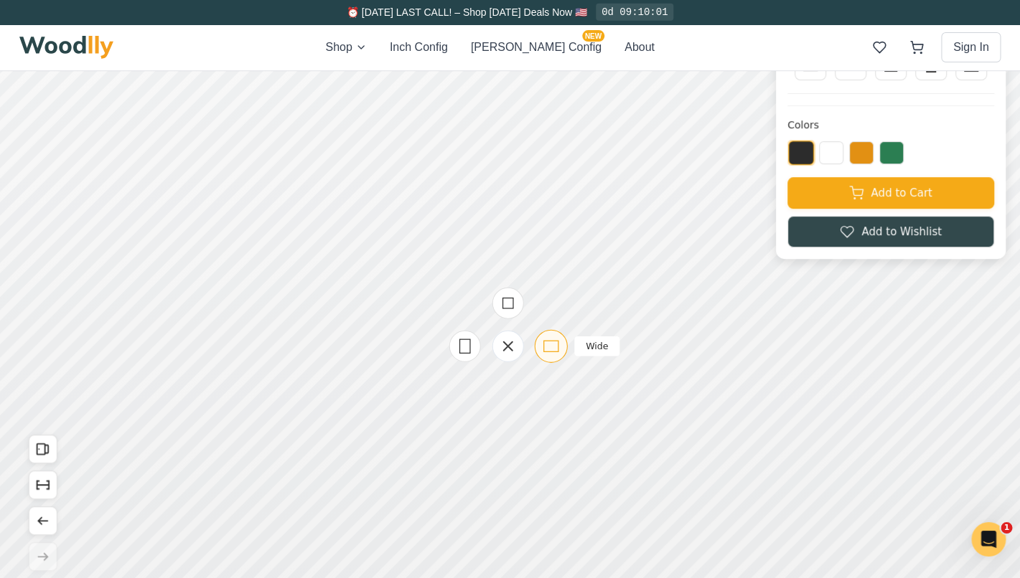
click at [553, 344] on icon at bounding box center [551, 346] width 18 height 18
click at [34, 487] on button "Show Dimensions" at bounding box center [43, 485] width 29 height 29
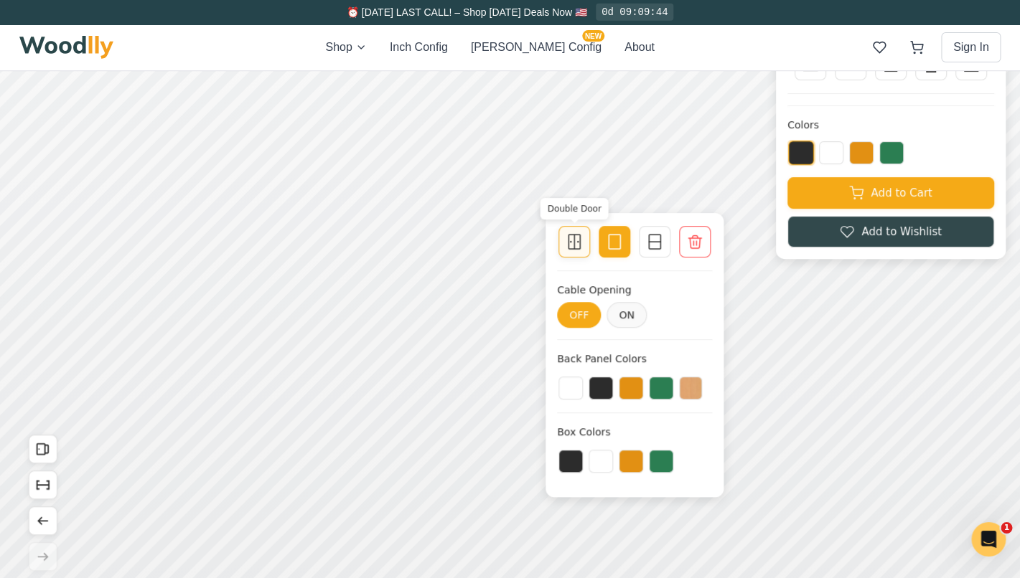
click at [577, 246] on icon at bounding box center [573, 241] width 17 height 17
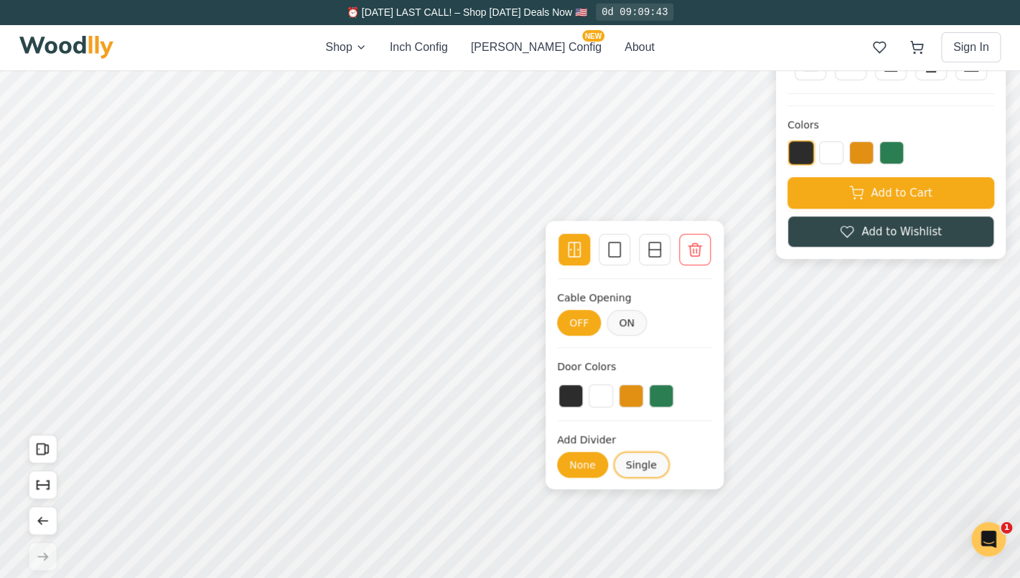
click at [629, 462] on button "Single" at bounding box center [640, 465] width 55 height 26
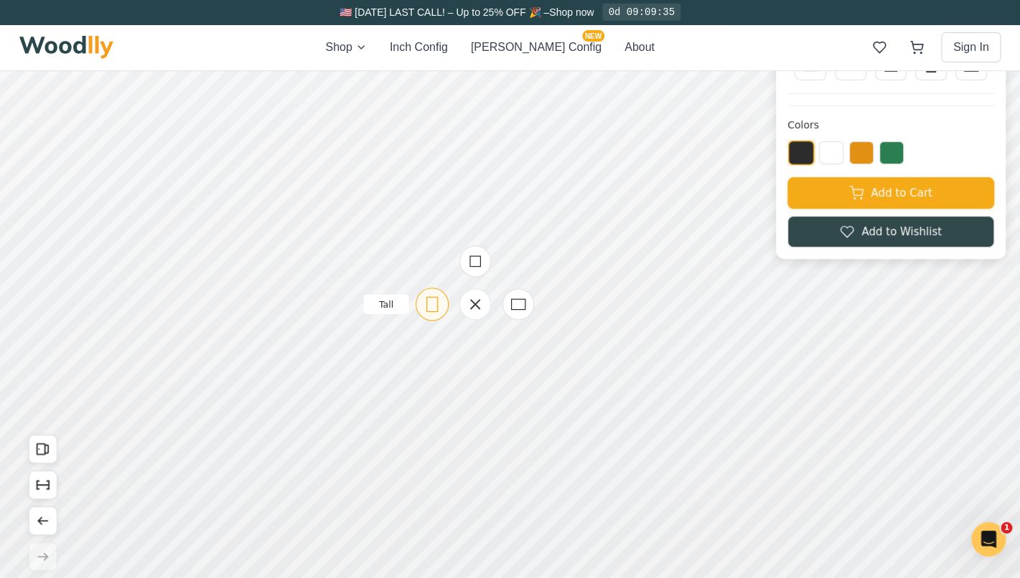
click at [432, 299] on icon at bounding box center [432, 305] width 18 height 18
click at [451, 240] on icon at bounding box center [448, 248] width 18 height 18
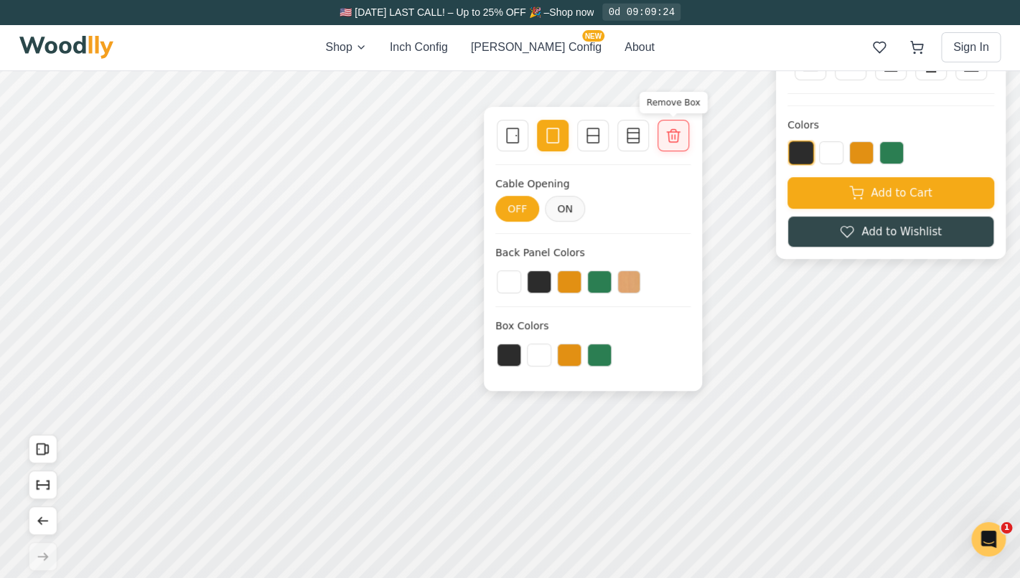
click at [680, 138] on icon at bounding box center [673, 135] width 17 height 17
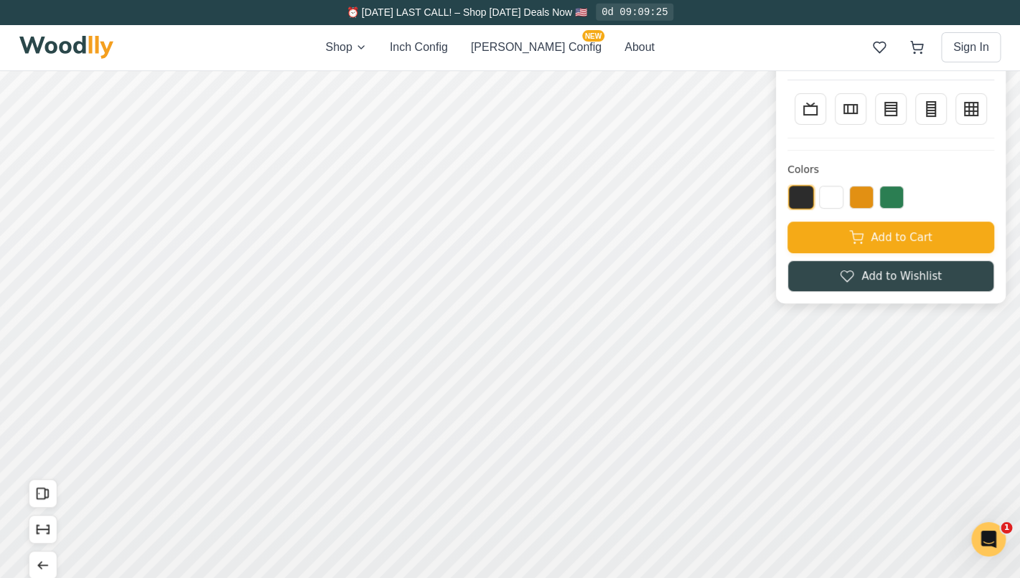
scroll to position [0, 0]
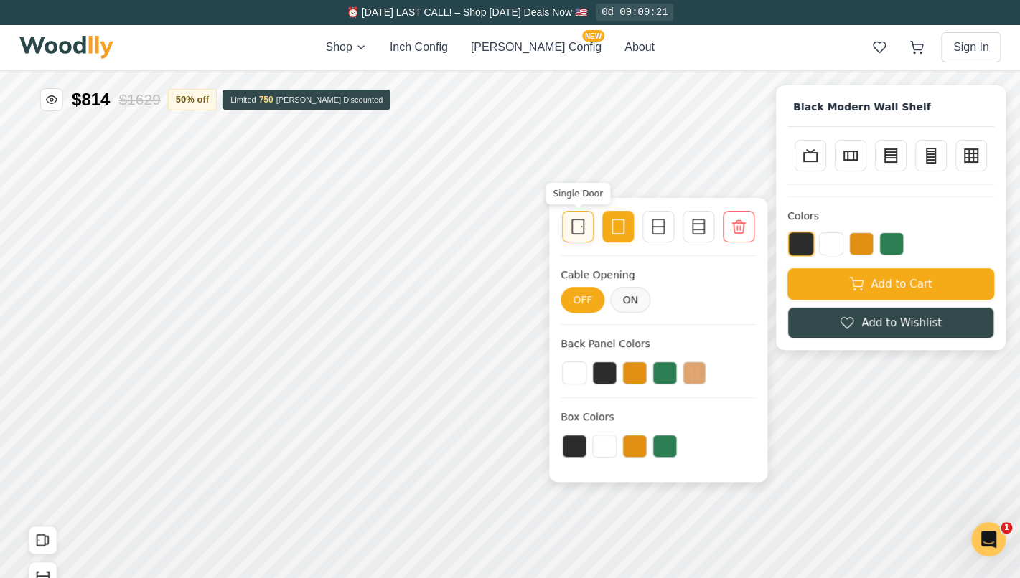
click at [586, 225] on icon at bounding box center [577, 226] width 17 height 17
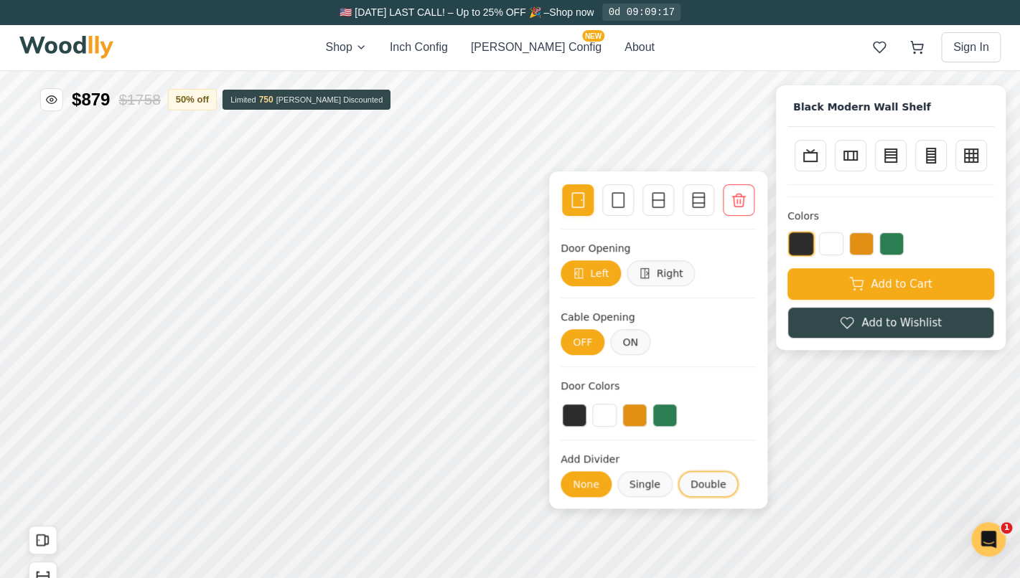
click at [712, 482] on button "Double" at bounding box center [708, 484] width 60 height 26
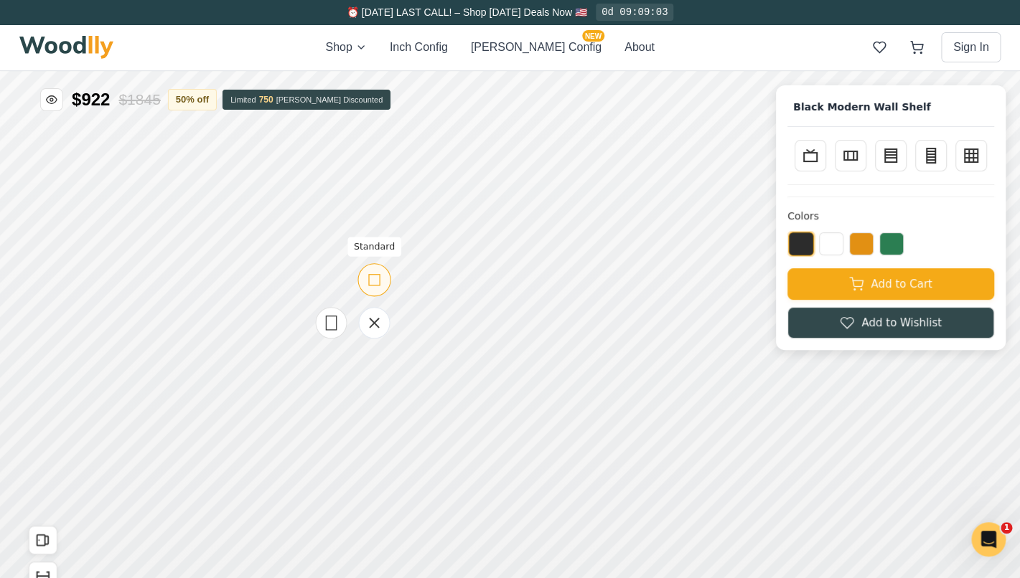
click at [381, 288] on icon at bounding box center [374, 280] width 18 height 18
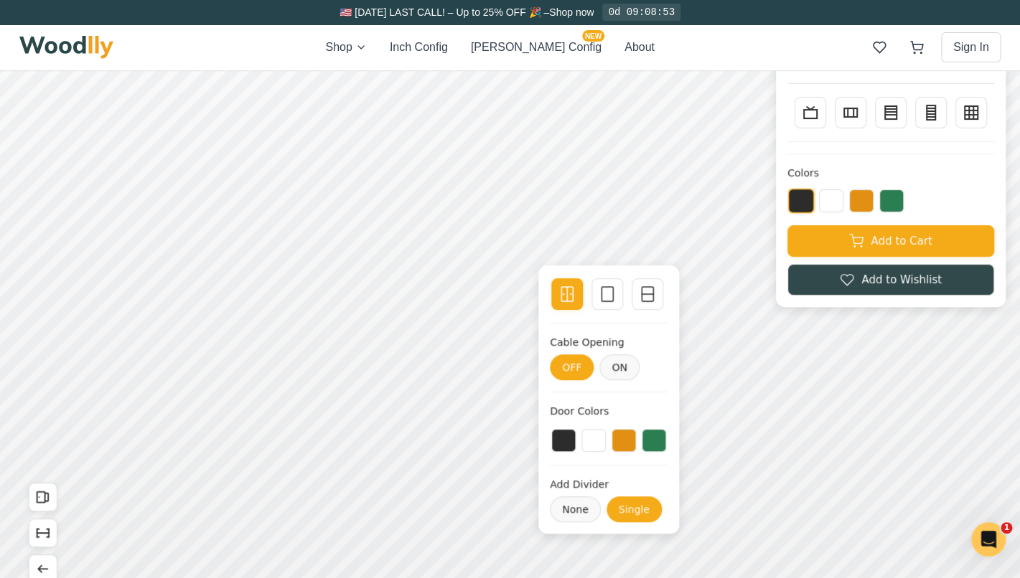
scroll to position [42, 0]
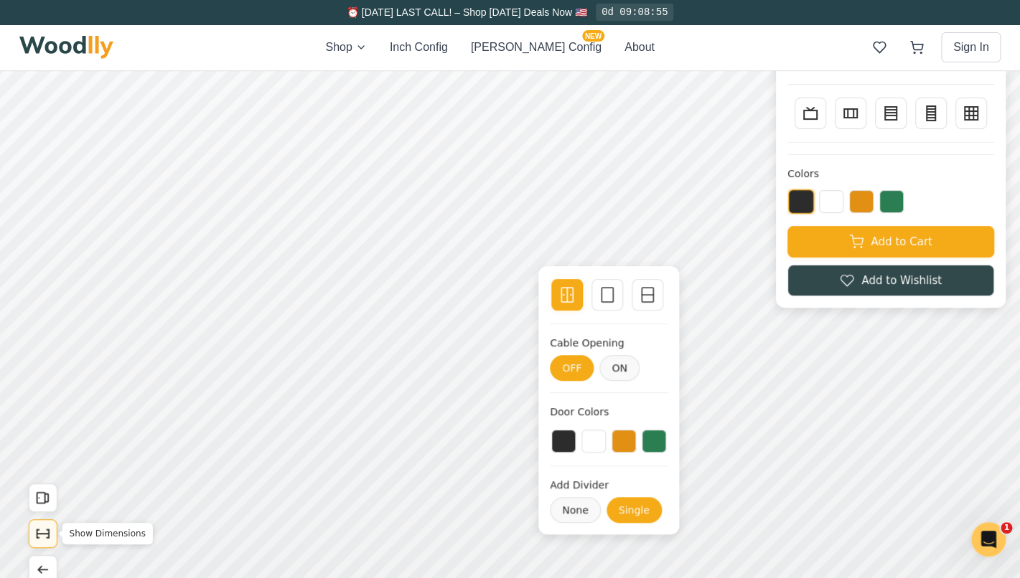
click at [46, 533] on icon "Show Dimensions" at bounding box center [43, 534] width 16 height 16
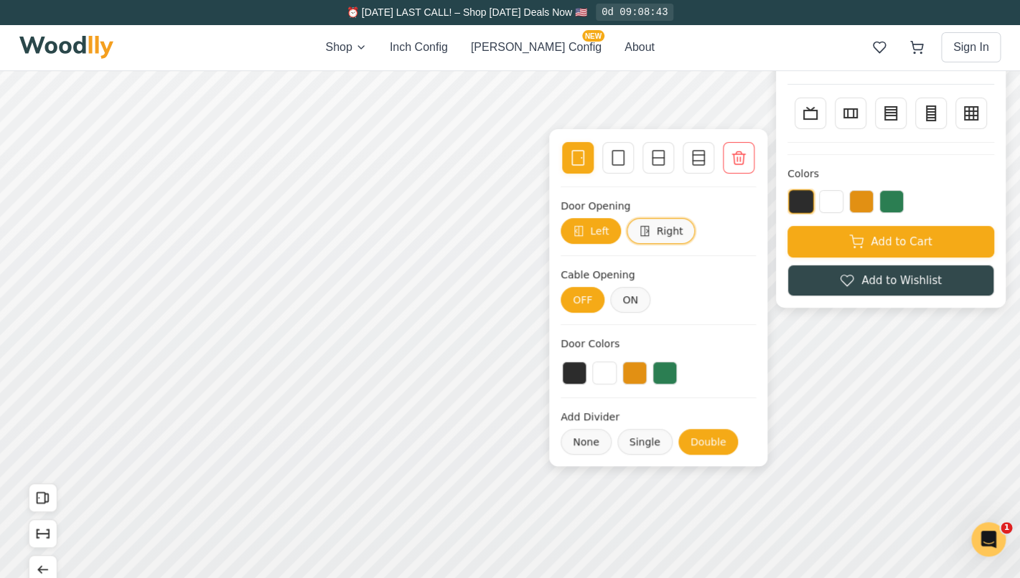
click at [674, 227] on button "Right" at bounding box center [661, 231] width 68 height 26
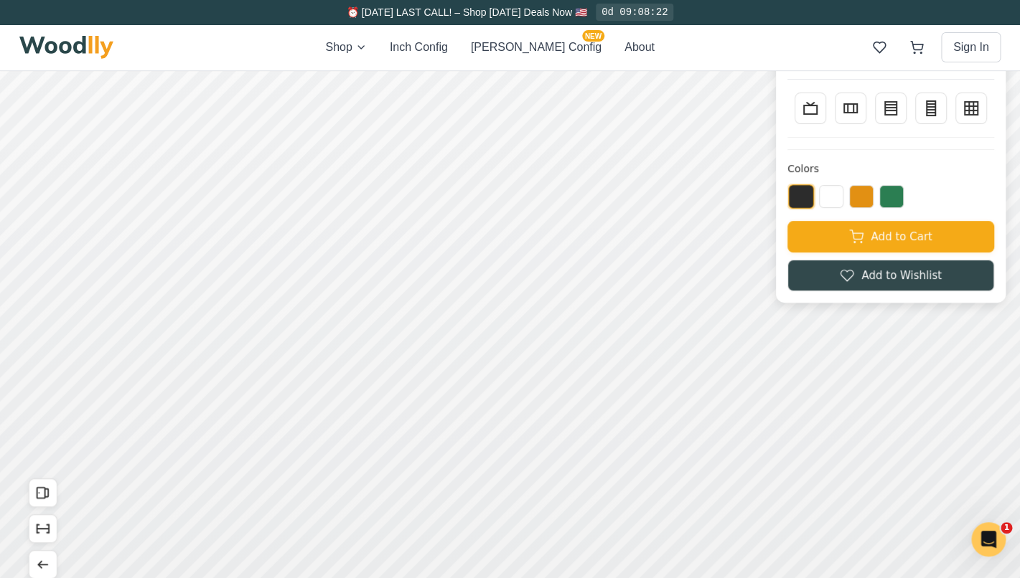
scroll to position [0, 0]
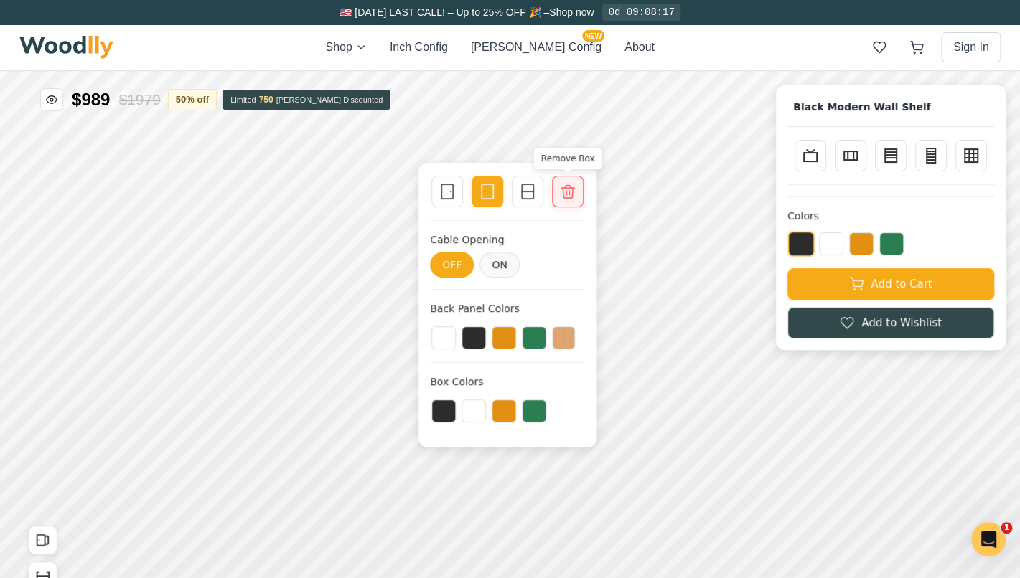
click at [576, 184] on icon at bounding box center [567, 191] width 17 height 17
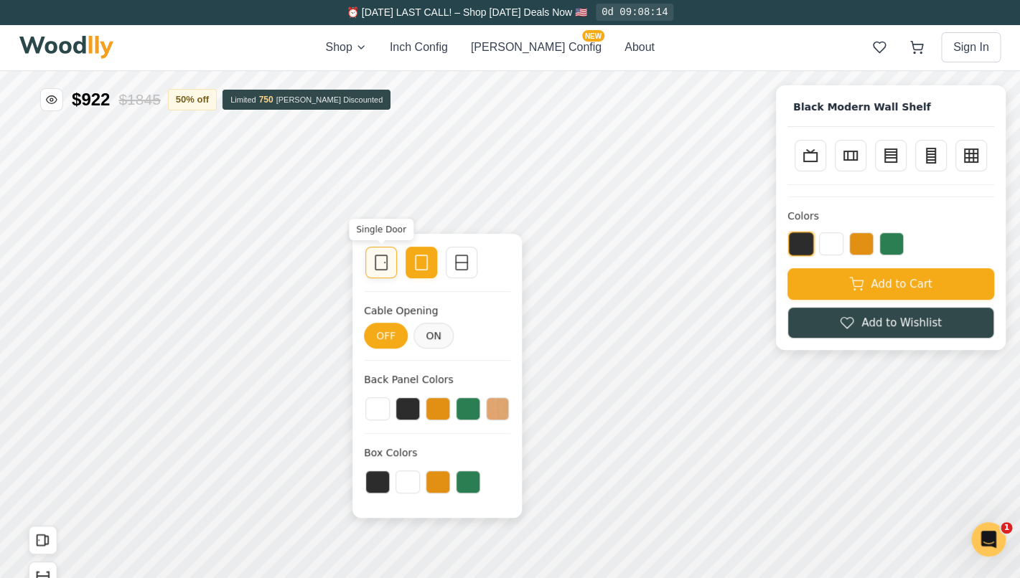
click at [385, 263] on icon at bounding box center [380, 262] width 17 height 17
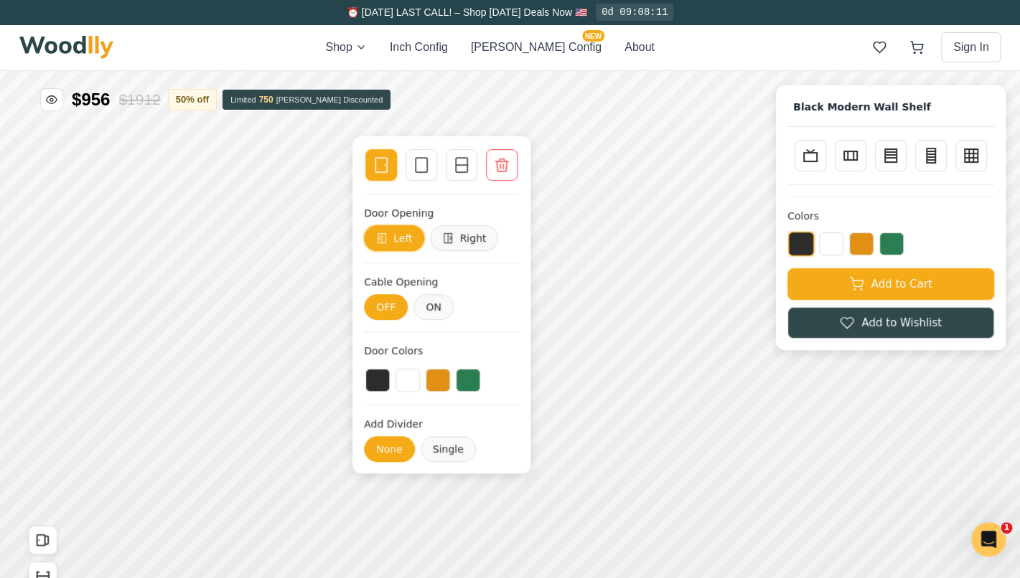
click at [408, 233] on button "Left" at bounding box center [394, 238] width 60 height 26
click at [417, 167] on icon at bounding box center [421, 164] width 17 height 17
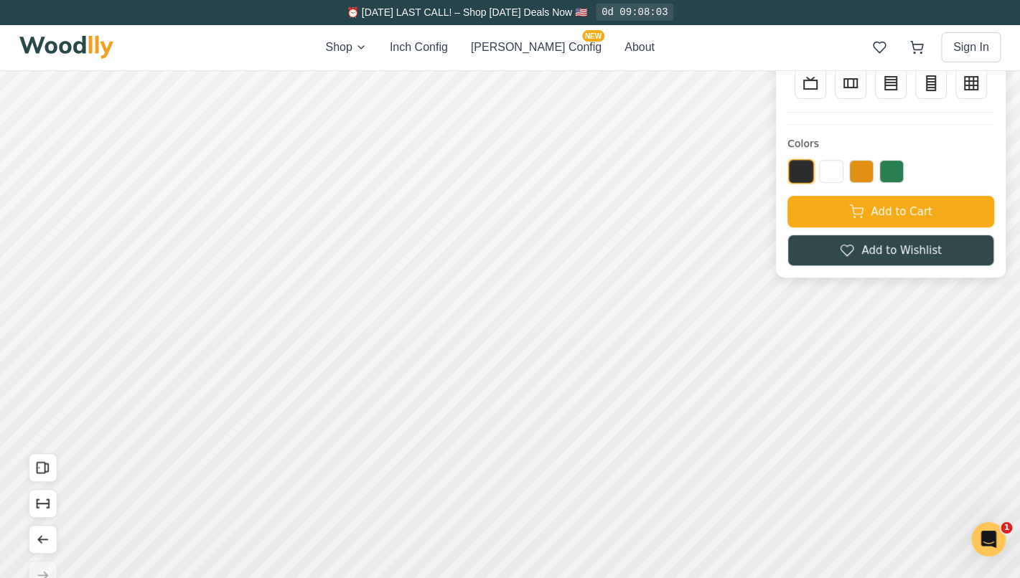
scroll to position [71, 0]
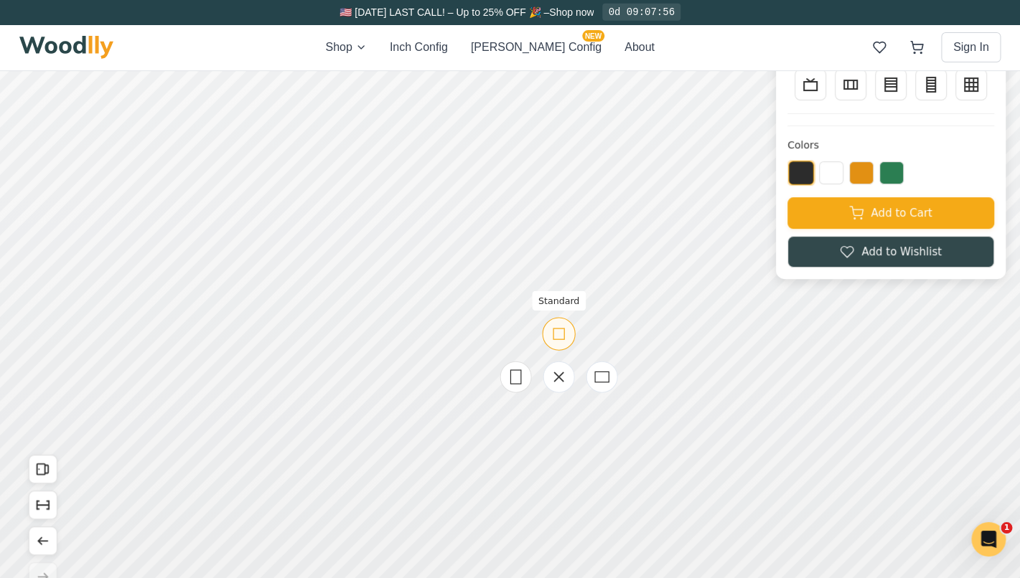
click at [565, 337] on icon at bounding box center [559, 334] width 18 height 18
click at [40, 507] on icon "Show Dimensions" at bounding box center [43, 505] width 16 height 16
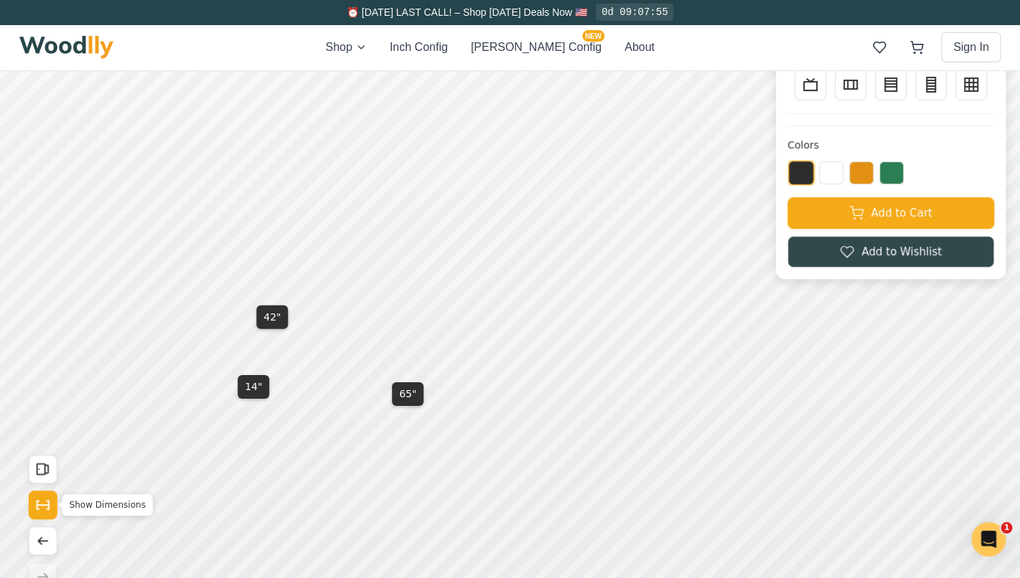
click at [40, 507] on icon "Show Dimensions" at bounding box center [43, 505] width 16 height 16
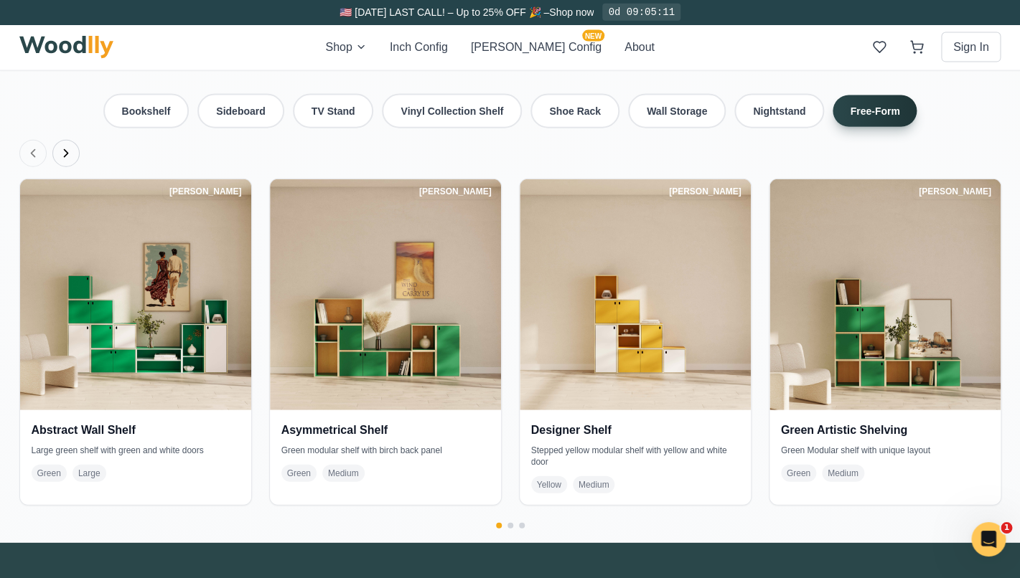
scroll to position [3202, 0]
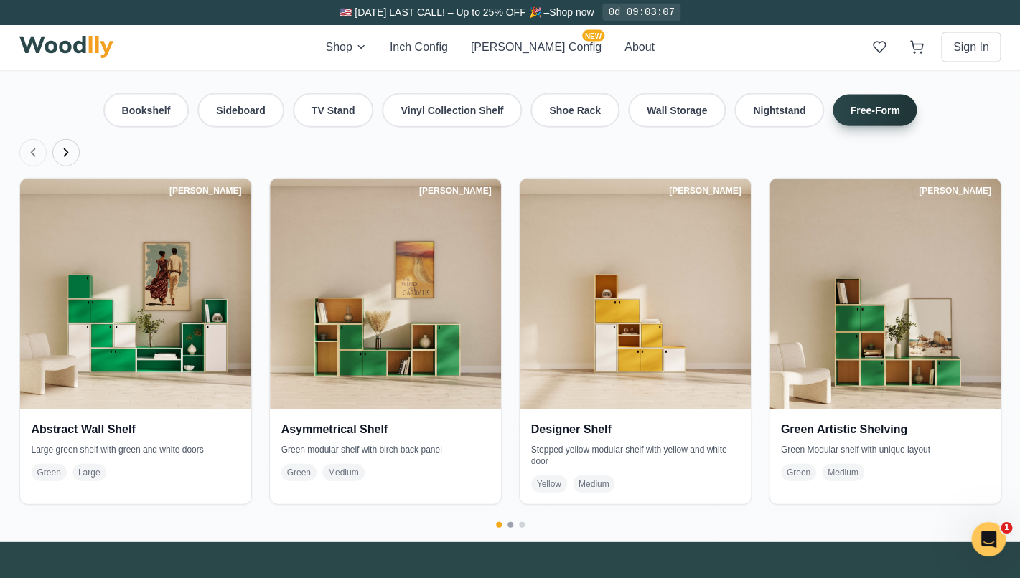
click at [512, 522] on button "Go to page 2" at bounding box center [510, 525] width 6 height 6
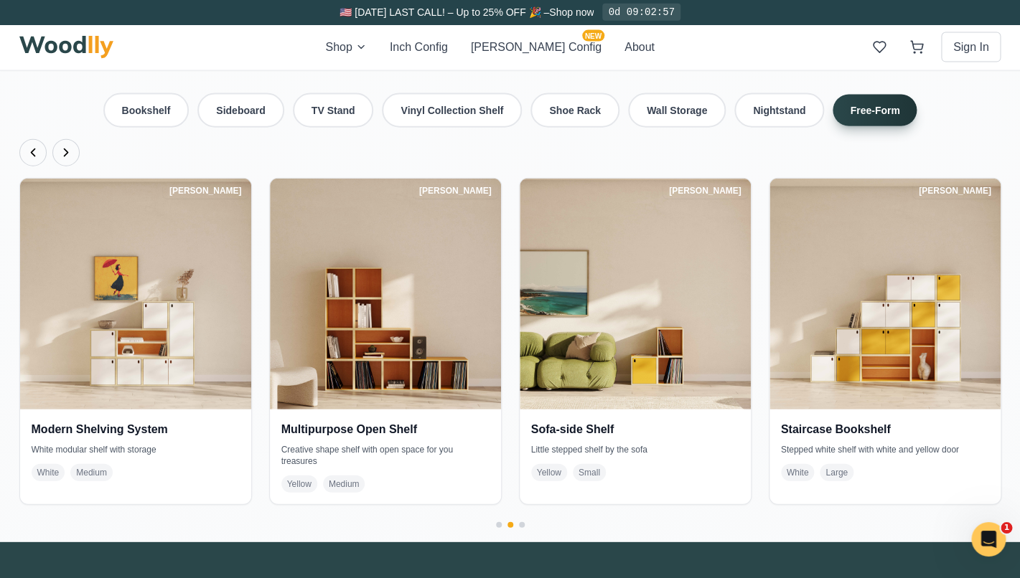
click at [520, 522] on div at bounding box center [510, 525] width 982 height 6
click at [522, 522] on button "Go to page 3" at bounding box center [522, 525] width 6 height 6
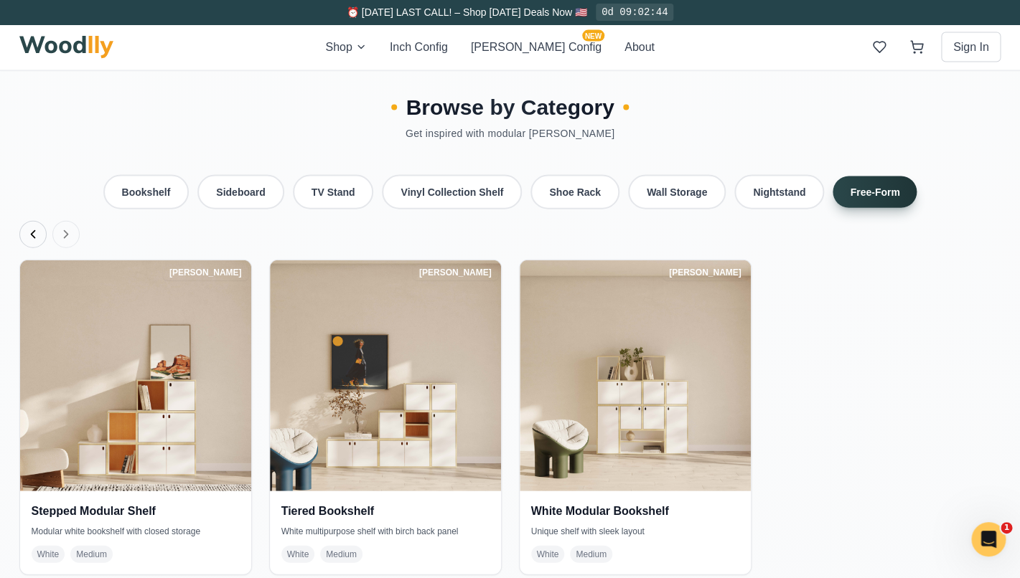
scroll to position [3117, 0]
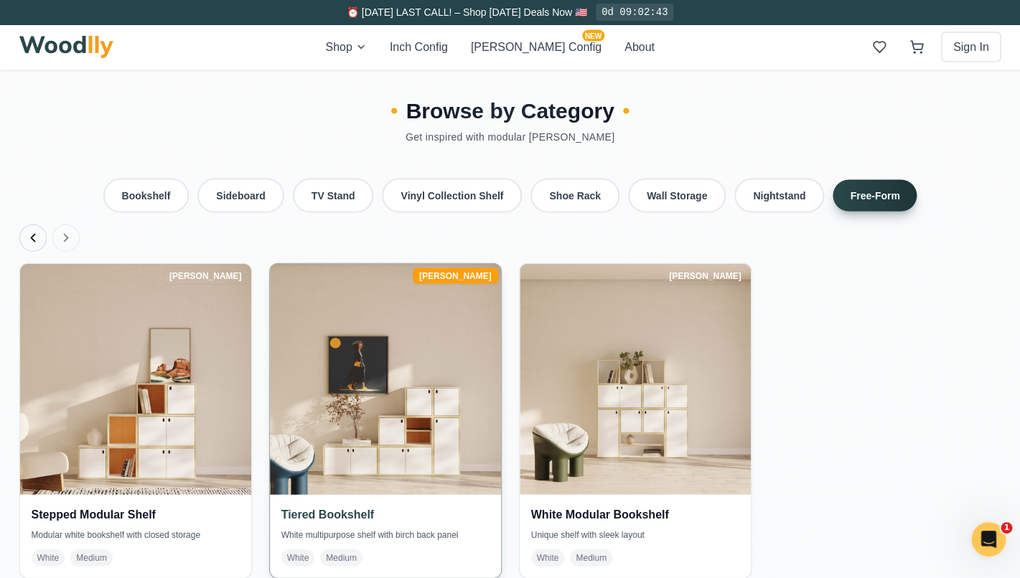
click at [360, 507] on h4 "Tiered Bookshelf" at bounding box center [385, 515] width 208 height 17
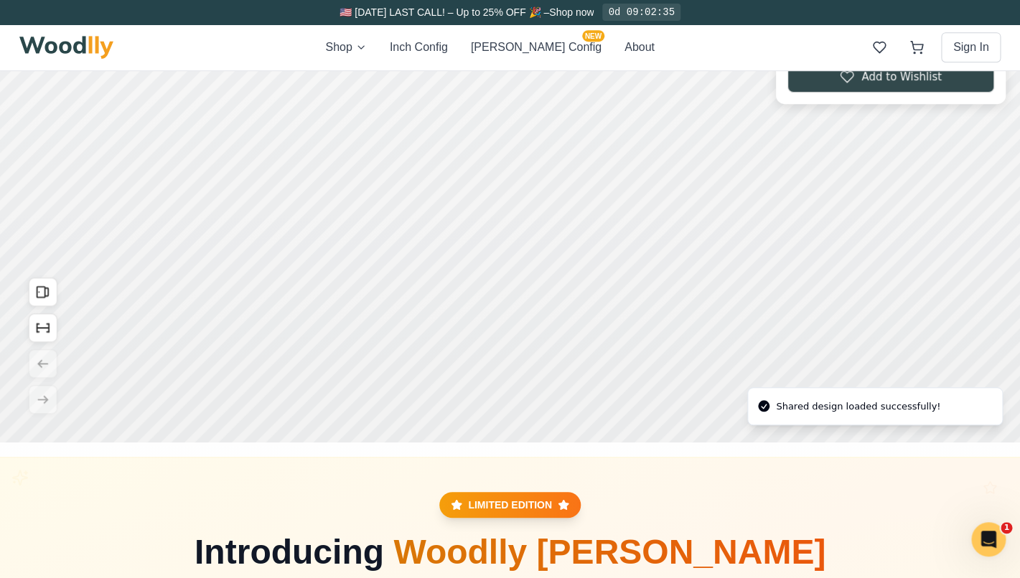
scroll to position [161, 0]
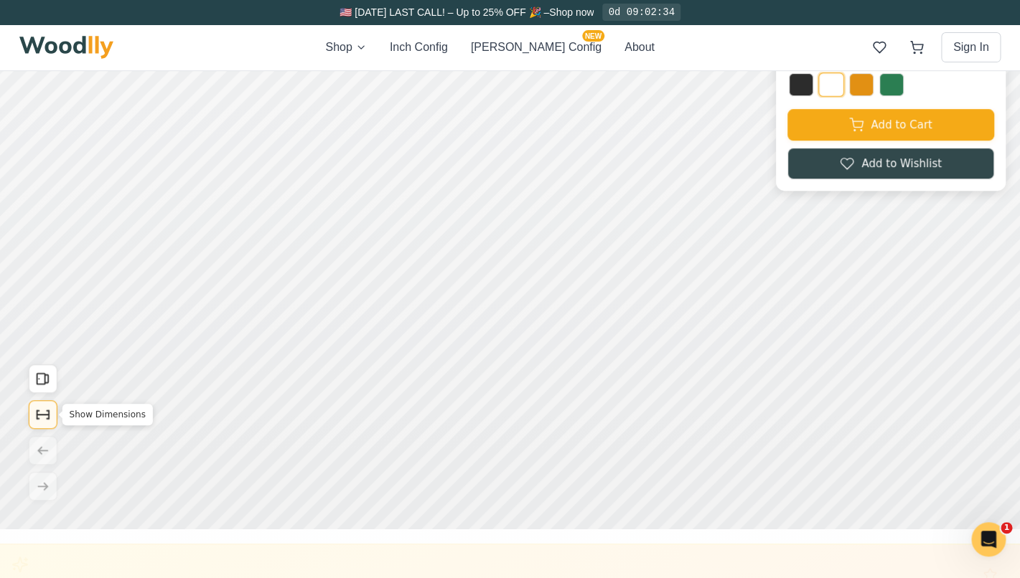
click at [37, 410] on icon "Show Dimensions" at bounding box center [43, 415] width 16 height 16
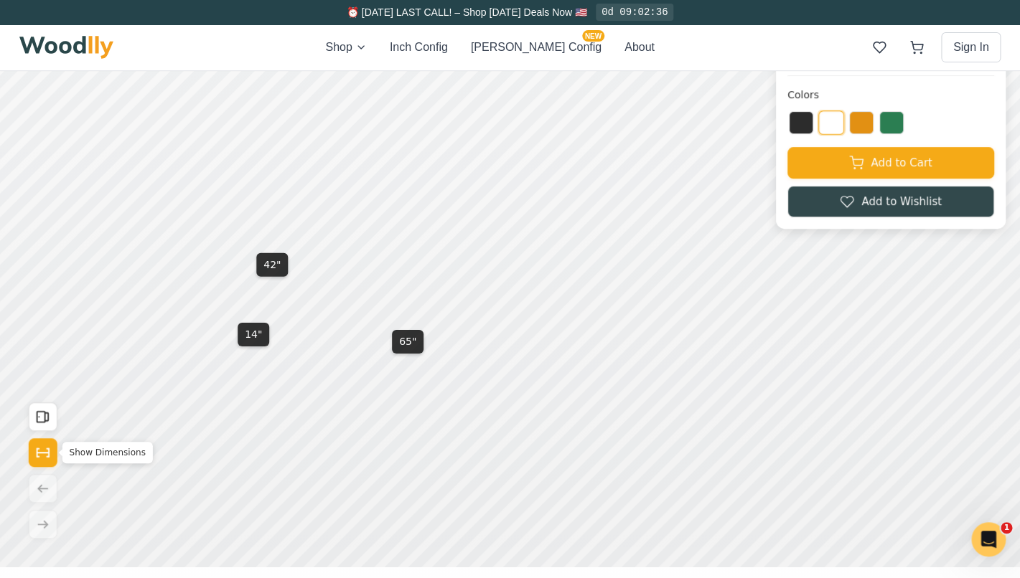
scroll to position [34, 0]
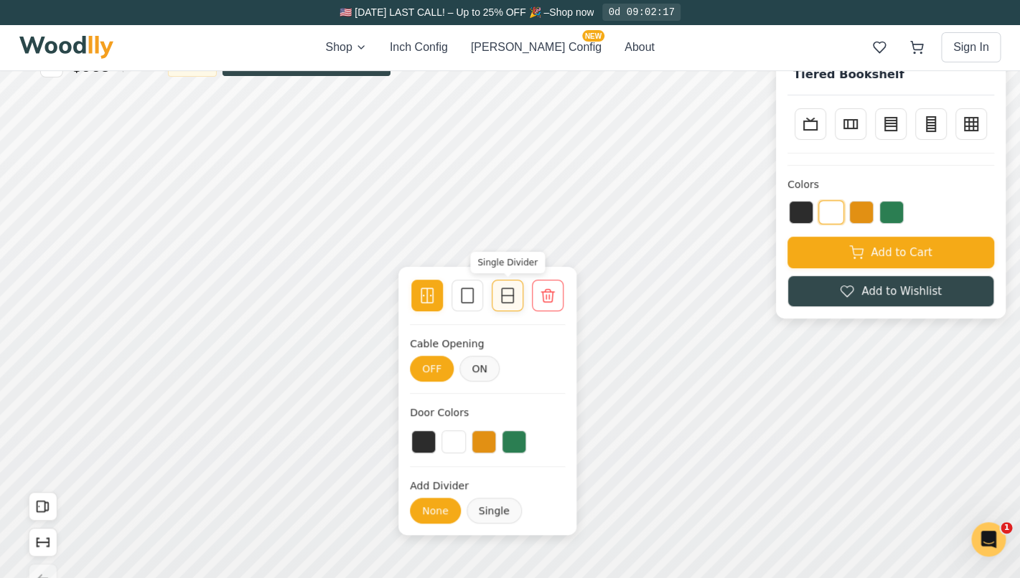
click at [512, 299] on icon at bounding box center [507, 295] width 17 height 17
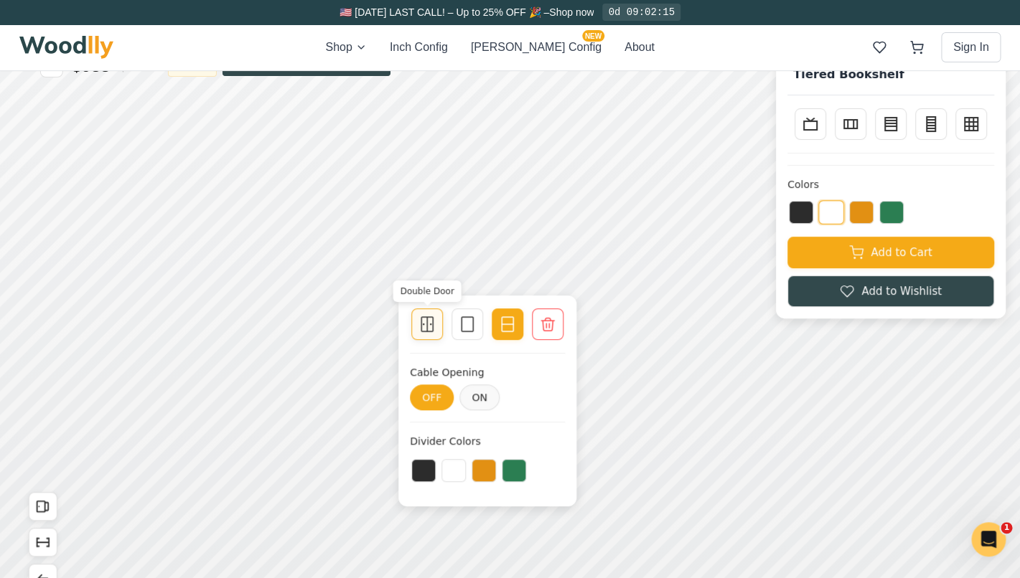
click at [423, 331] on icon at bounding box center [426, 324] width 17 height 17
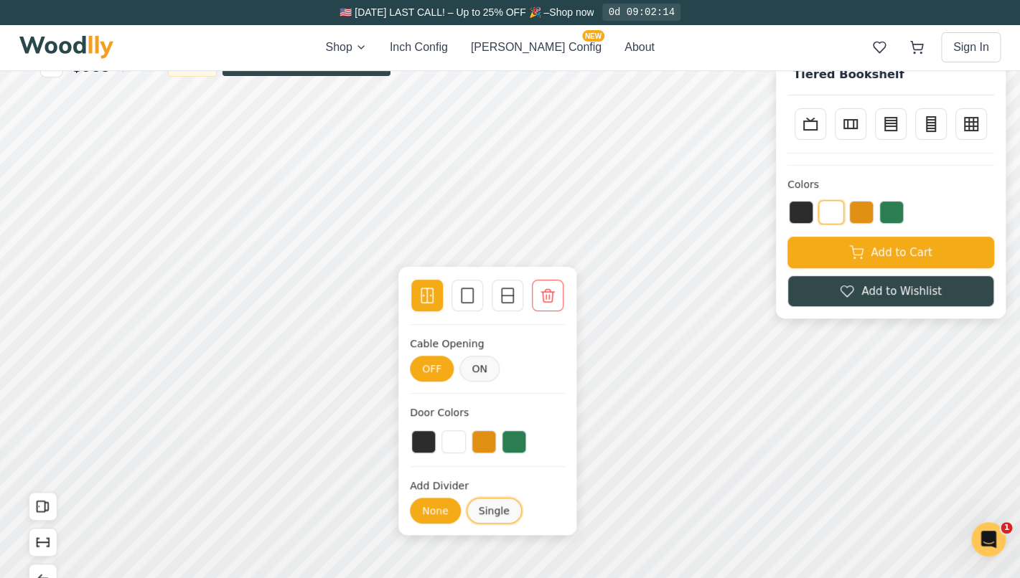
click at [509, 523] on button "Single" at bounding box center [493, 511] width 55 height 26
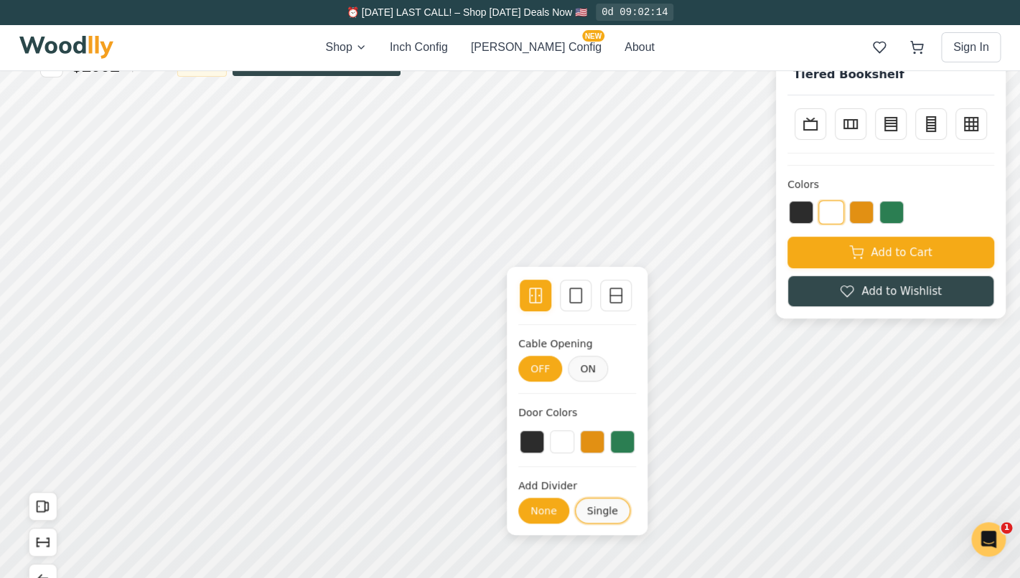
click at [599, 518] on button "Single" at bounding box center [602, 511] width 55 height 26
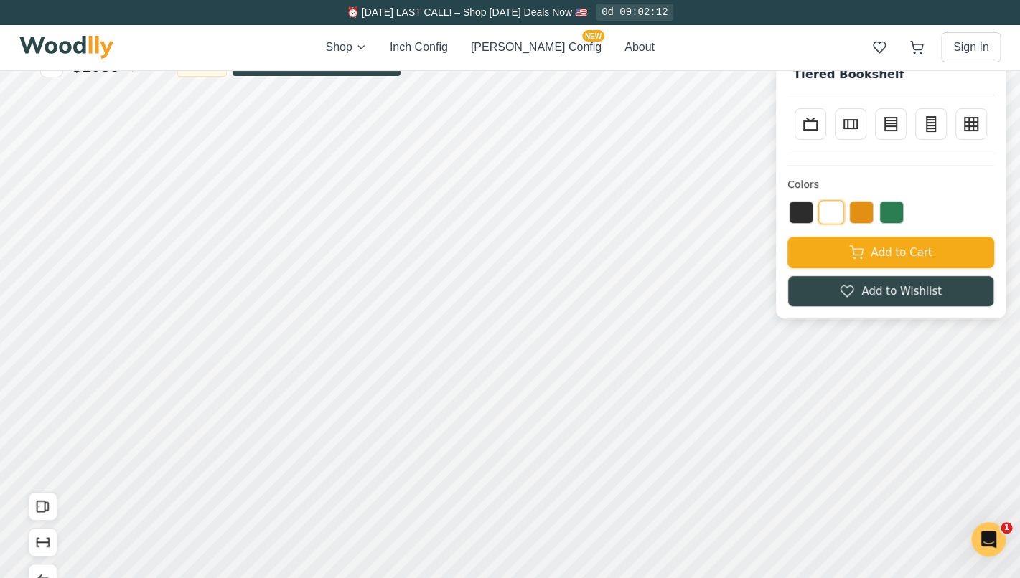
scroll to position [0, 0]
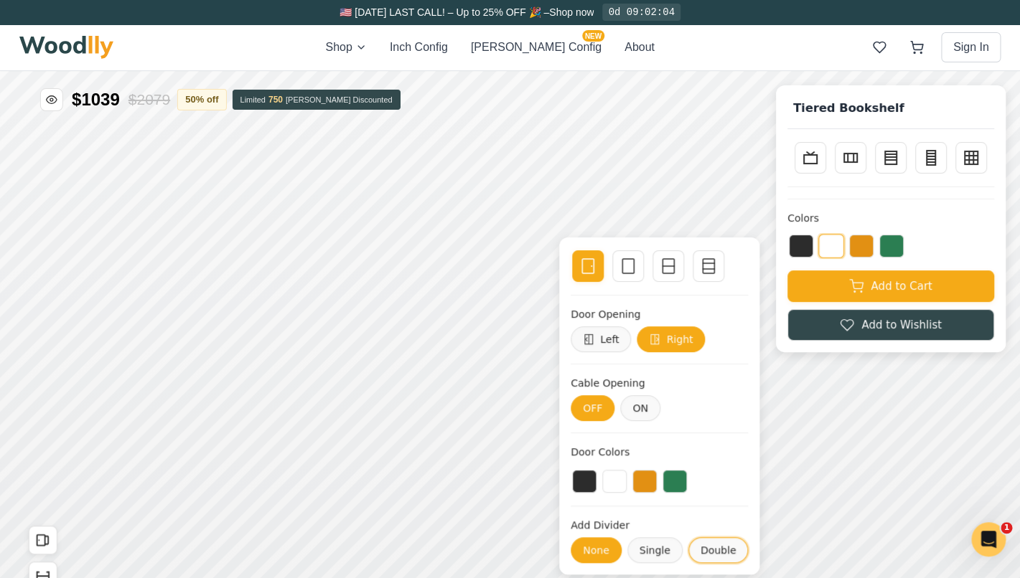
click at [708, 550] on button "Double" at bounding box center [718, 551] width 60 height 26
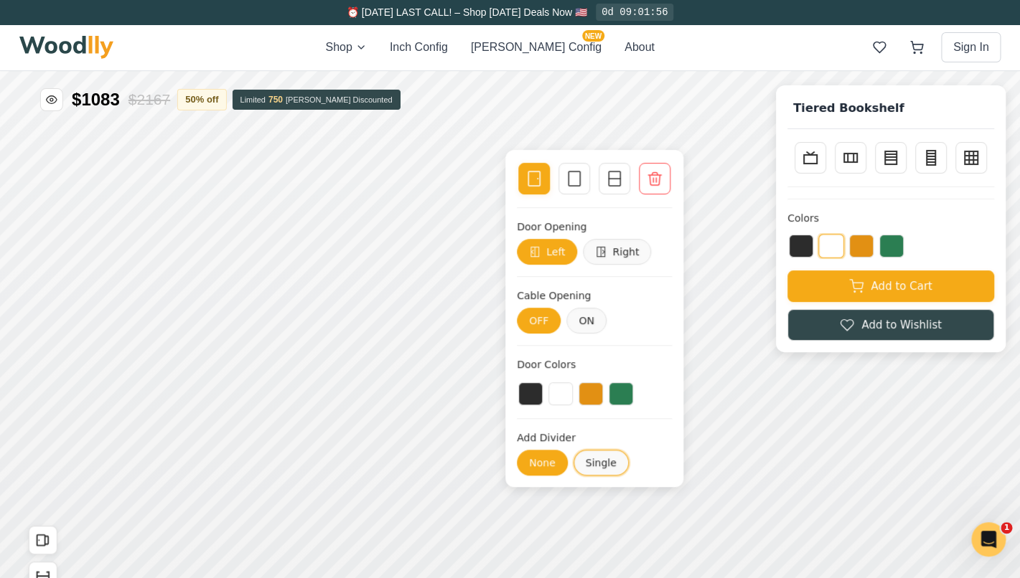
click at [599, 465] on button "Single" at bounding box center [600, 463] width 55 height 26
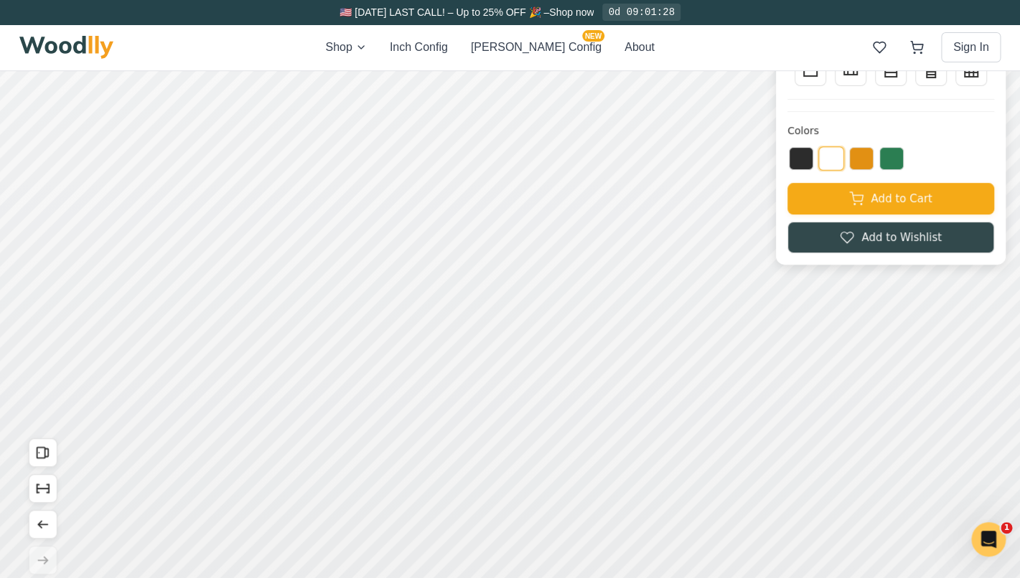
scroll to position [57, 0]
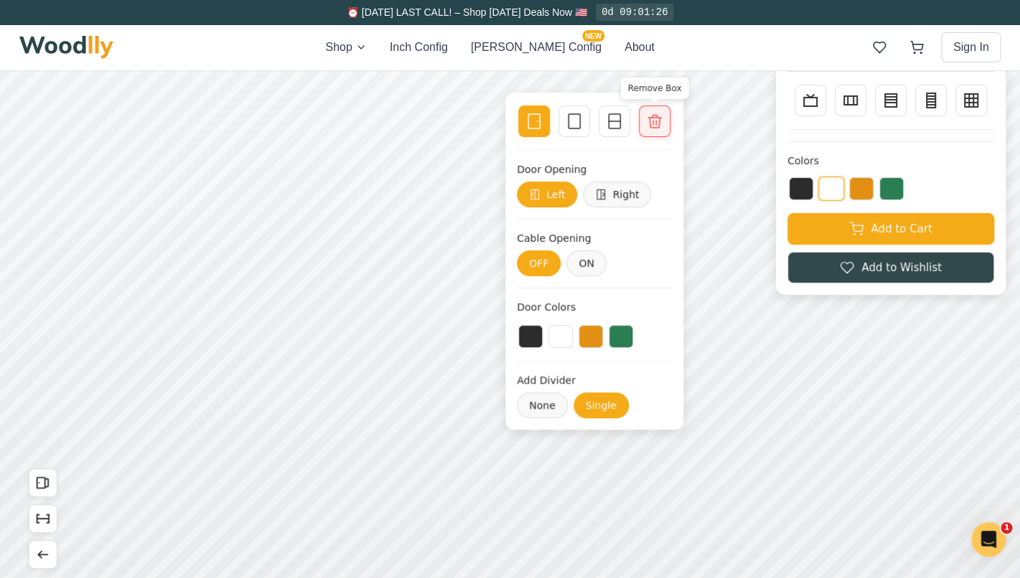
click at [653, 123] on icon at bounding box center [654, 121] width 13 height 13
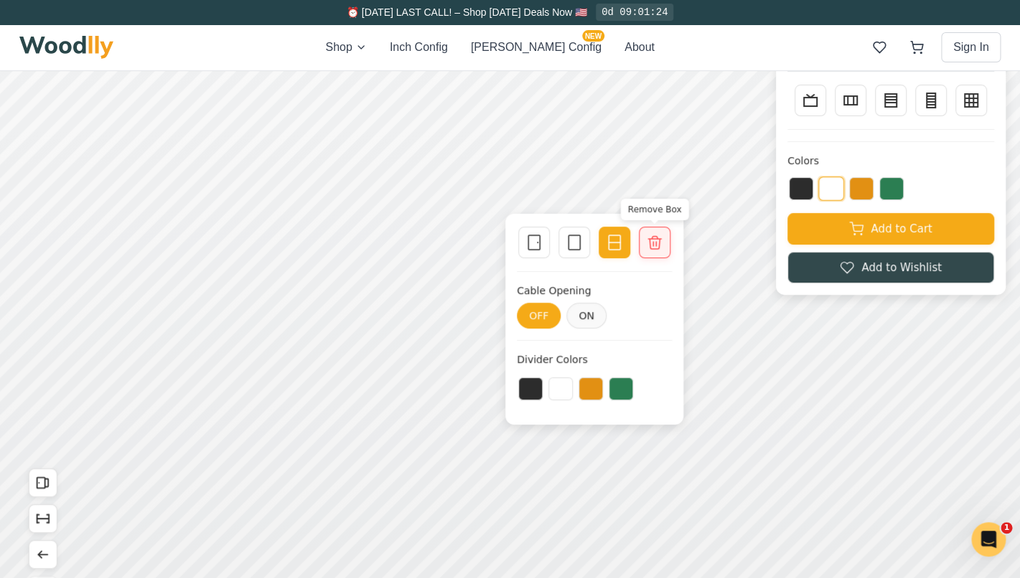
click at [649, 244] on icon at bounding box center [654, 242] width 17 height 17
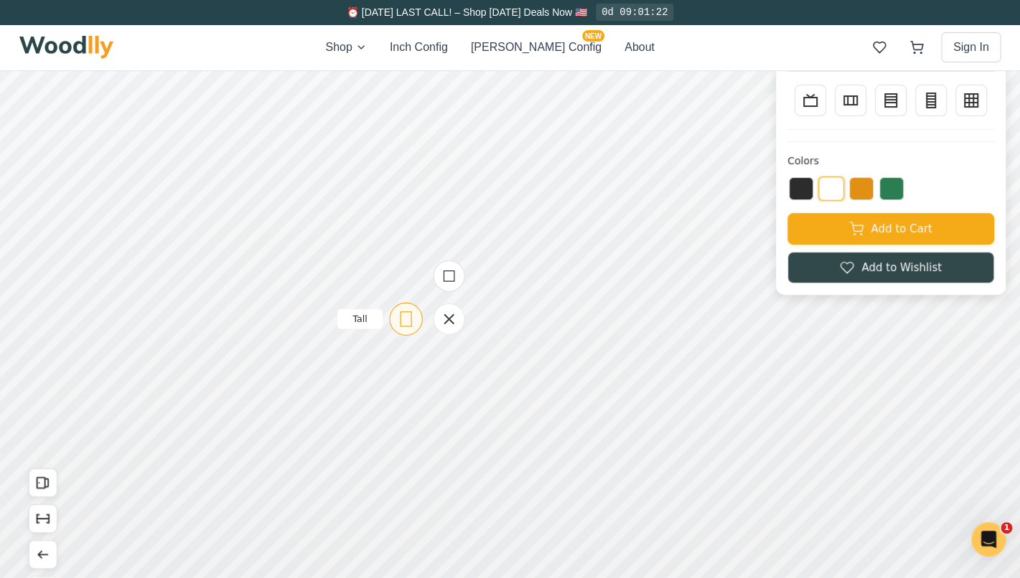
click at [401, 327] on icon at bounding box center [406, 319] width 18 height 18
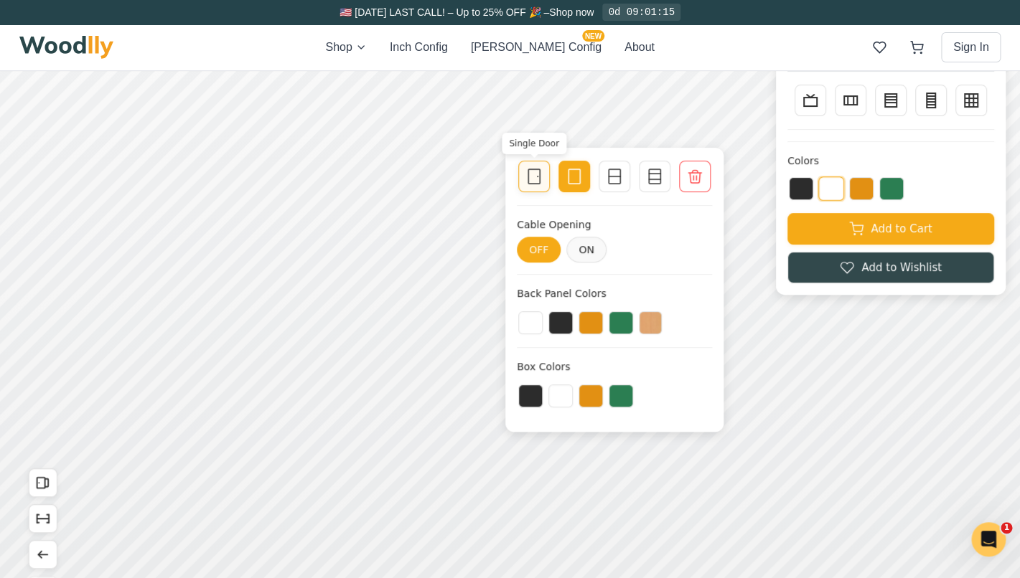
click at [535, 180] on icon at bounding box center [533, 176] width 17 height 17
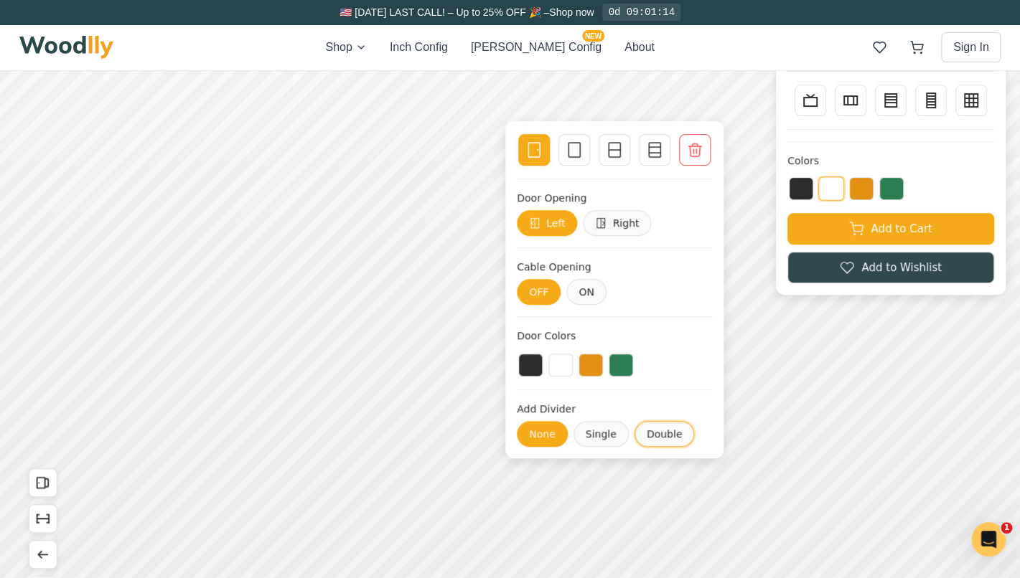
click at [659, 435] on button "Double" at bounding box center [664, 434] width 60 height 26
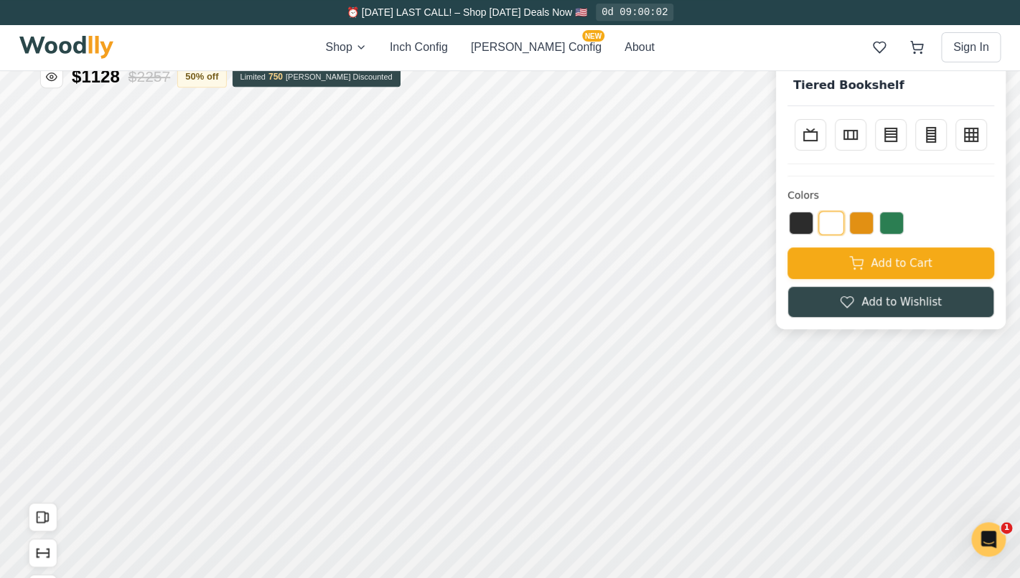
scroll to position [0, 0]
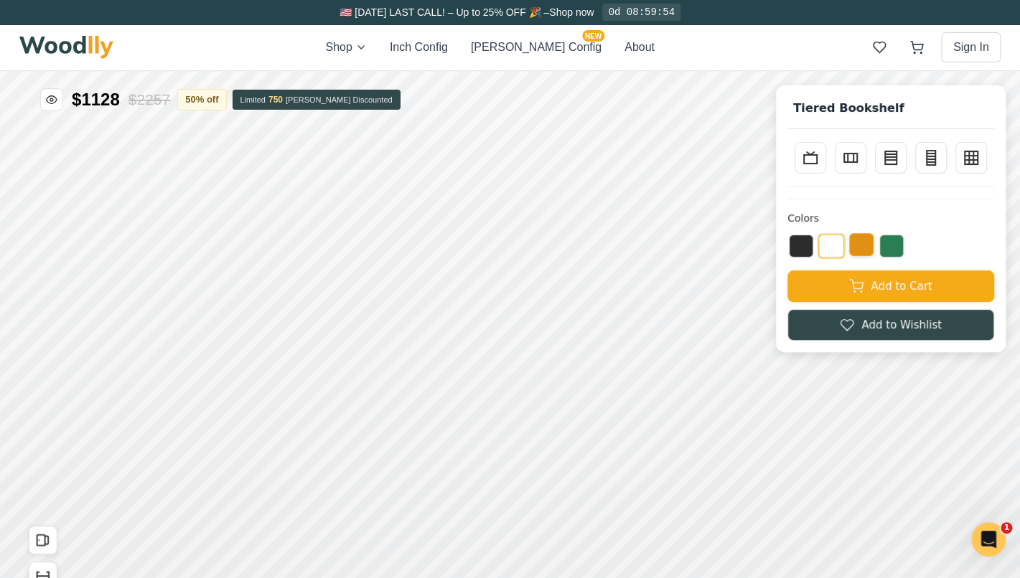
click at [857, 250] on button at bounding box center [861, 244] width 24 height 23
click at [883, 245] on button at bounding box center [891, 244] width 24 height 23
click at [783, 245] on div "Tiered Bookshelf TV Stand Sideboard Bookcase Tall Bookcase Wall Storage Colors …" at bounding box center [891, 218] width 230 height 267
click at [799, 248] on button at bounding box center [801, 244] width 24 height 23
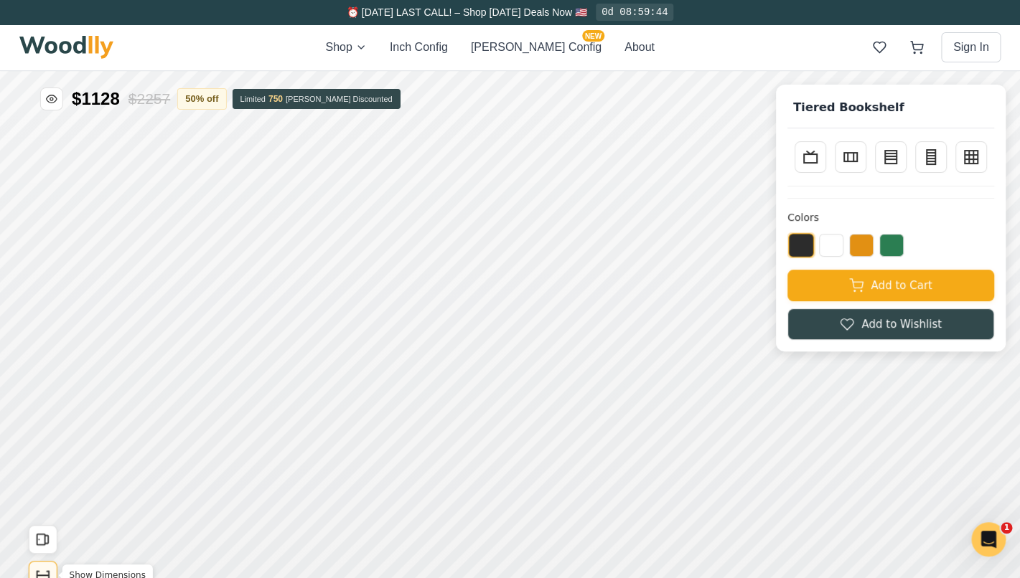
click at [44, 568] on icon "Show Dimensions" at bounding box center [43, 576] width 16 height 16
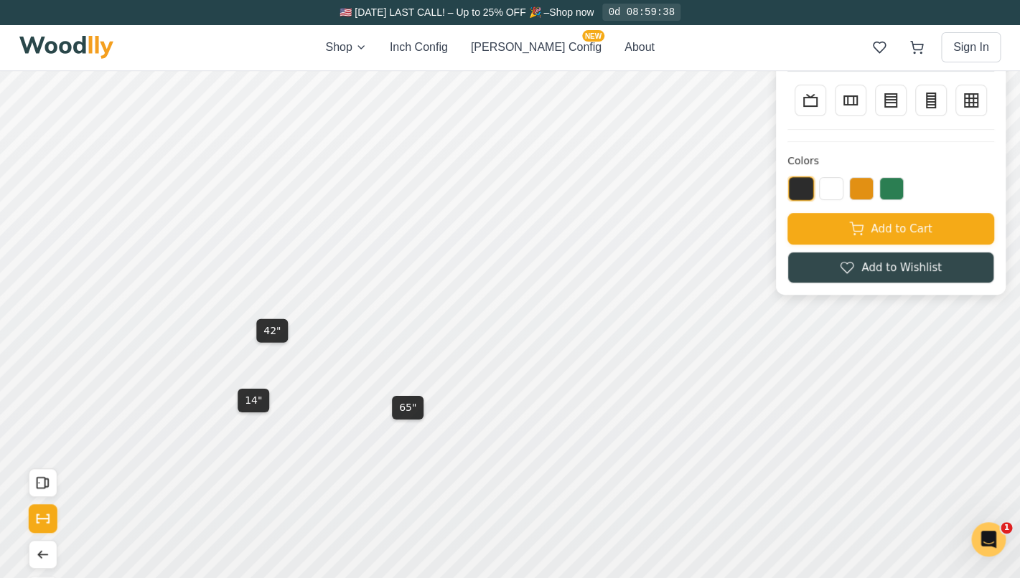
scroll to position [59, 0]
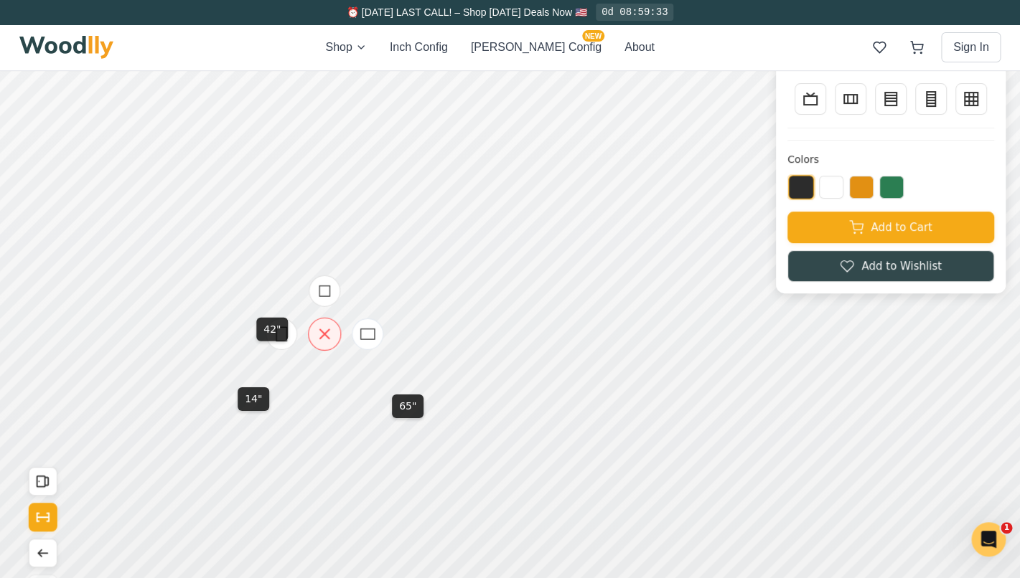
click at [329, 334] on icon at bounding box center [325, 334] width 18 height 18
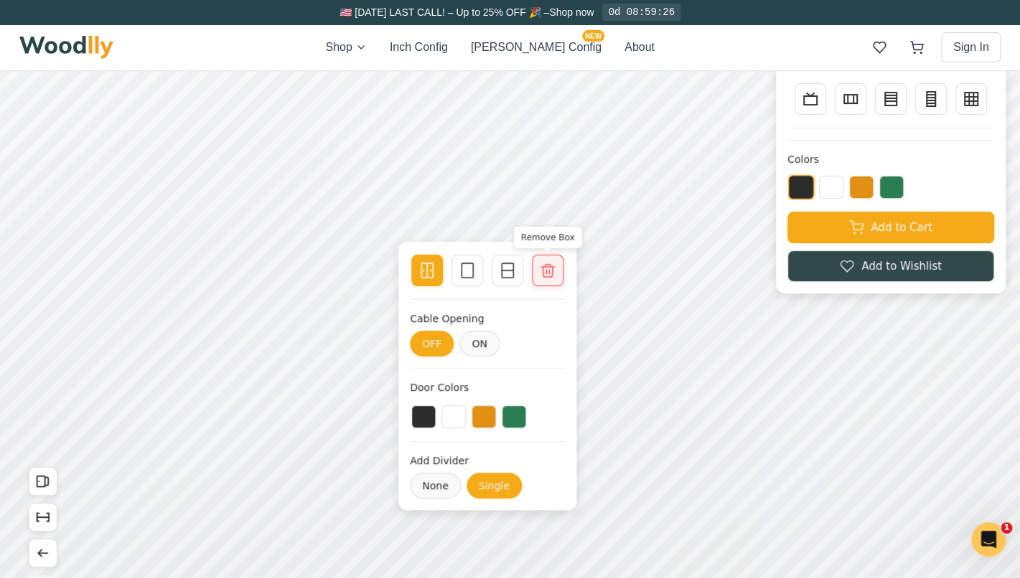
click at [555, 258] on div "Remove Box" at bounding box center [548, 271] width 32 height 32
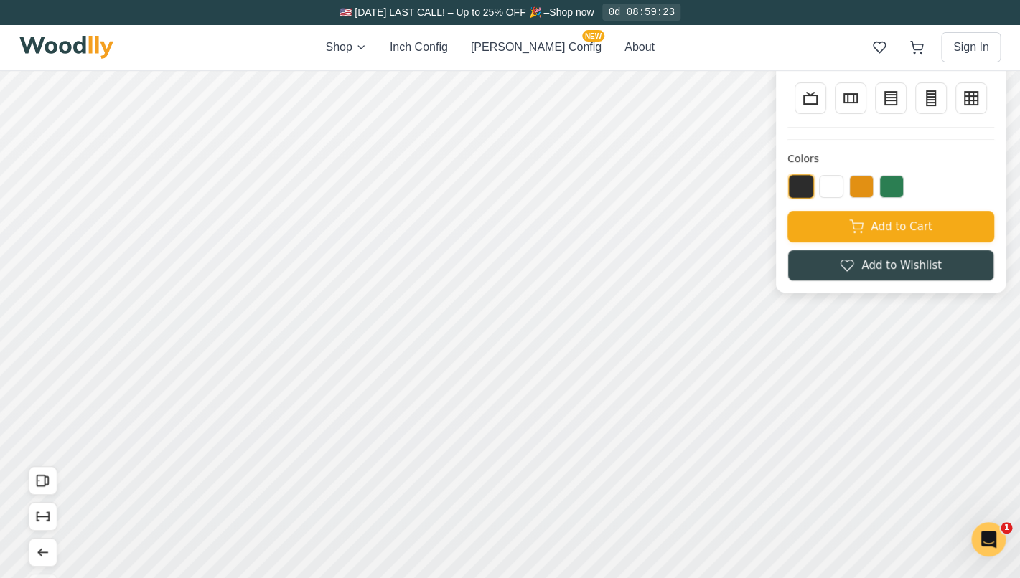
scroll to position [60, 0]
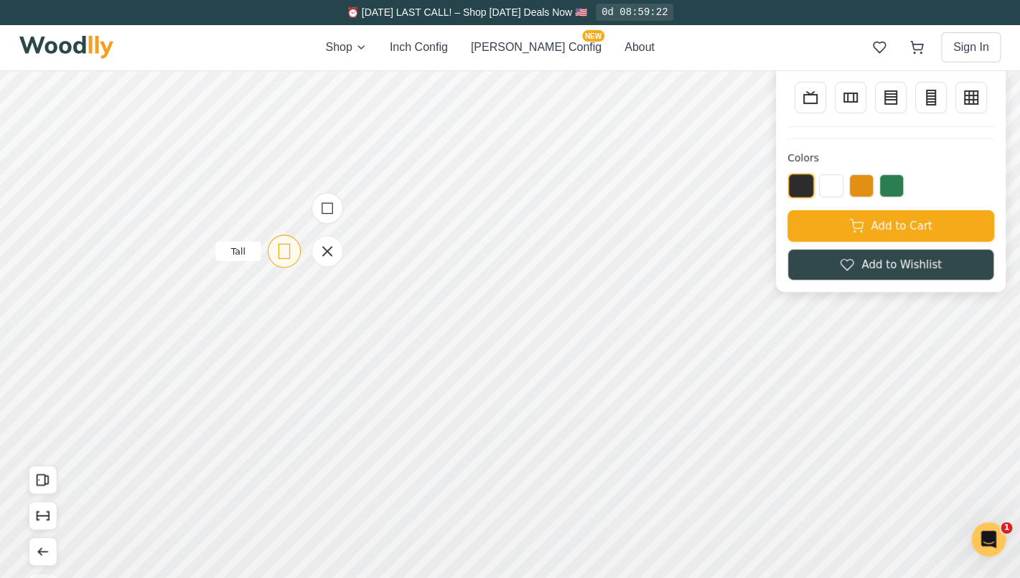
click at [278, 258] on icon at bounding box center [284, 252] width 18 height 18
click at [44, 517] on icon "Show Dimensions" at bounding box center [43, 516] width 16 height 16
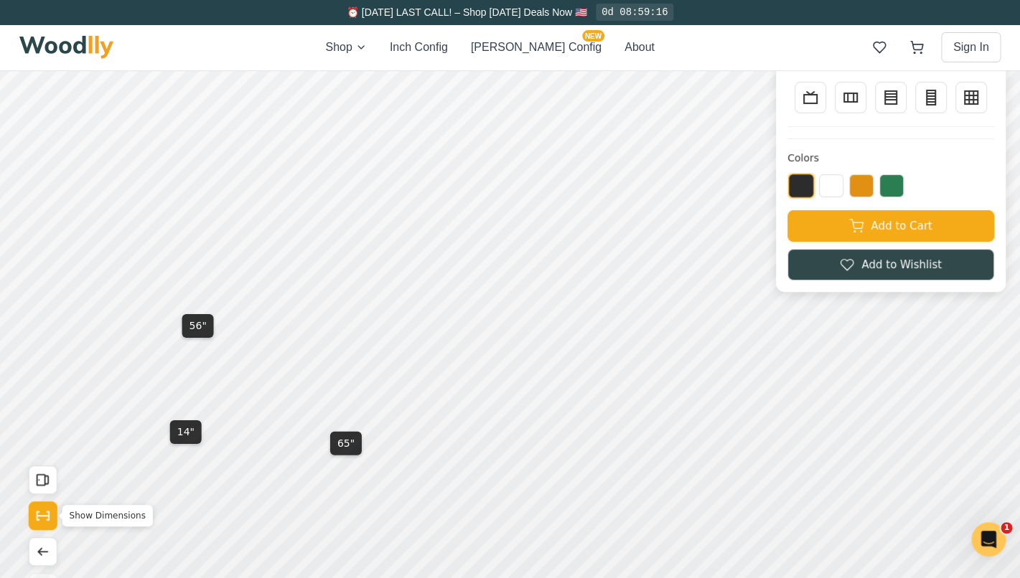
click at [44, 517] on icon "Show Dimensions" at bounding box center [43, 516] width 16 height 16
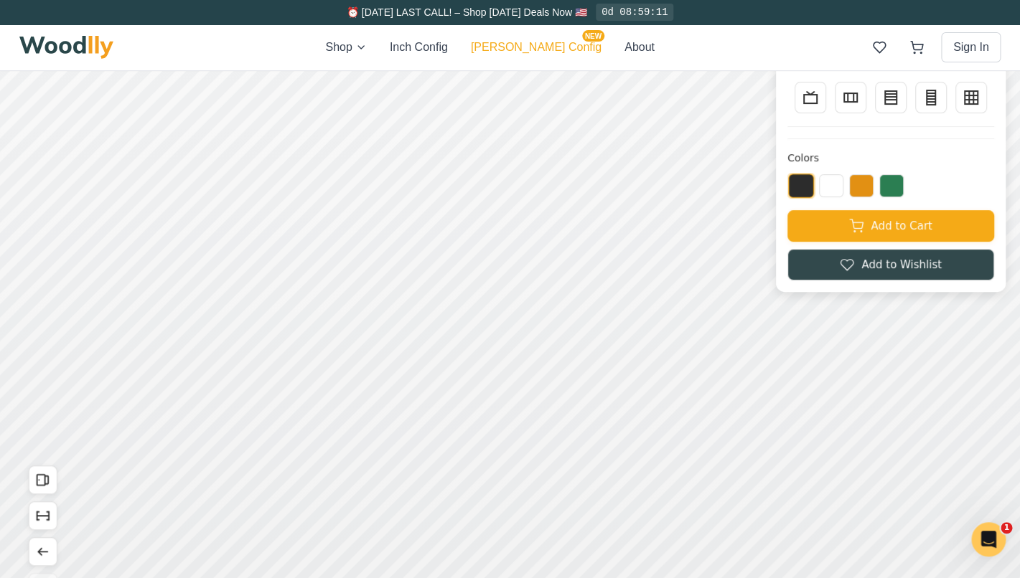
click at [548, 45] on button "[PERSON_NAME] Config NEW" at bounding box center [536, 47] width 131 height 17
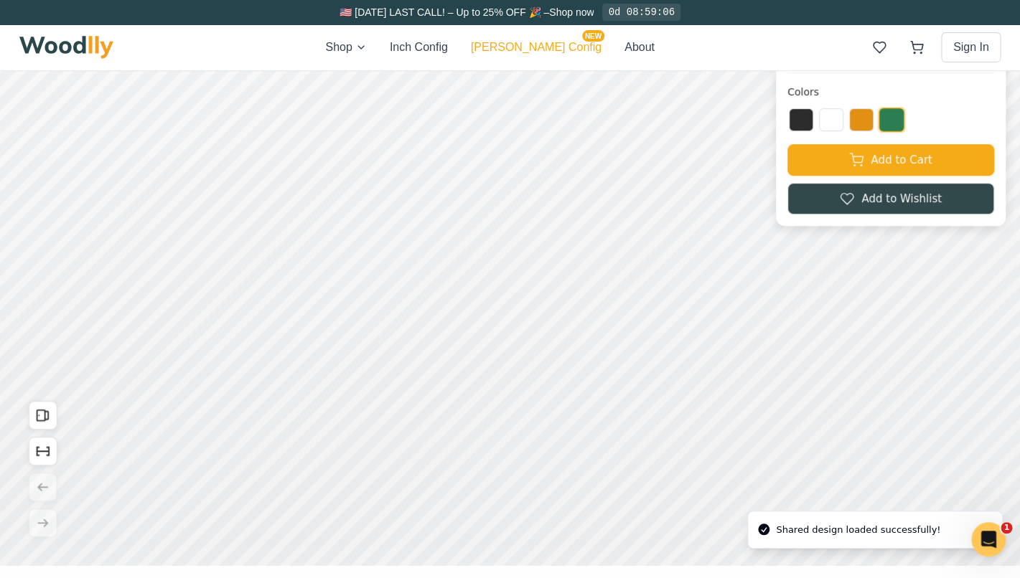
scroll to position [47, 0]
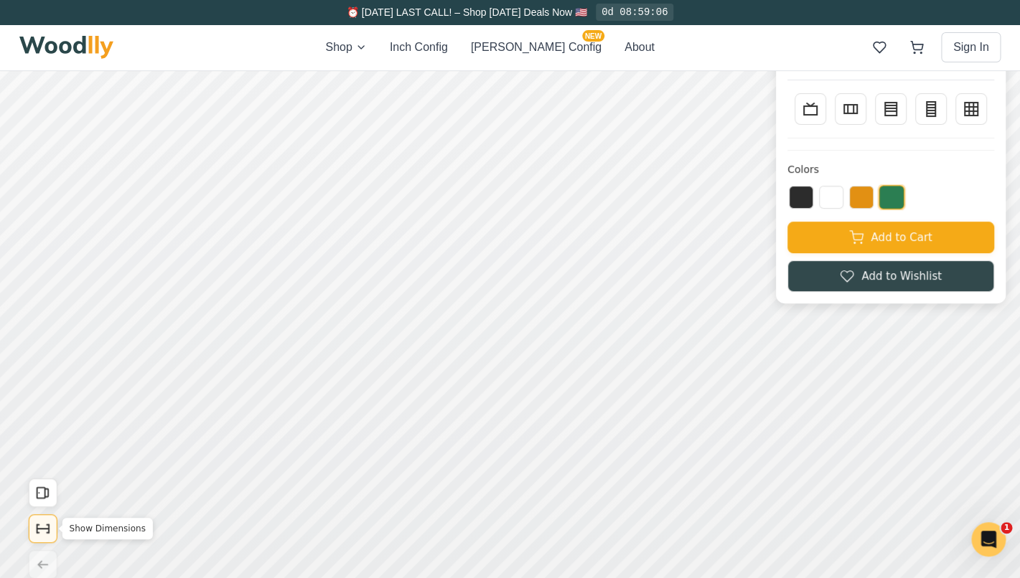
click at [39, 529] on icon "Show Dimensions" at bounding box center [43, 529] width 12 height 0
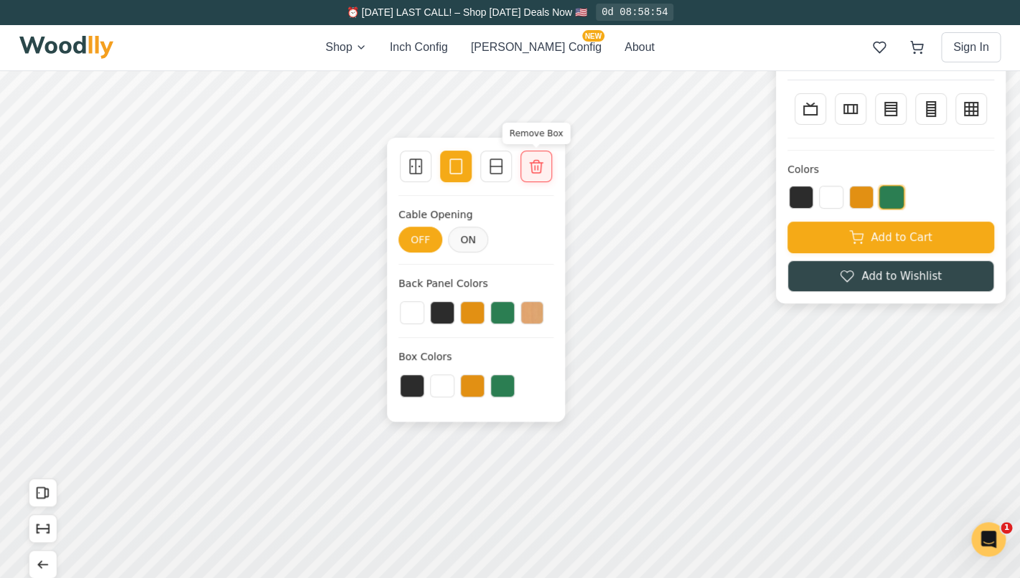
click at [548, 166] on div "Remove Box" at bounding box center [536, 167] width 32 height 32
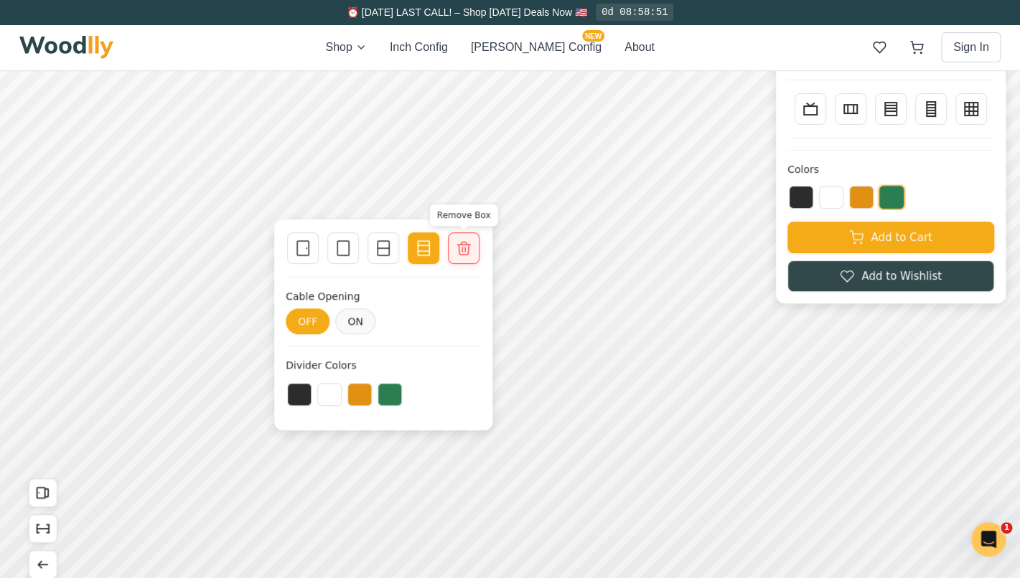
click at [473, 248] on div at bounding box center [464, 248] width 20 height 20
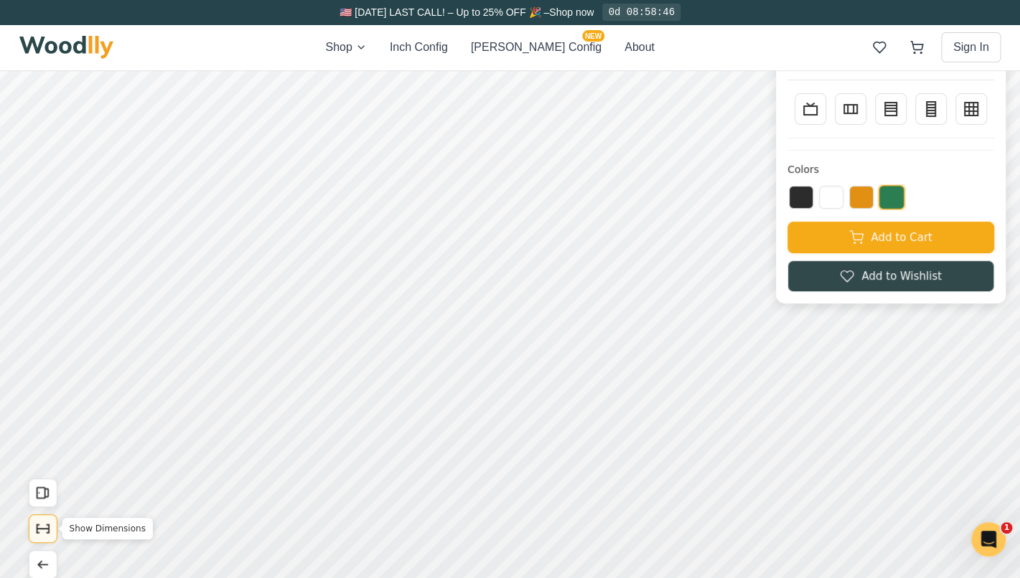
click at [38, 538] on button "Show Dimensions" at bounding box center [43, 529] width 29 height 29
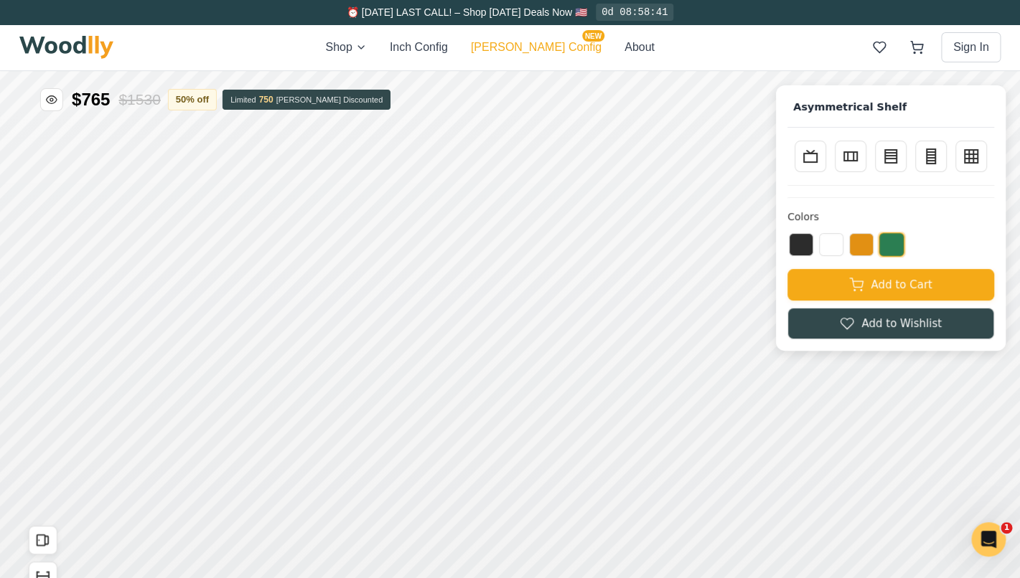
click at [539, 43] on button "[PERSON_NAME] Config NEW" at bounding box center [536, 47] width 131 height 17
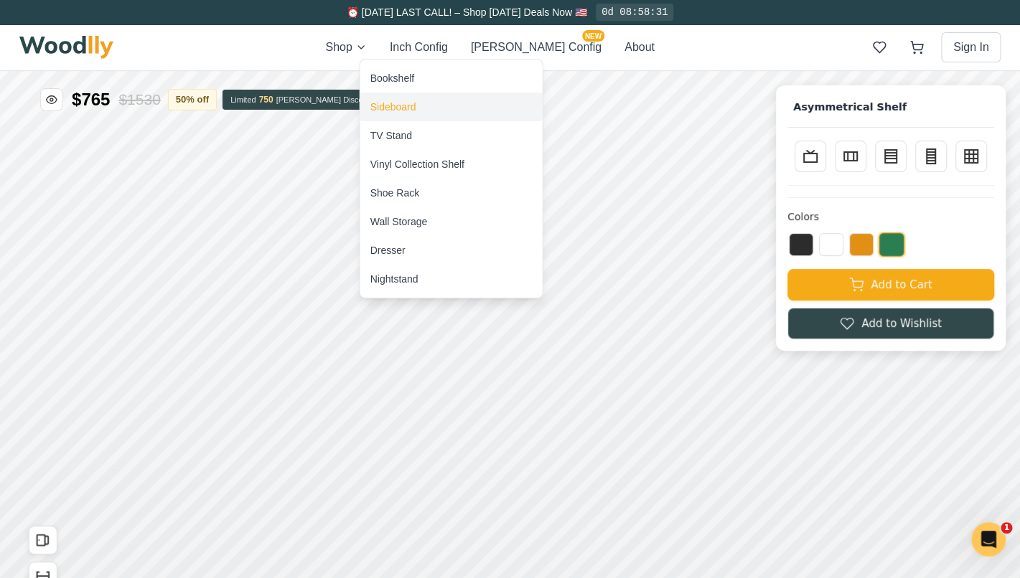
click at [407, 111] on div "Sideboard" at bounding box center [393, 107] width 46 height 14
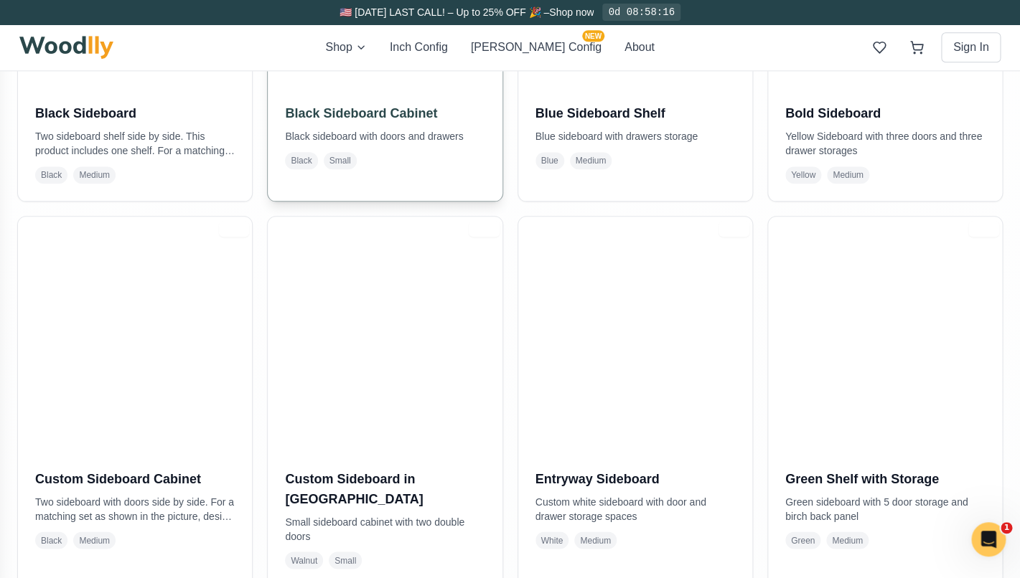
scroll to position [542, 0]
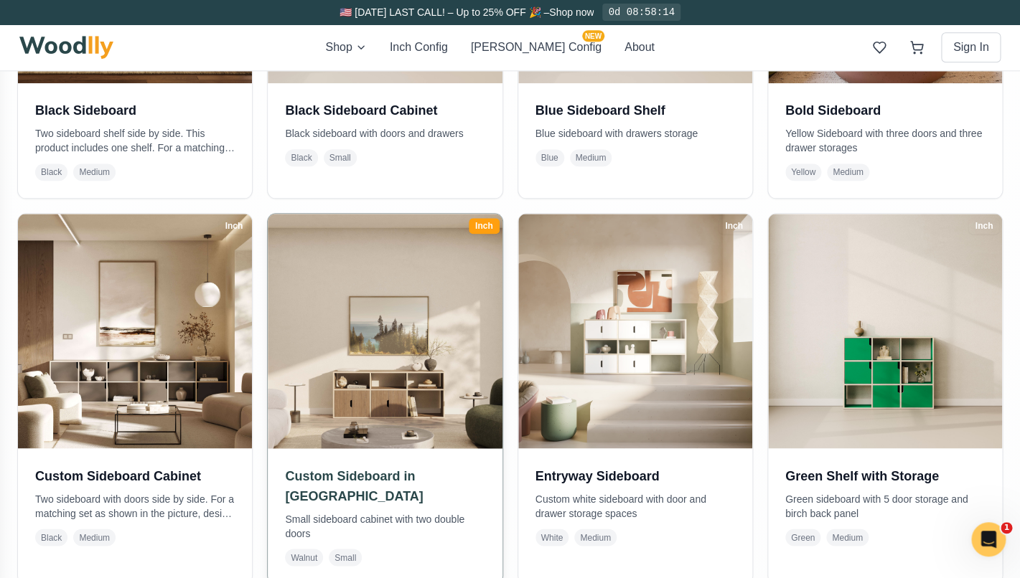
click at [353, 477] on h3 "Custom Sideboard in [GEOGRAPHIC_DATA]" at bounding box center [385, 486] width 200 height 40
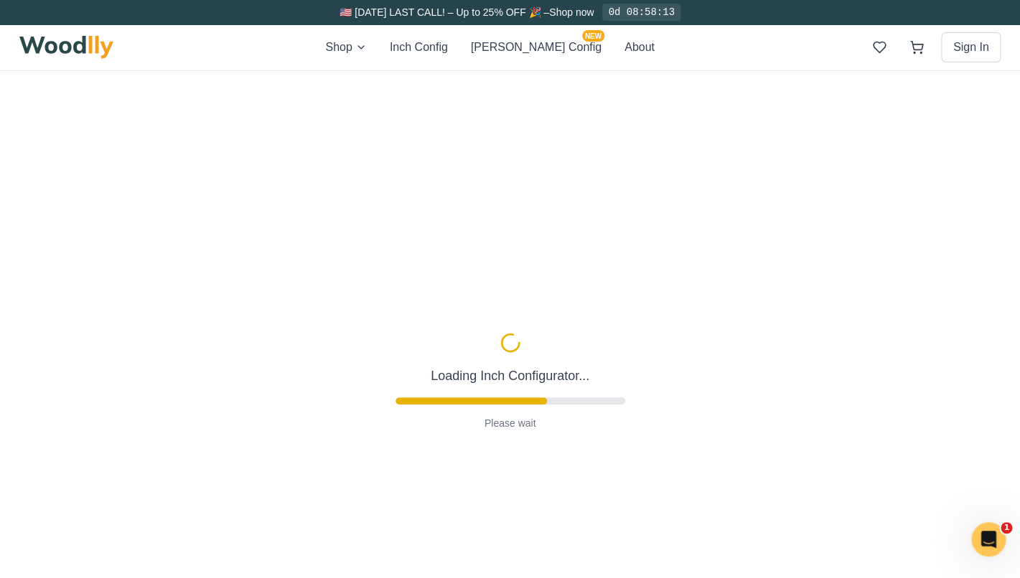
type input "62"
type input "2"
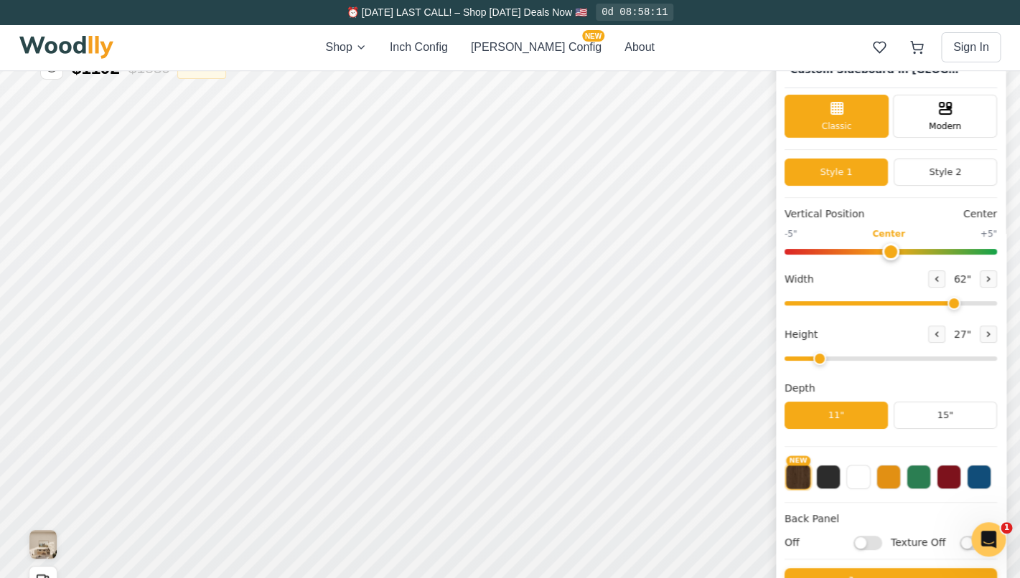
scroll to position [31, 0]
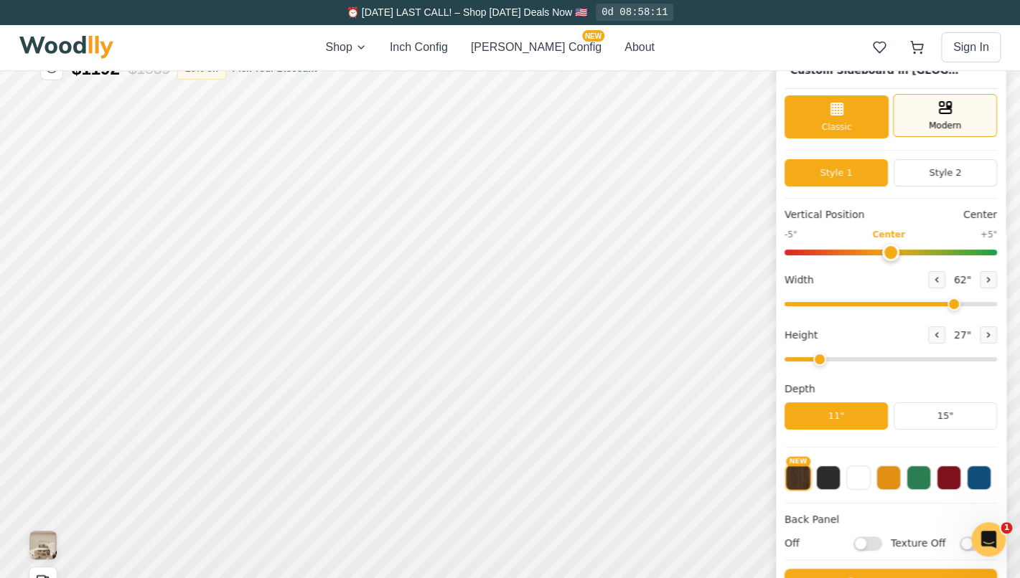
click at [916, 132] on div "Modern" at bounding box center [945, 115] width 104 height 43
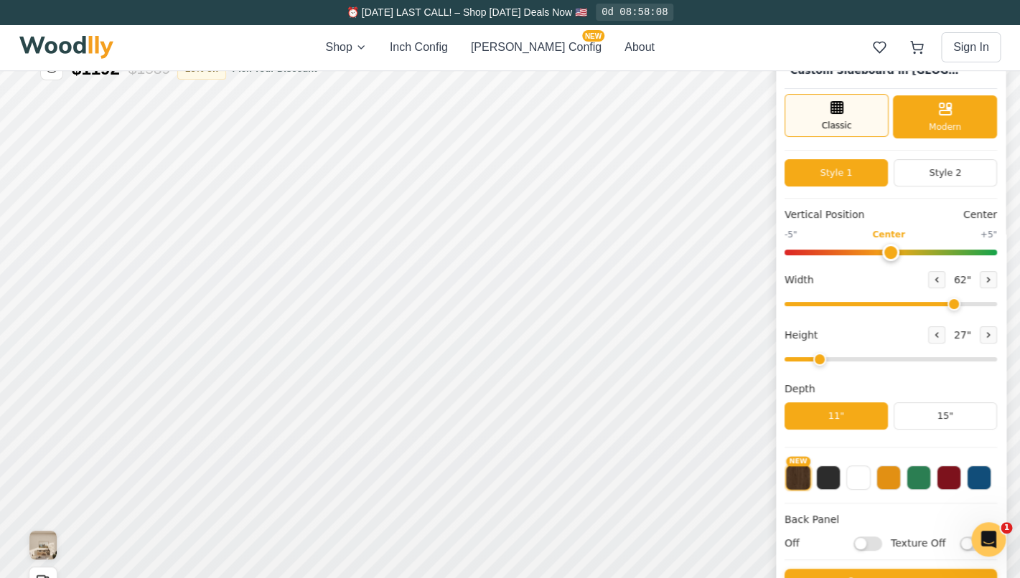
click at [848, 120] on span "Classic" at bounding box center [837, 125] width 30 height 13
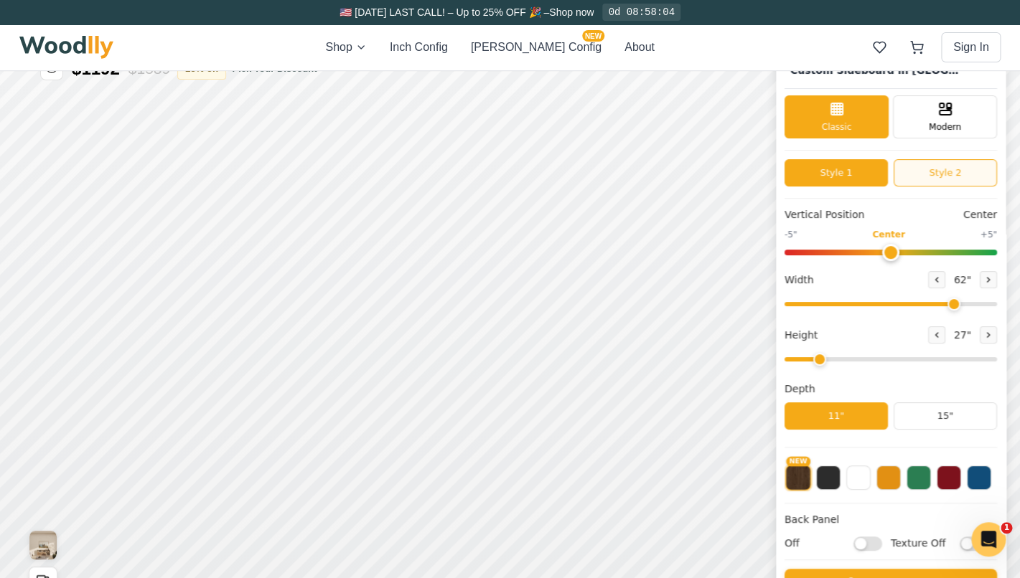
click at [908, 170] on button "Style 2" at bounding box center [944, 172] width 103 height 27
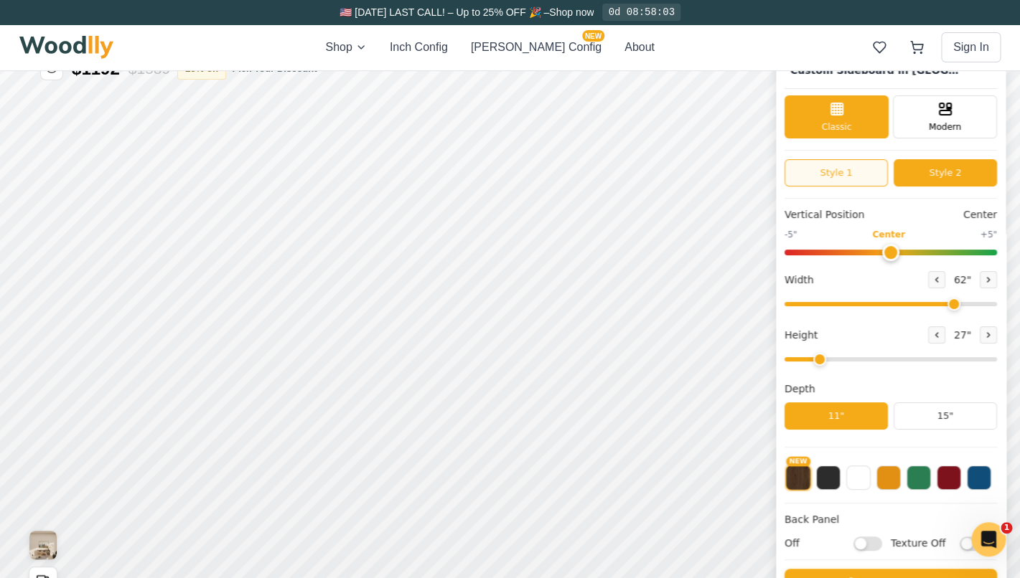
click at [837, 174] on button "Style 1" at bounding box center [835, 172] width 103 height 27
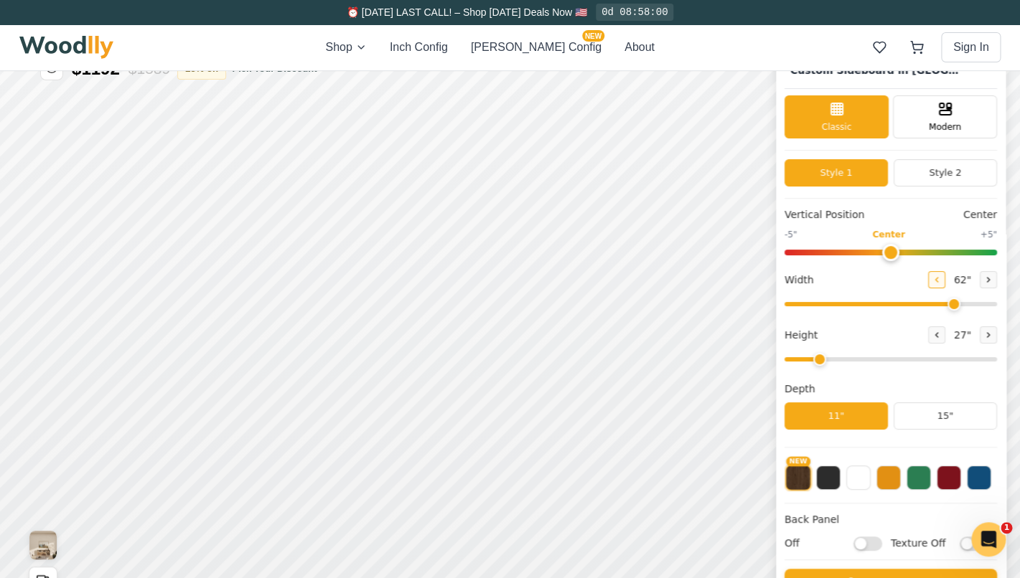
click at [933, 281] on icon at bounding box center [936, 280] width 9 height 9
type input "60"
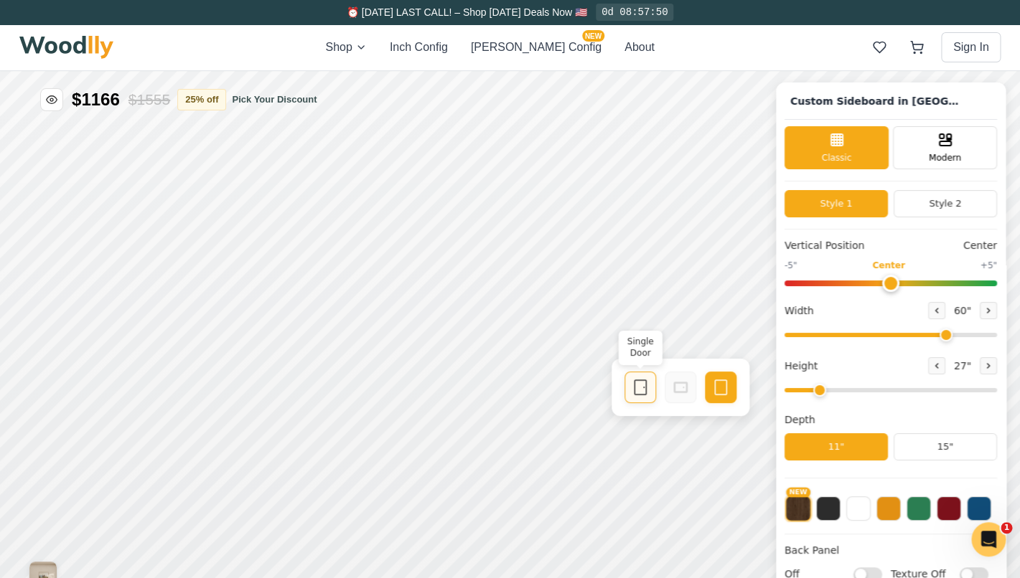
click at [643, 390] on icon at bounding box center [640, 387] width 17 height 17
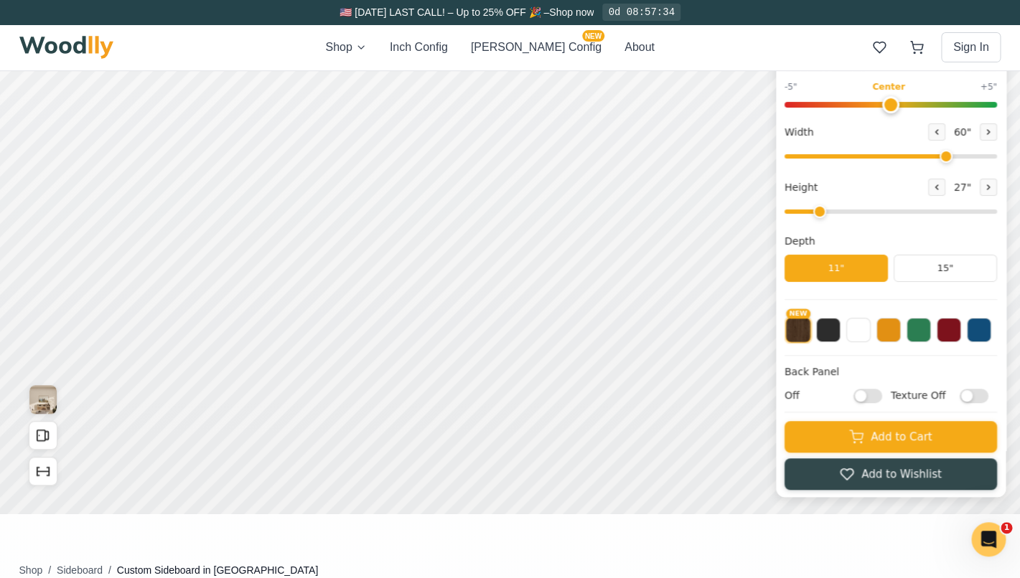
scroll to position [145, 0]
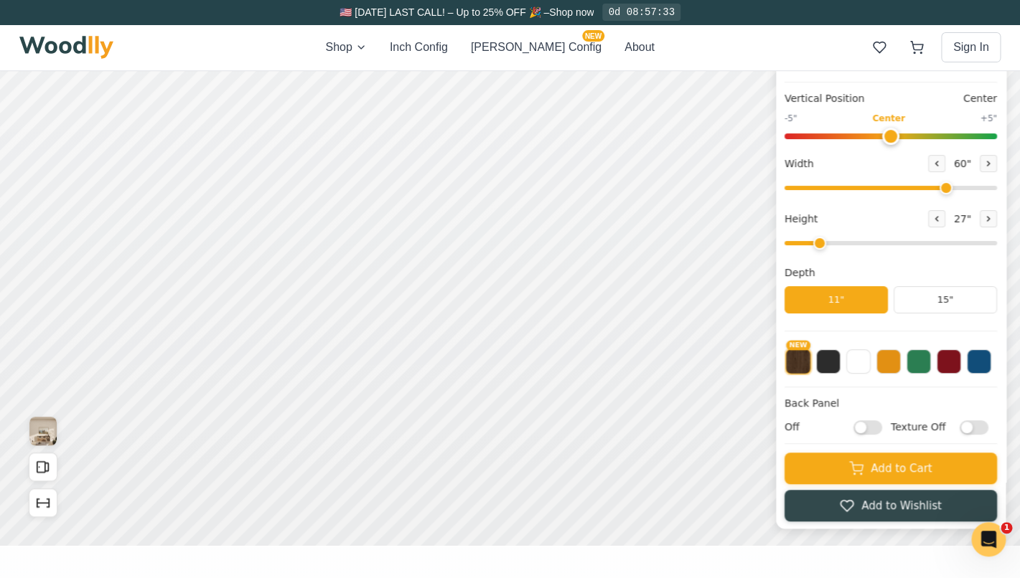
click at [875, 428] on input "Off" at bounding box center [867, 428] width 29 height 14
click at [860, 427] on input "On" at bounding box center [867, 428] width 29 height 14
checkbox input "false"
click at [973, 429] on input "Texture Off" at bounding box center [973, 428] width 29 height 14
click at [973, 427] on input "Texture On" at bounding box center [973, 428] width 29 height 14
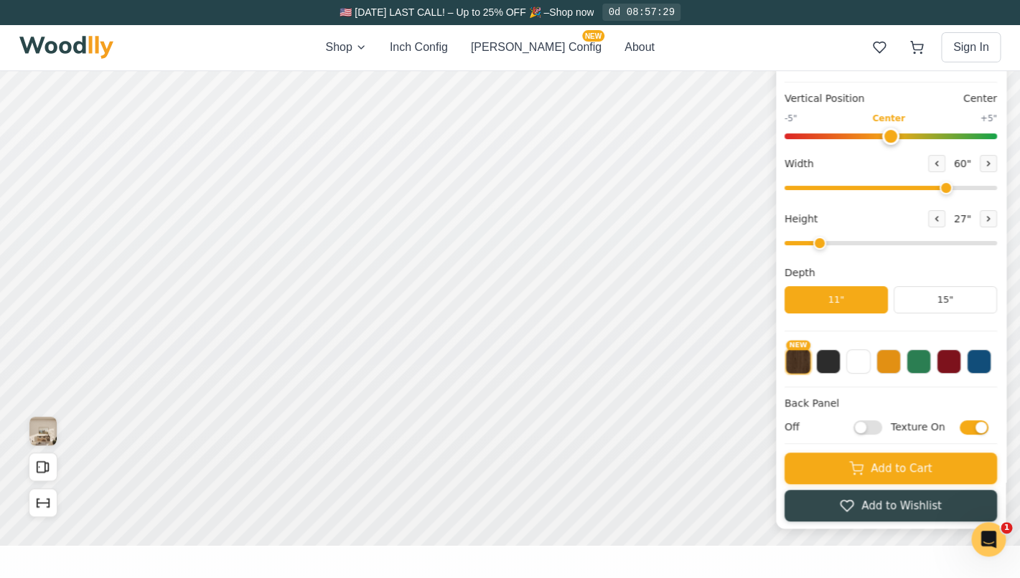
checkbox input "false"
click at [919, 299] on button "15"" at bounding box center [944, 299] width 103 height 27
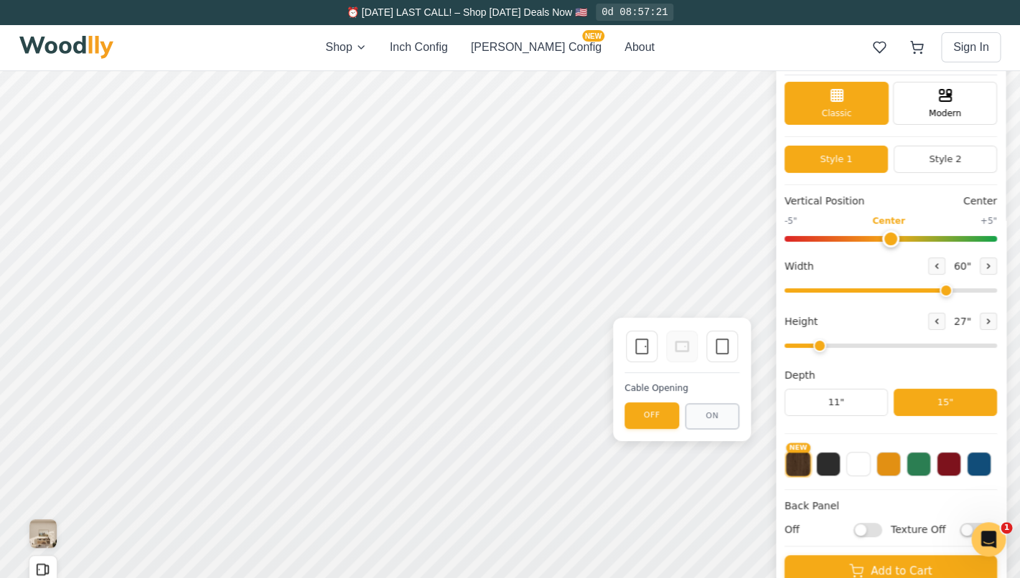
scroll to position [0, 0]
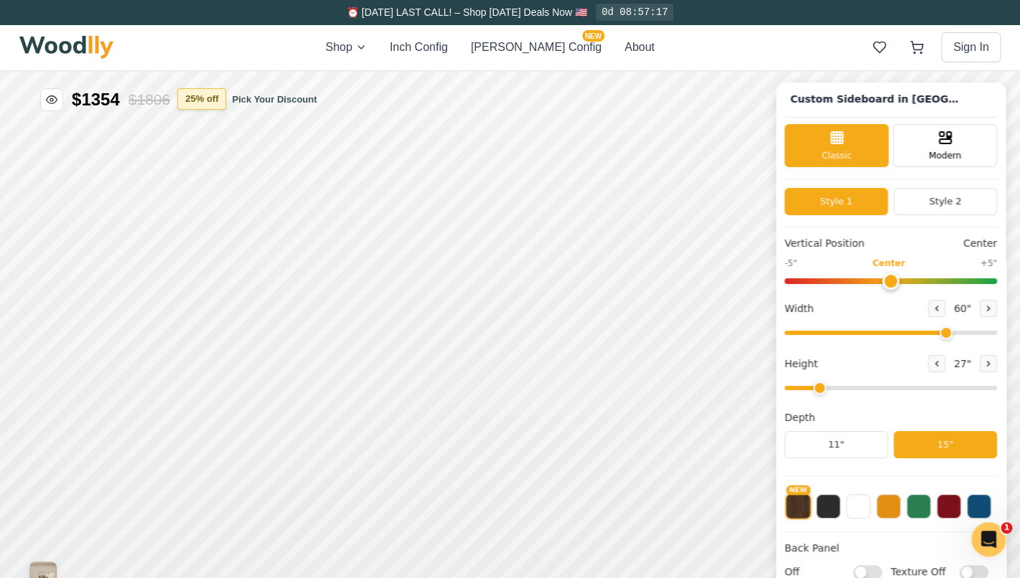
click at [226, 102] on button "25 % off" at bounding box center [201, 99] width 49 height 22
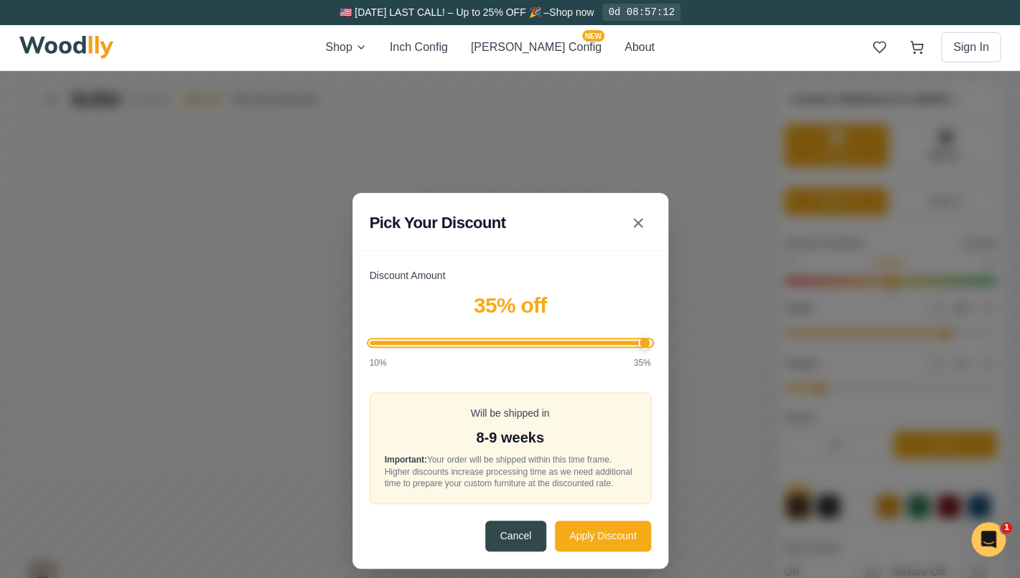
drag, startPoint x: 535, startPoint y: 329, endPoint x: 743, endPoint y: 337, distance: 209.0
type input "35"
click at [651, 341] on input "Discount Amount" at bounding box center [510, 343] width 281 height 4
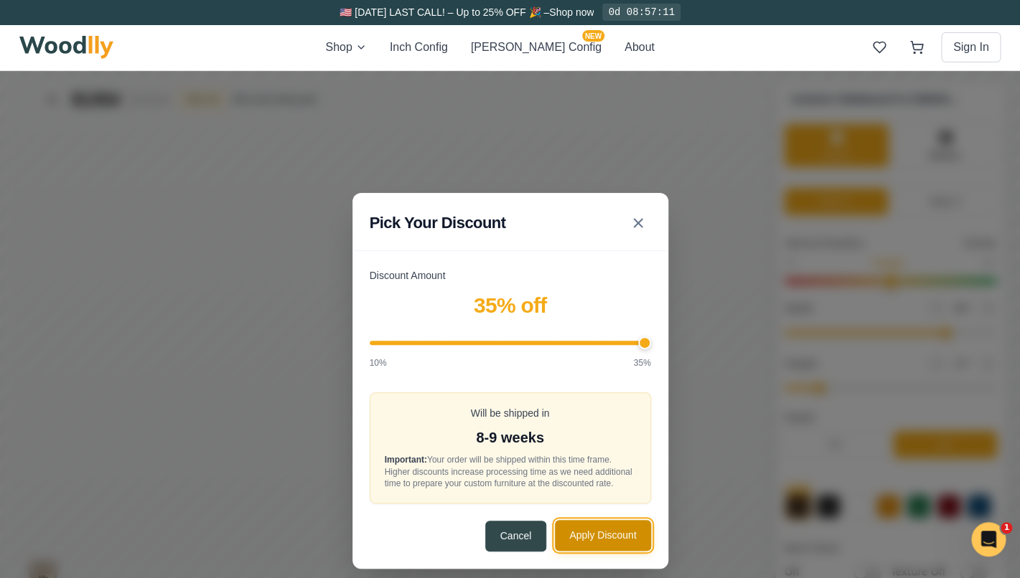
click at [639, 548] on button "Apply Discount" at bounding box center [602, 535] width 95 height 31
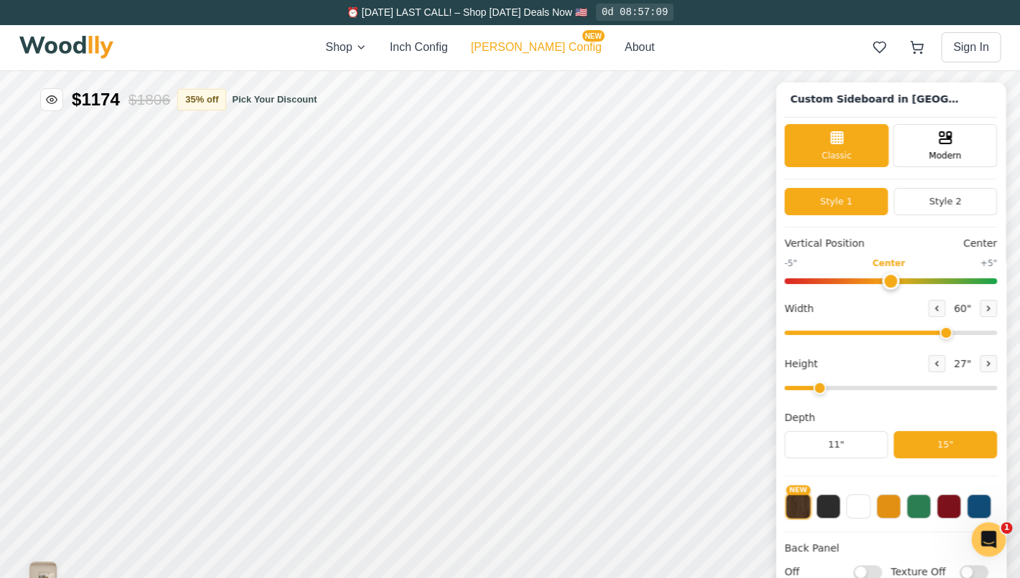
click at [543, 49] on button "[PERSON_NAME] Config NEW" at bounding box center [536, 47] width 131 height 17
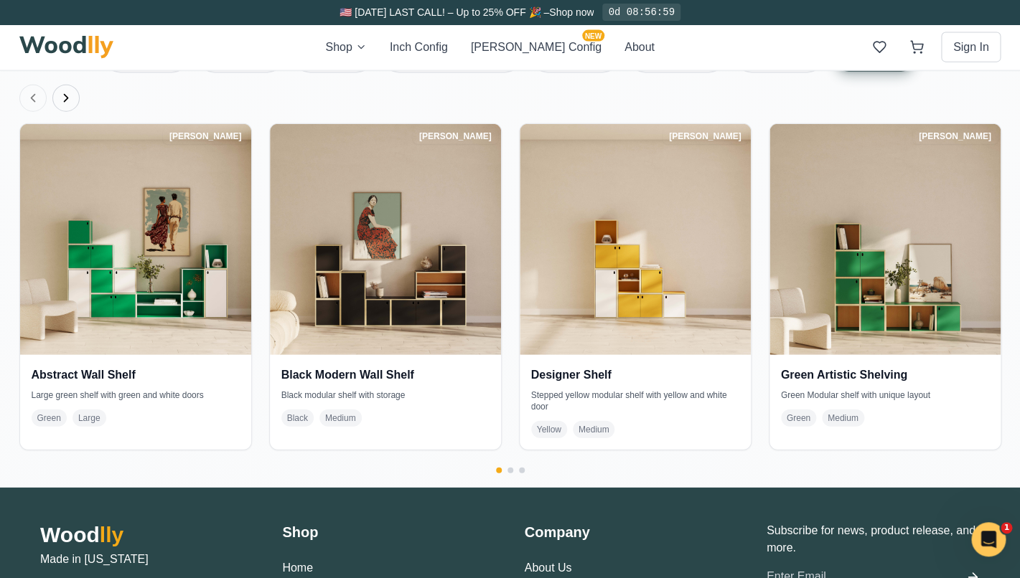
scroll to position [3264, 0]
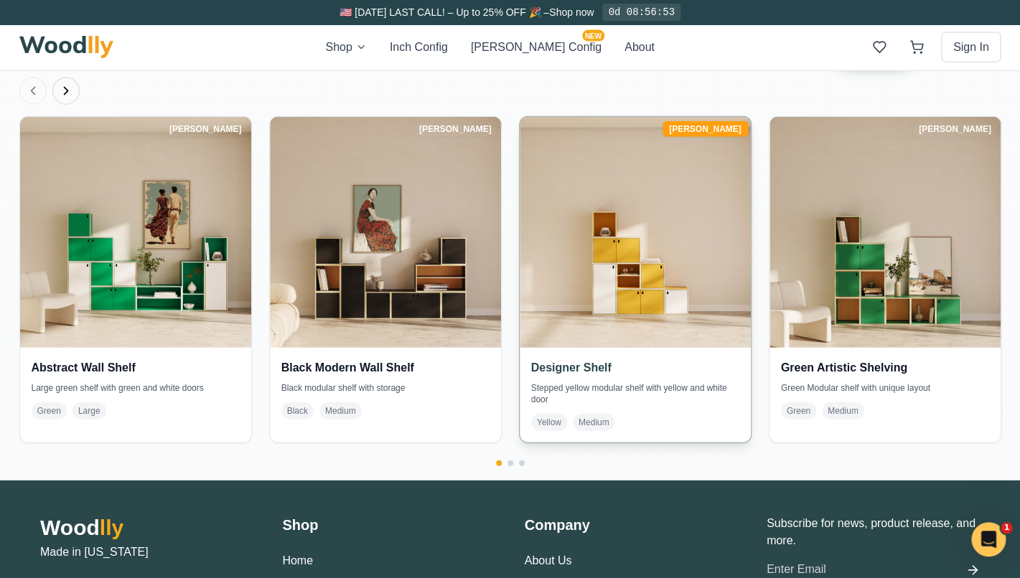
click at [612, 311] on img at bounding box center [634, 232] width 243 height 243
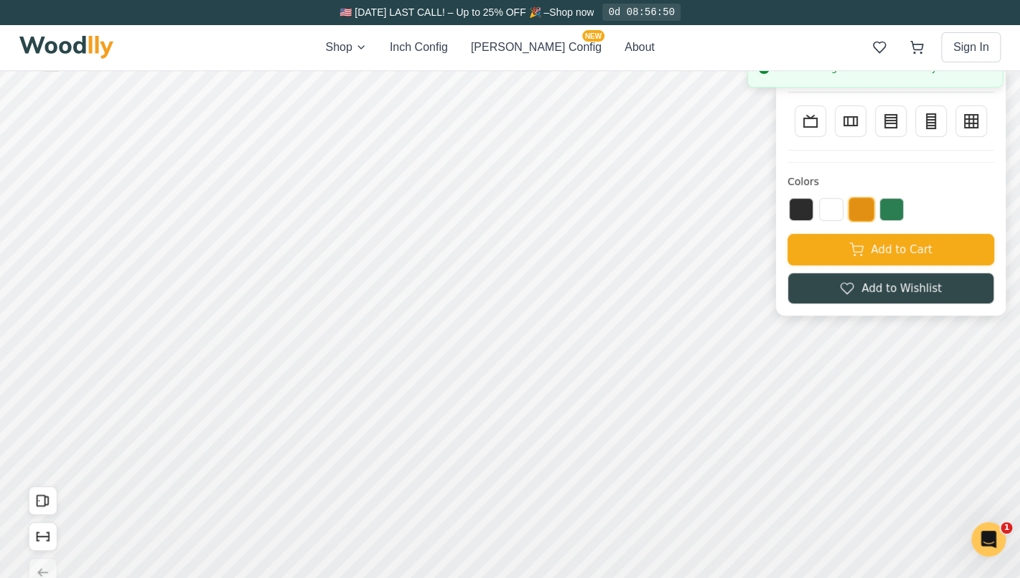
scroll to position [101, 0]
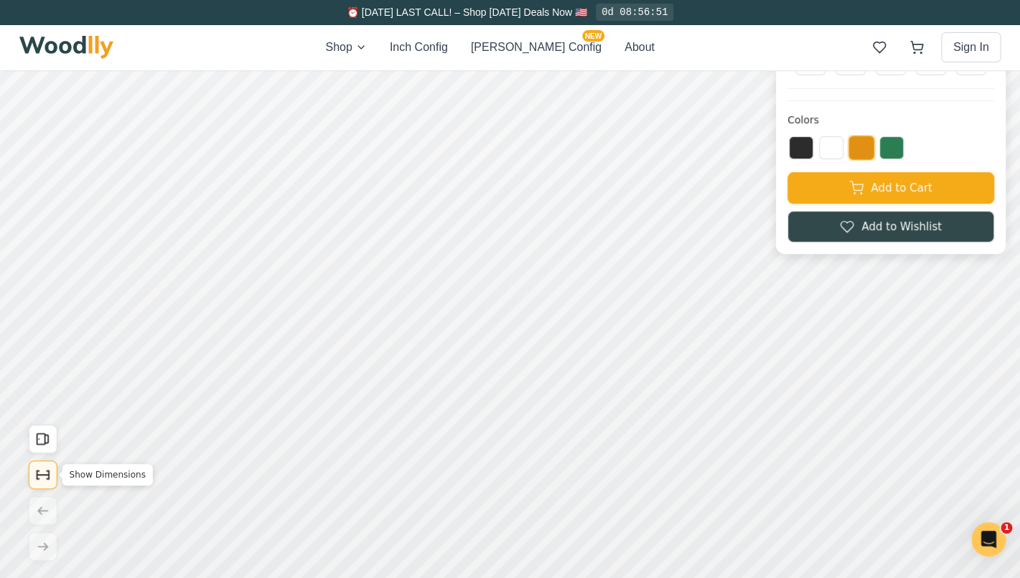
click at [43, 480] on icon "Show Dimensions" at bounding box center [43, 475] width 16 height 16
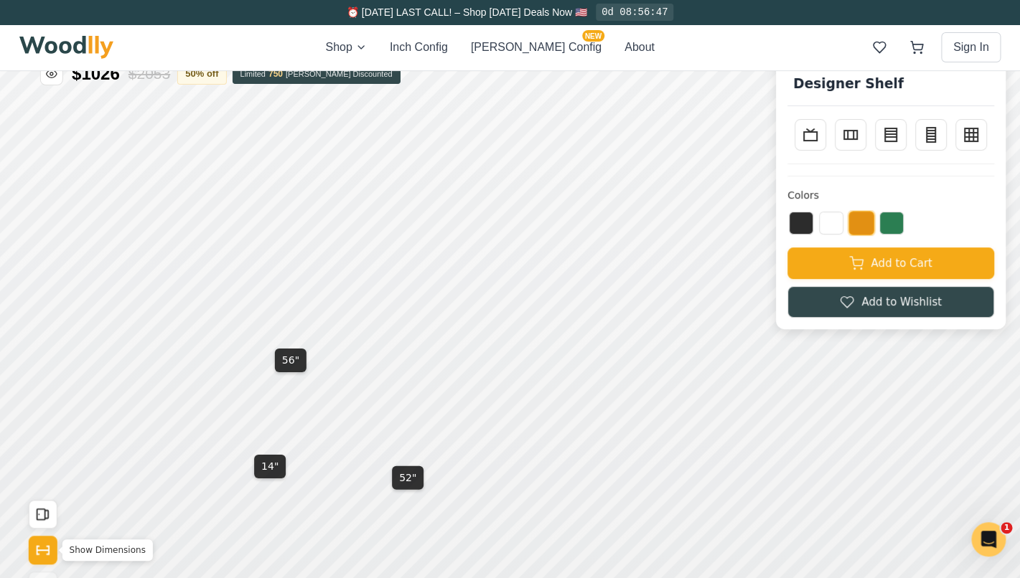
scroll to position [24, 0]
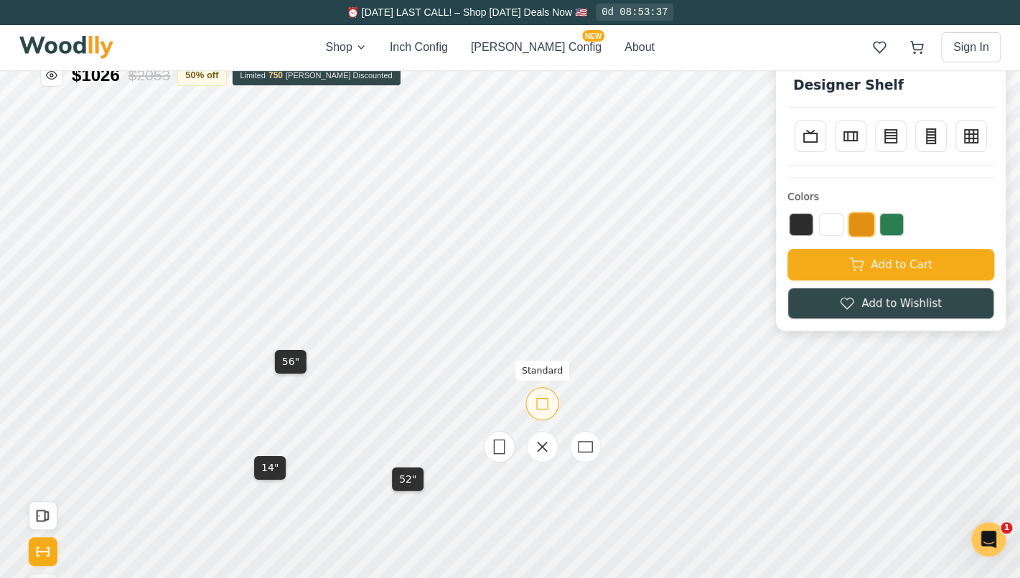
click at [548, 413] on icon at bounding box center [542, 404] width 18 height 18
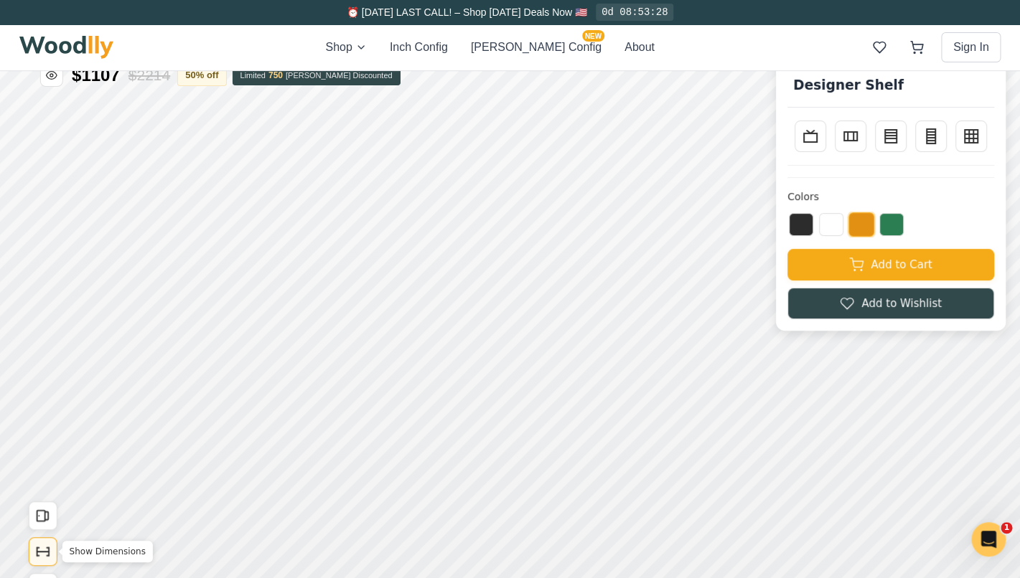
click at [50, 550] on icon "Show Dimensions" at bounding box center [43, 552] width 16 height 16
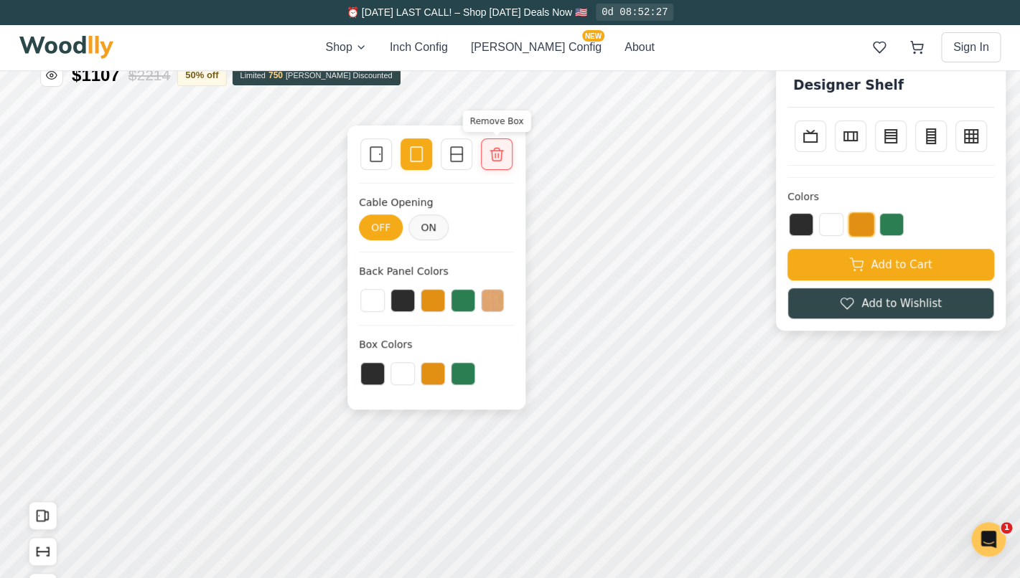
click at [499, 161] on icon at bounding box center [496, 154] width 17 height 17
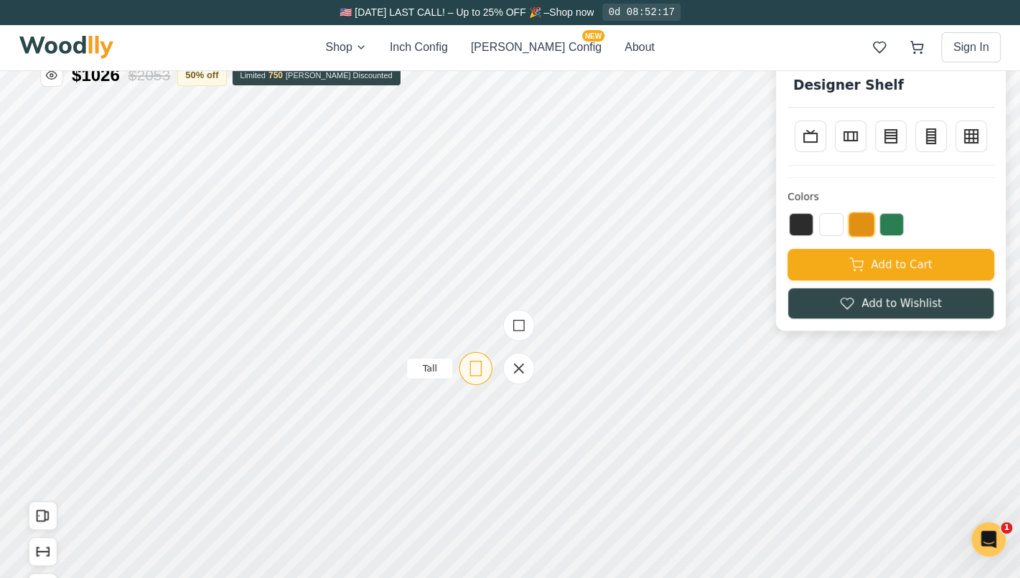
click at [479, 372] on icon at bounding box center [475, 369] width 18 height 18
click at [517, 306] on div at bounding box center [519, 249] width 144 height 144
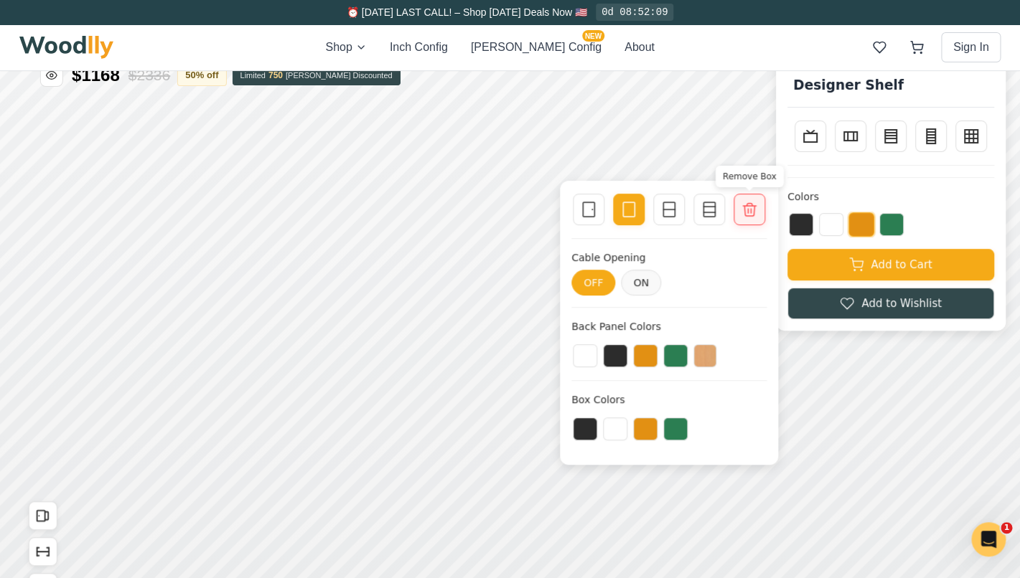
click at [743, 207] on icon at bounding box center [749, 209] width 17 height 17
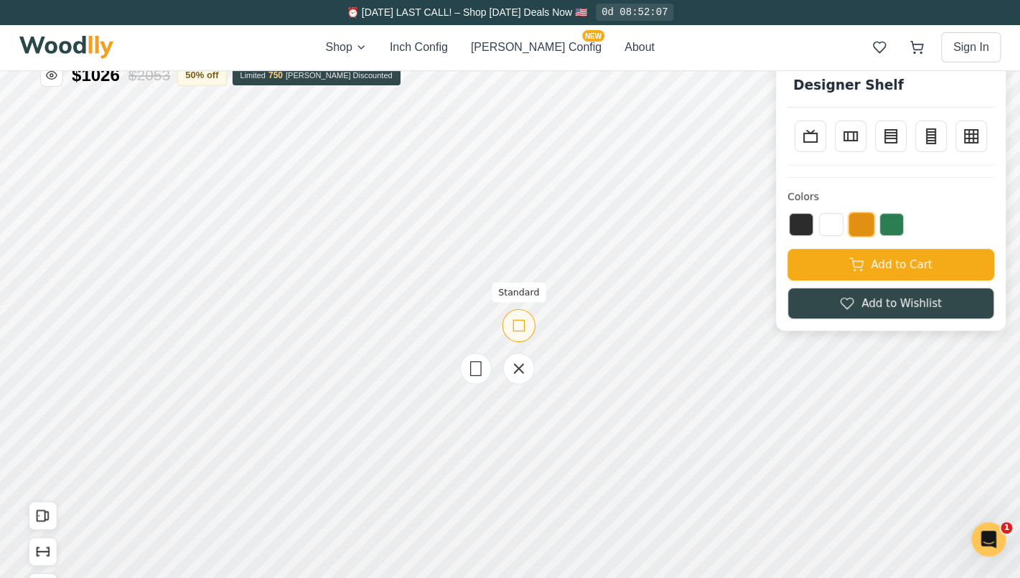
click at [520, 326] on icon at bounding box center [519, 325] width 18 height 18
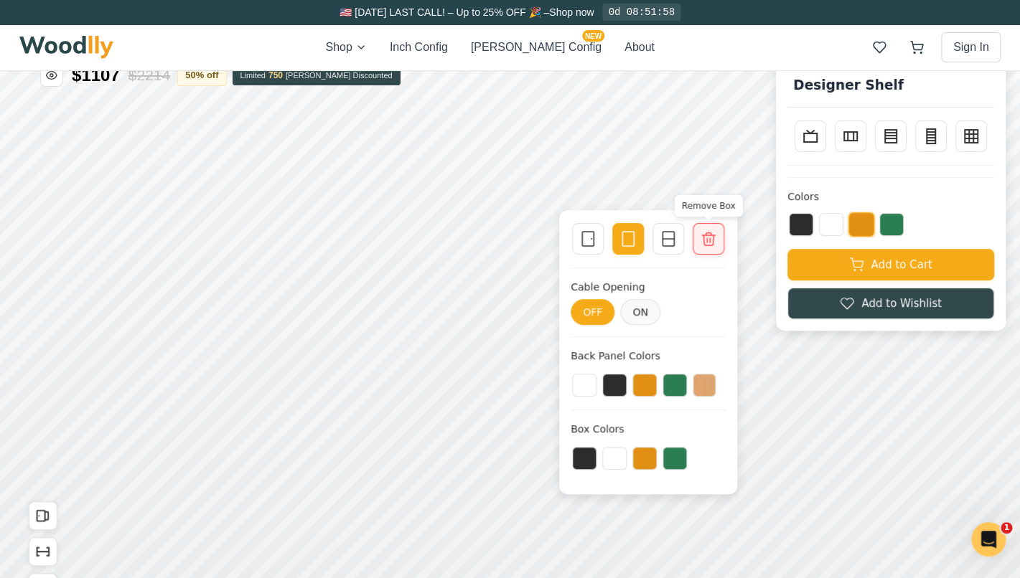
click at [700, 245] on icon at bounding box center [708, 238] width 17 height 17
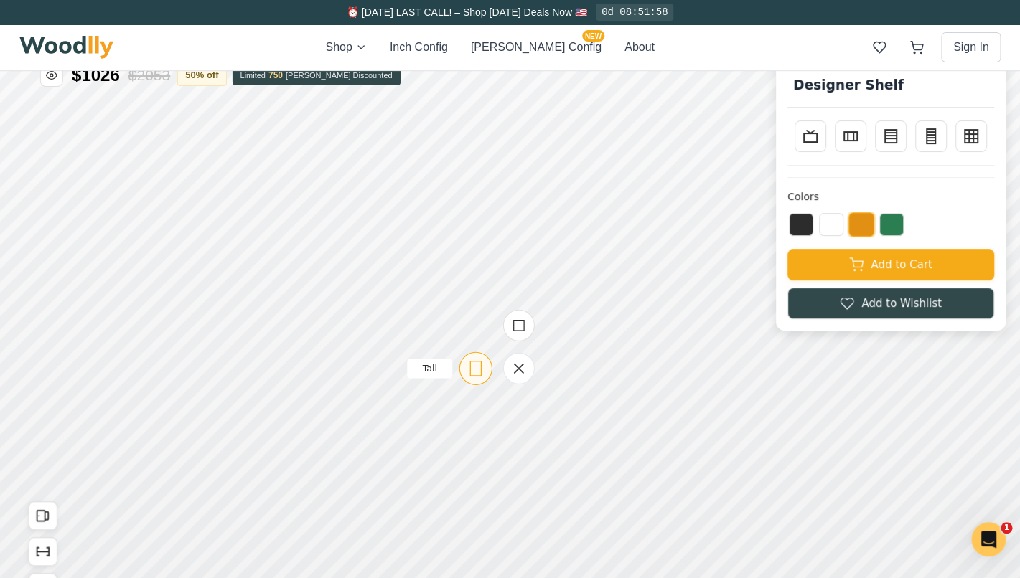
click at [481, 367] on rect at bounding box center [475, 369] width 11 height 14
click at [42, 554] on icon "Show Dimensions" at bounding box center [43, 552] width 16 height 16
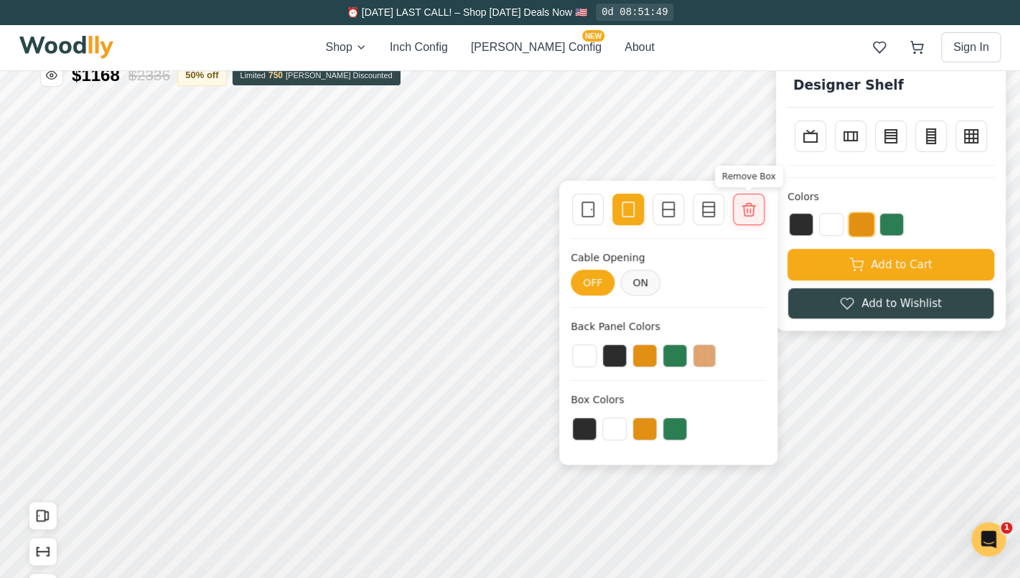
click at [746, 218] on div at bounding box center [748, 210] width 20 height 20
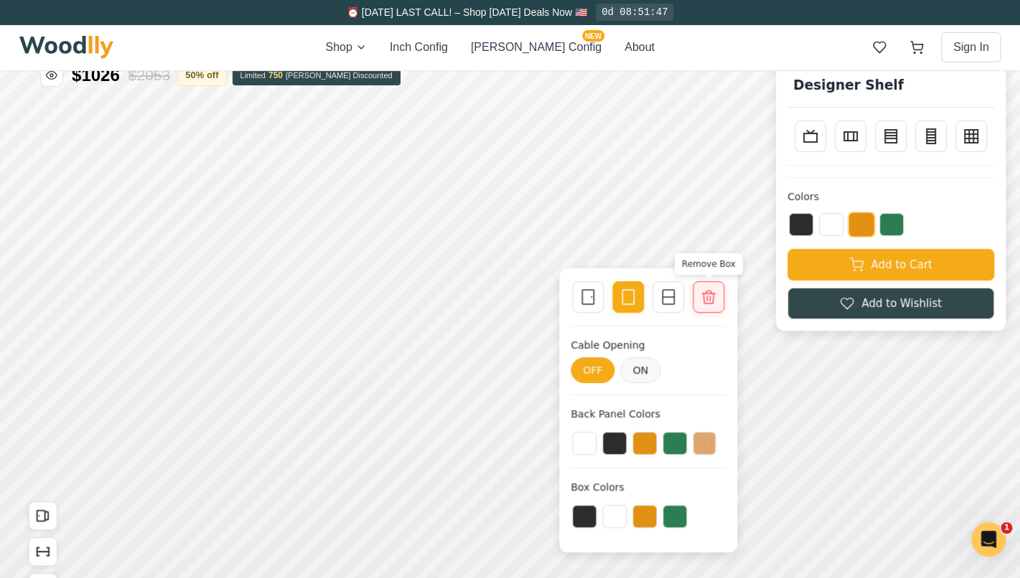
click at [715, 305] on icon at bounding box center [708, 296] width 17 height 17
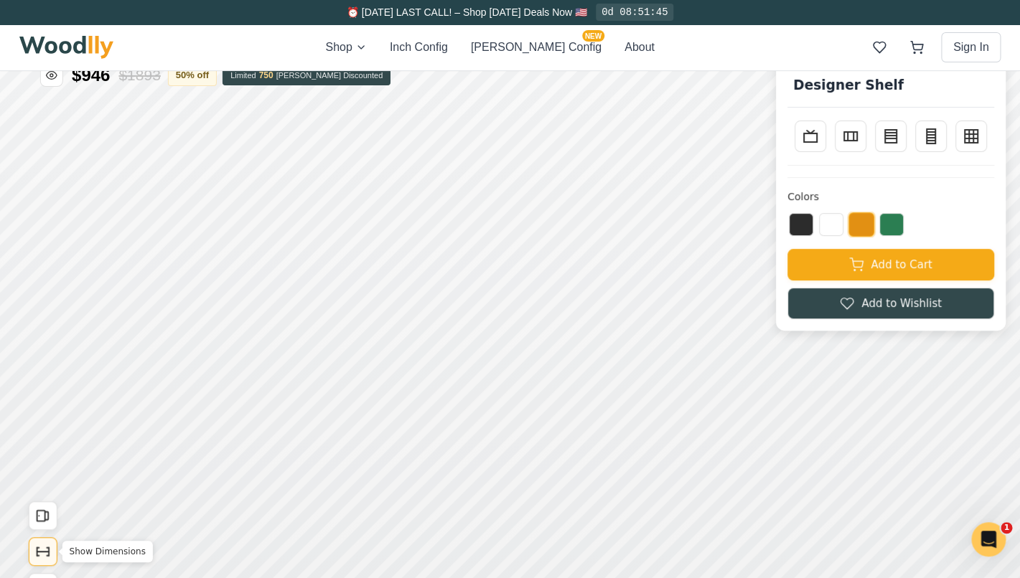
click at [39, 551] on icon "Show Dimensions" at bounding box center [43, 552] width 16 height 16
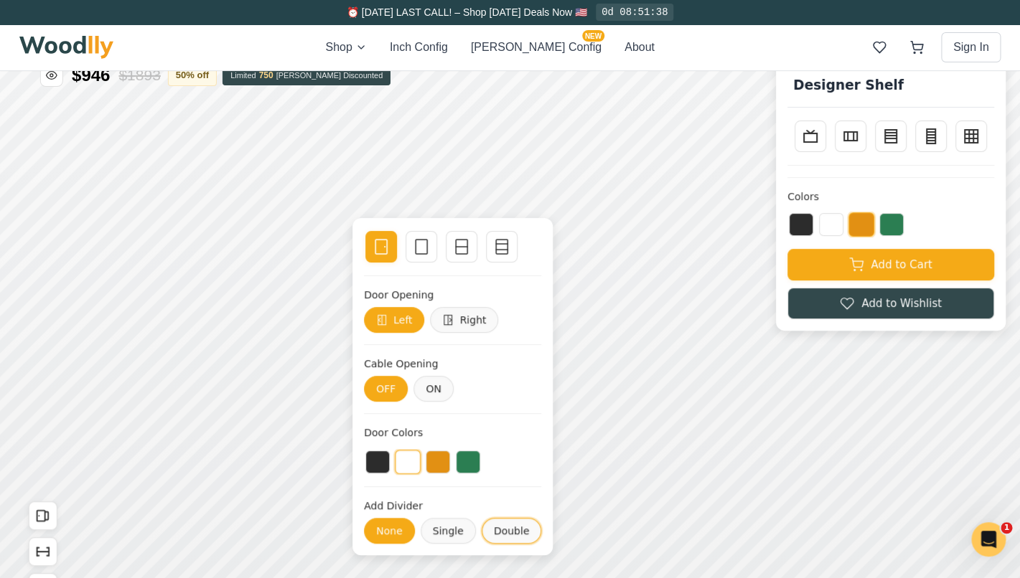
click at [505, 529] on button "Double" at bounding box center [512, 531] width 60 height 26
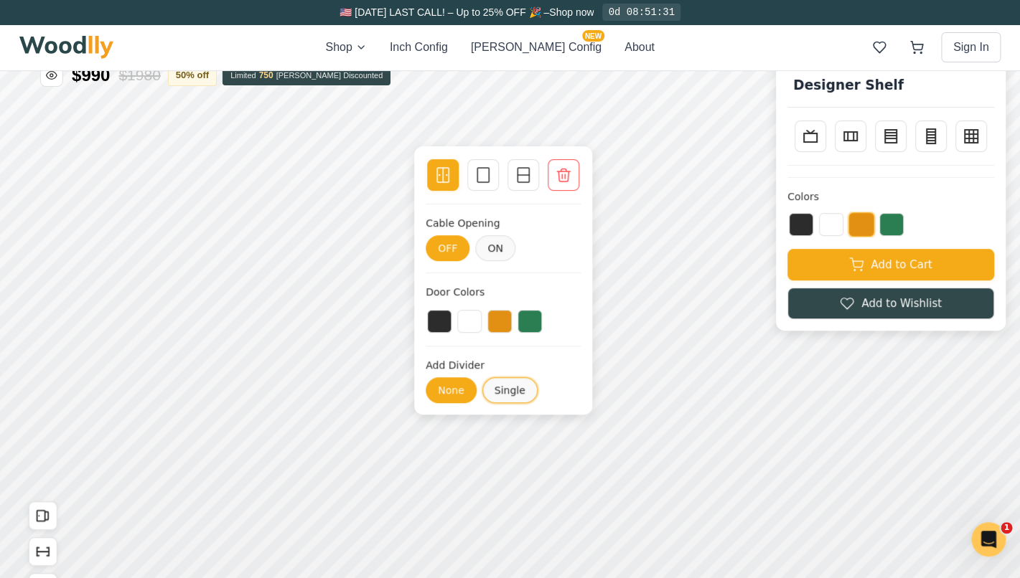
click at [516, 395] on button "Single" at bounding box center [509, 390] width 55 height 26
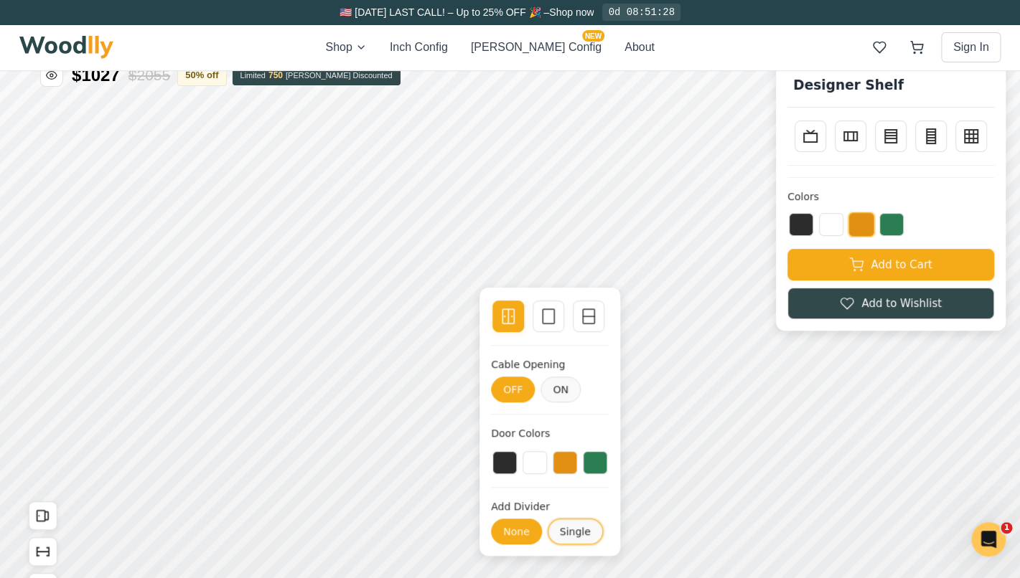
click at [593, 538] on button "Single" at bounding box center [575, 532] width 55 height 26
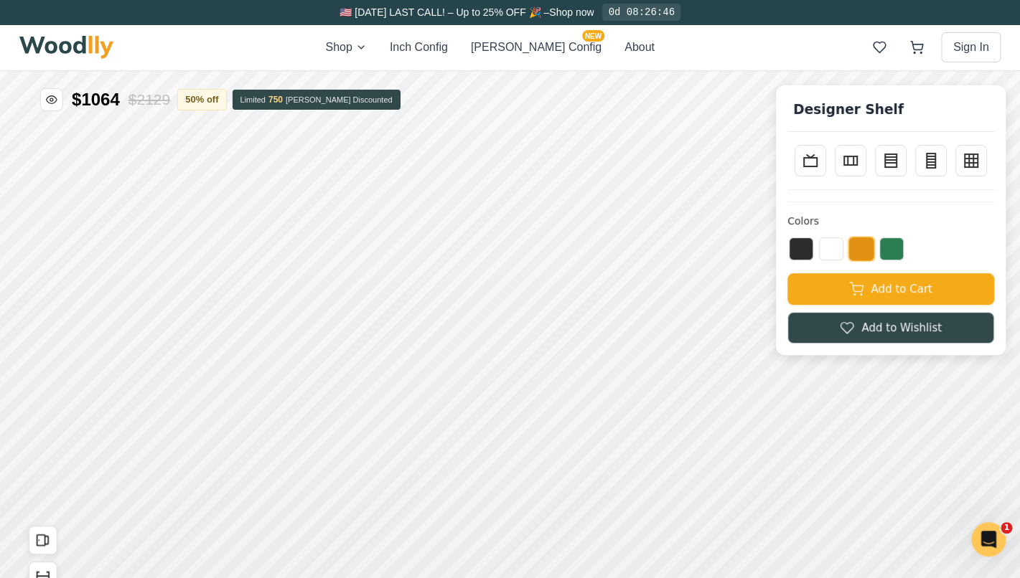
scroll to position [64, 0]
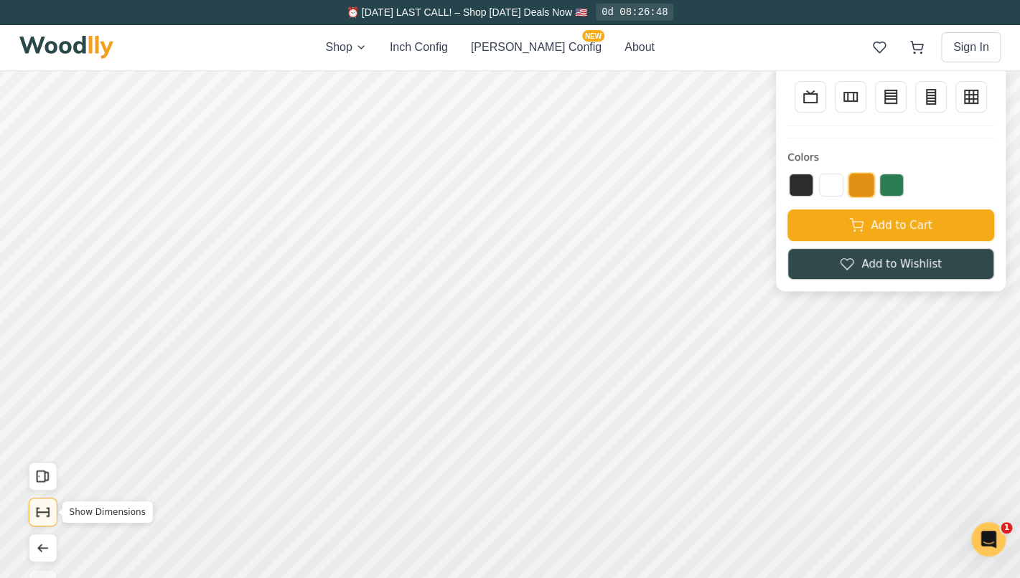
click at [51, 506] on button "Show Dimensions" at bounding box center [43, 512] width 29 height 29
